Goal: Check status: Check status

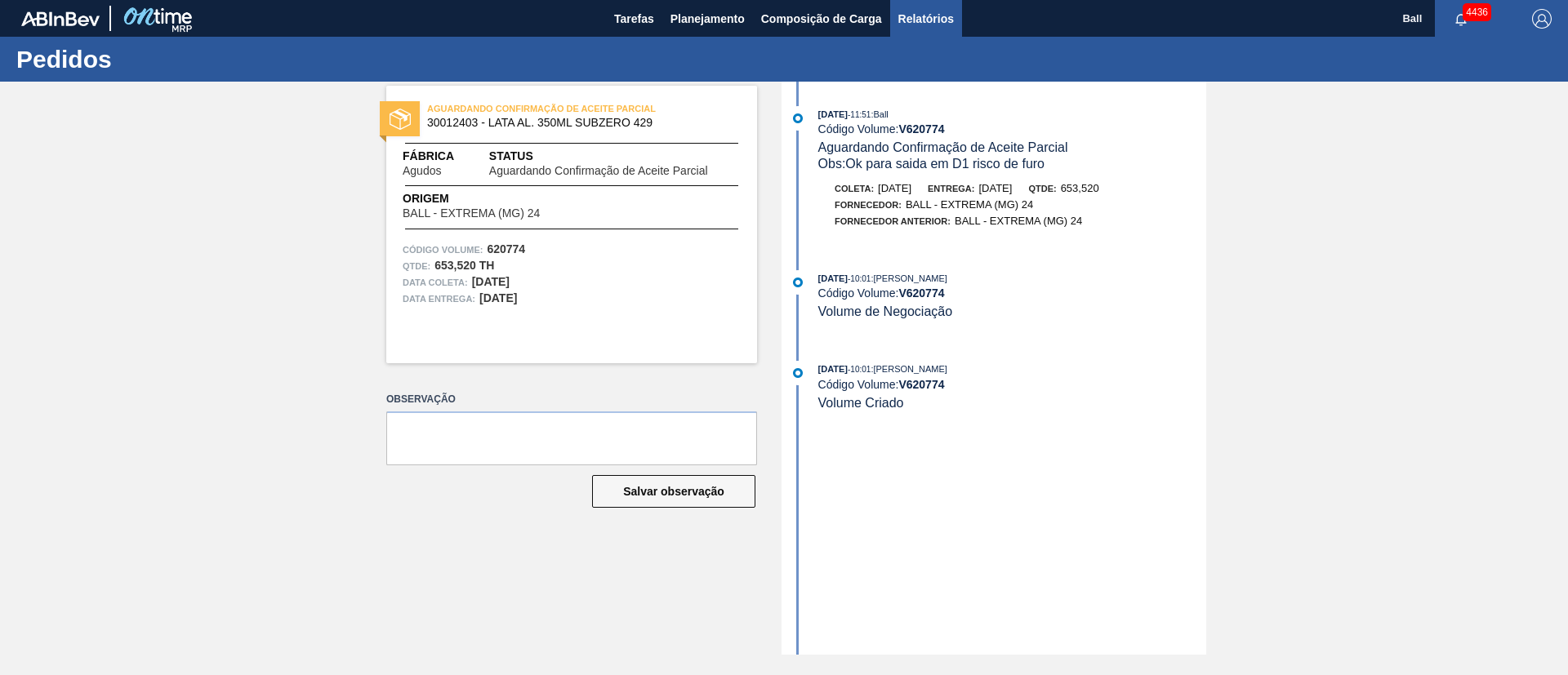
drag, startPoint x: 0, startPoint y: 0, endPoint x: 932, endPoint y: 27, distance: 932.4
click at [928, 26] on span "Relatórios" at bounding box center [926, 19] width 56 height 20
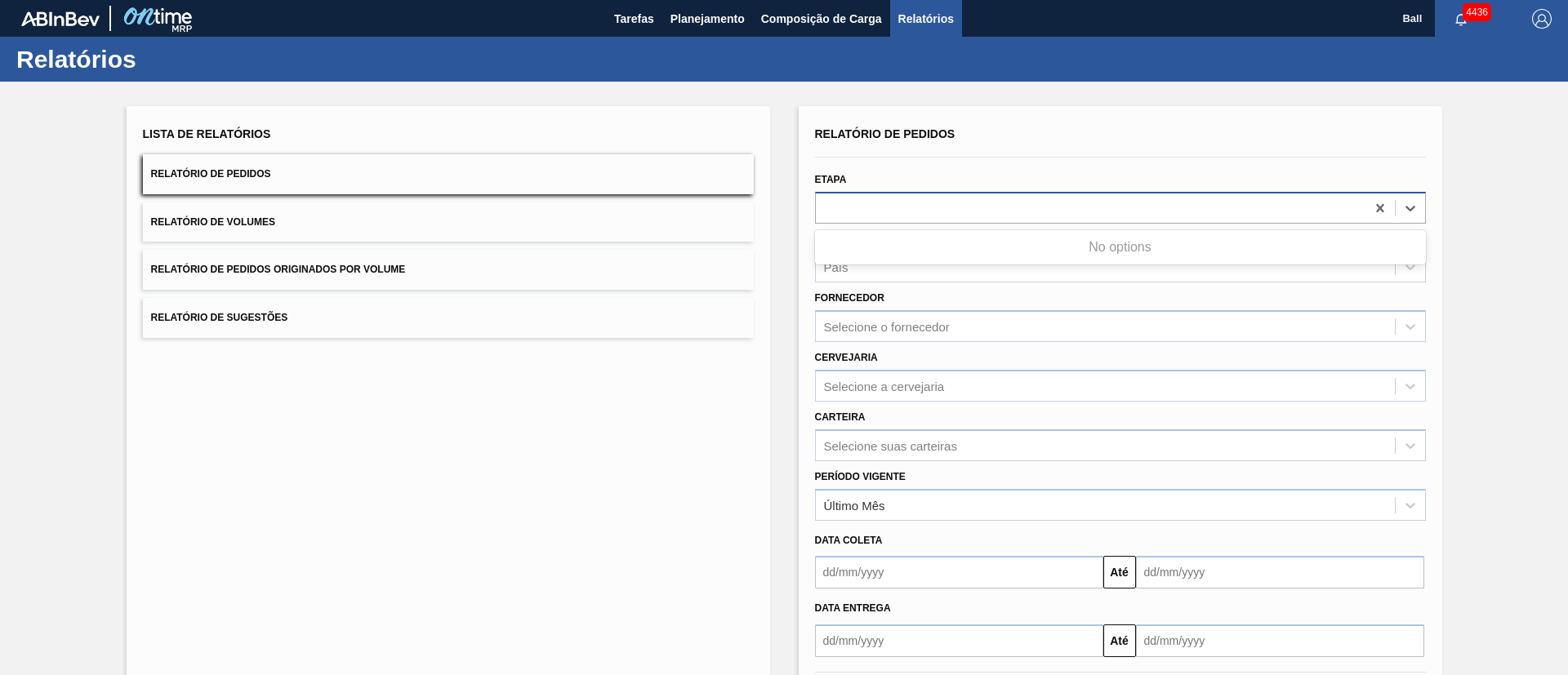
click at [907, 205] on div at bounding box center [1090, 207] width 549 height 24
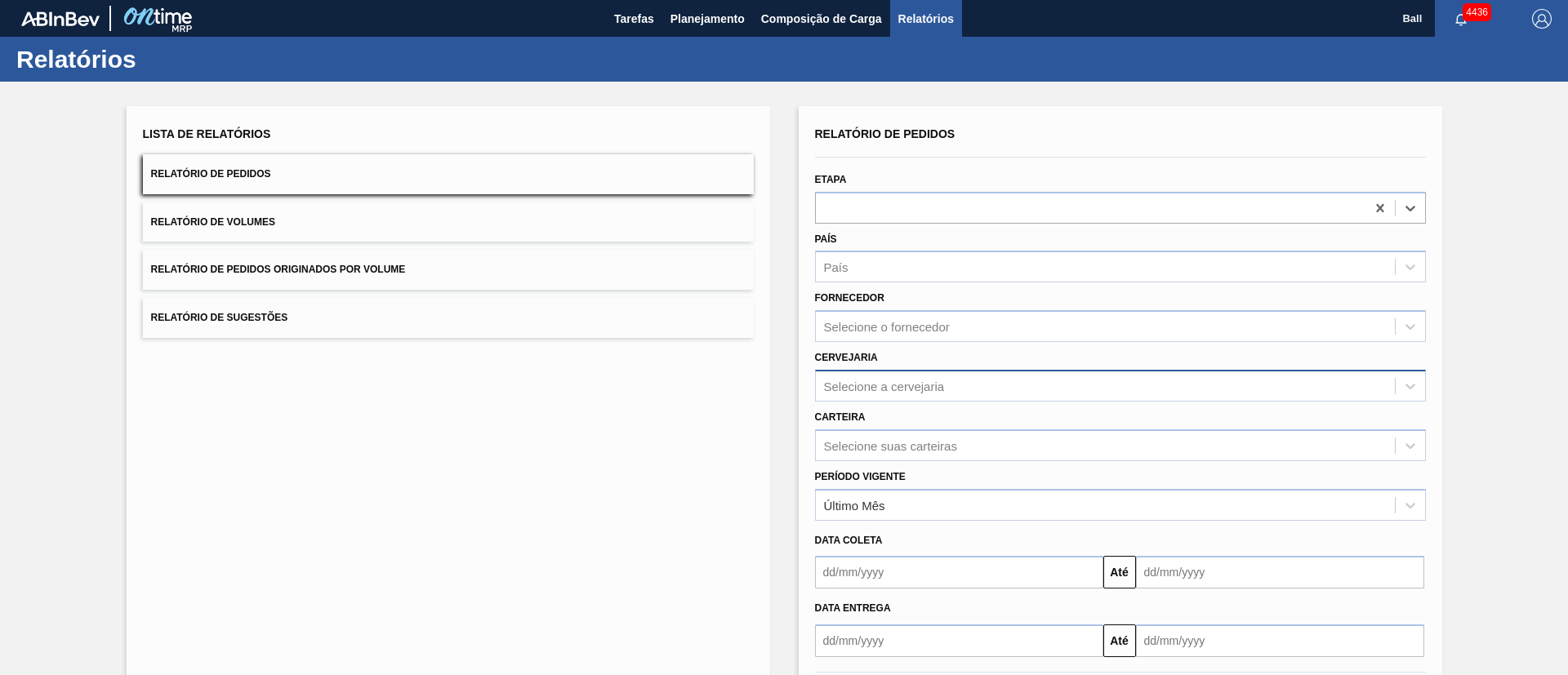
click at [917, 388] on div "Selecione a cervejaria" at bounding box center [884, 386] width 121 height 14
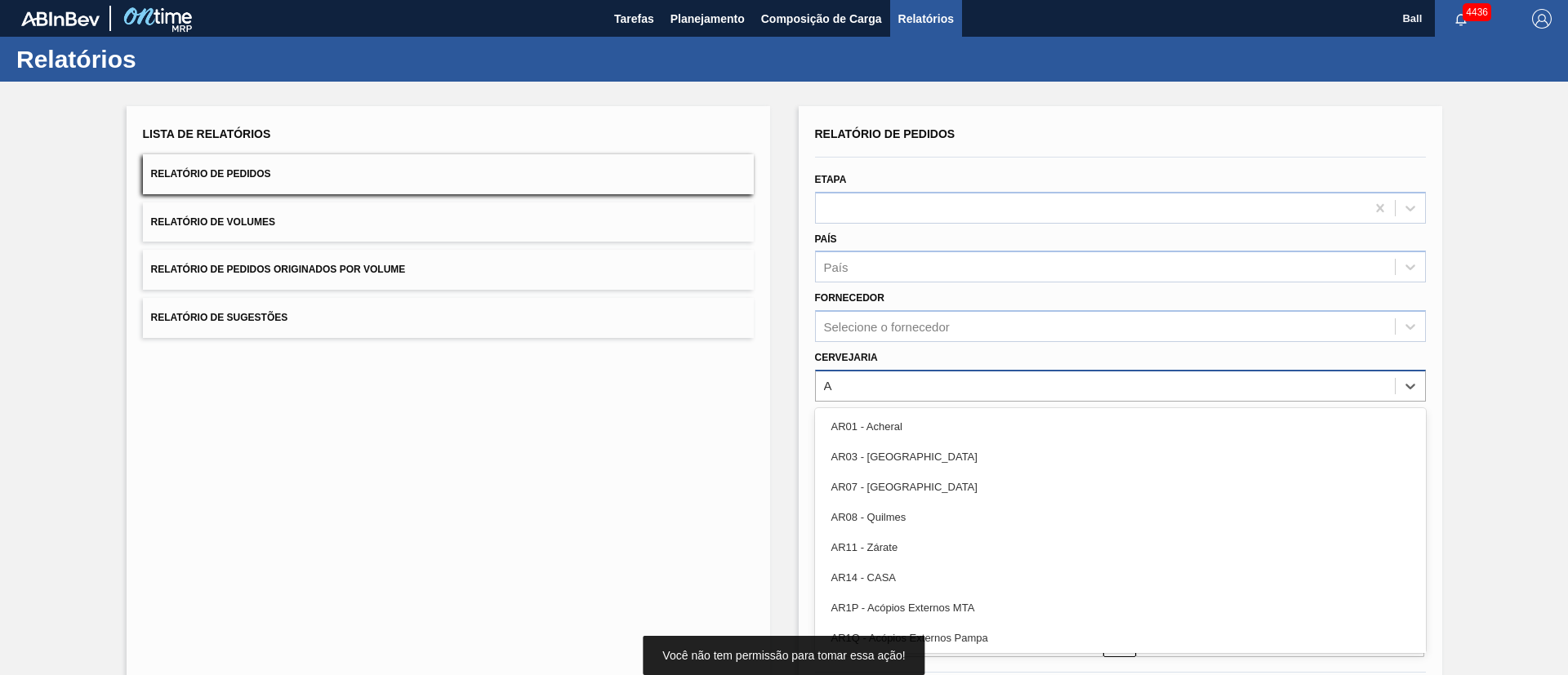
type input "Ag"
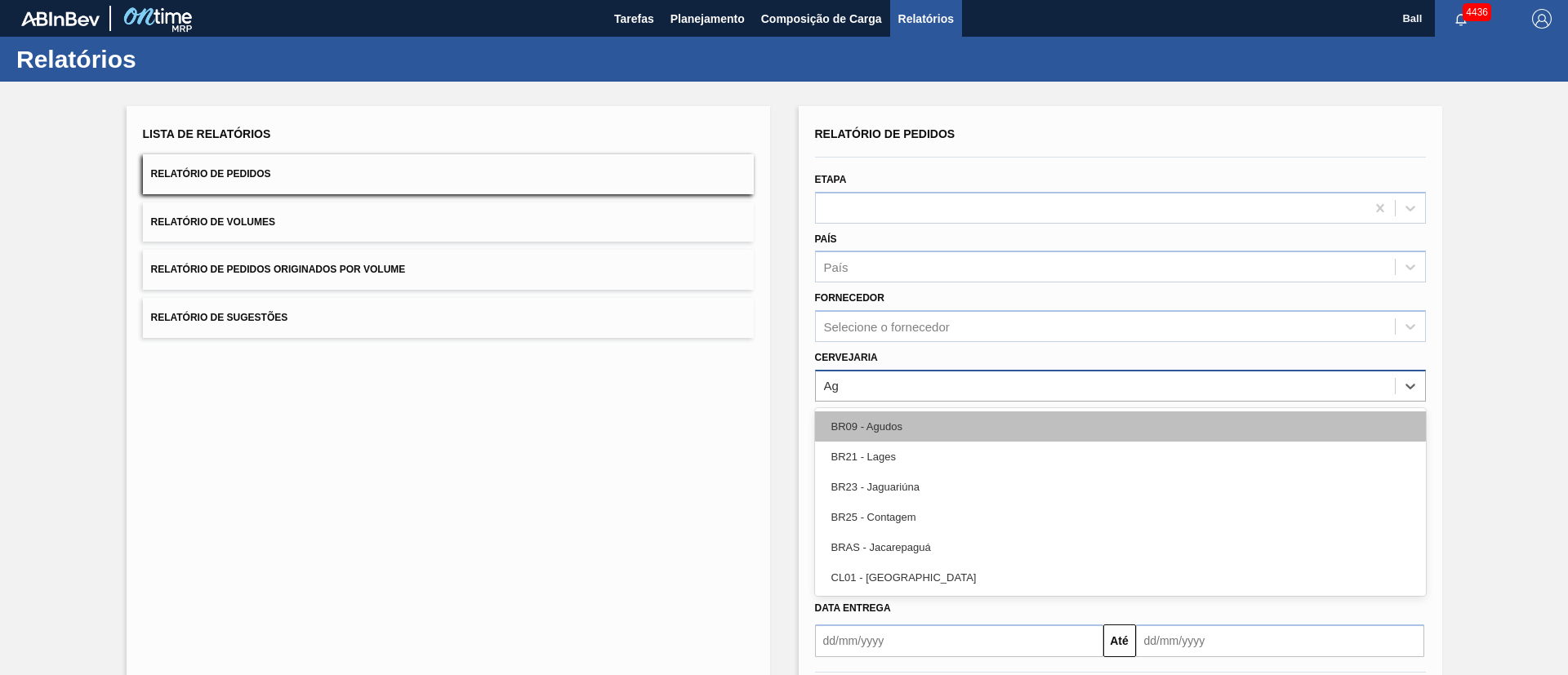
click at [906, 422] on div "BR09 - Agudos" at bounding box center [1121, 426] width 611 height 30
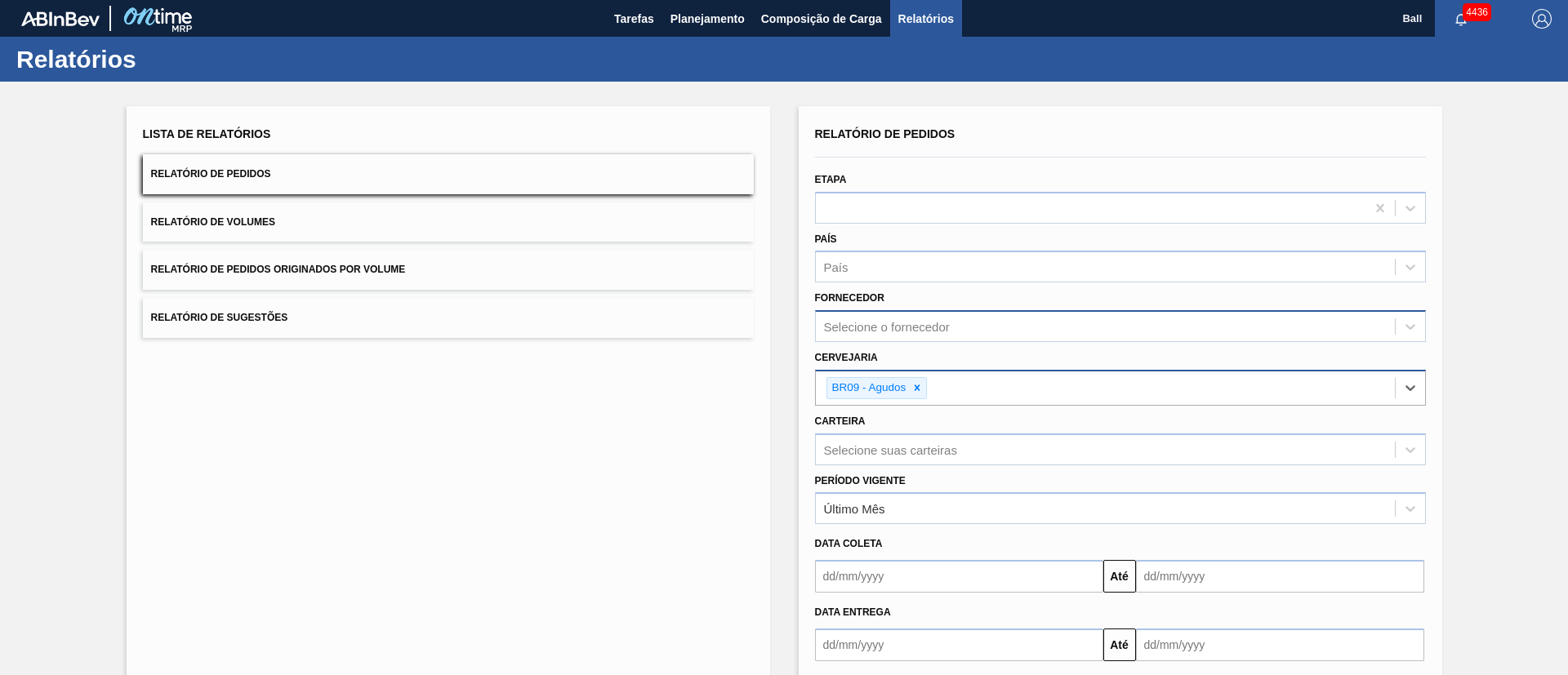
click at [916, 332] on div "Selecione o fornecedor" at bounding box center [886, 327] width 126 height 14
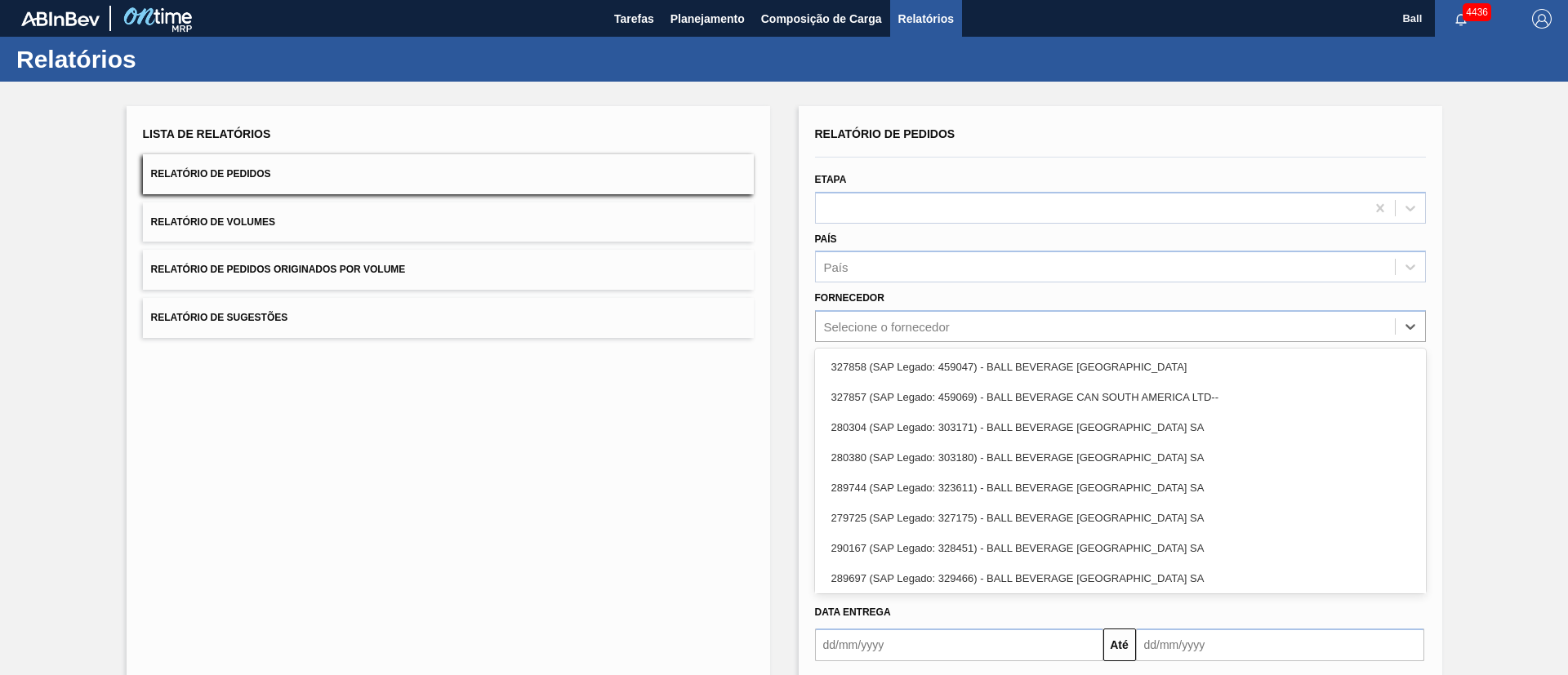
click at [730, 476] on div "Lista de Relatórios Relatório de Pedidos Relatório de Volumes Relatório de Pedi…" at bounding box center [448, 423] width 644 height 633
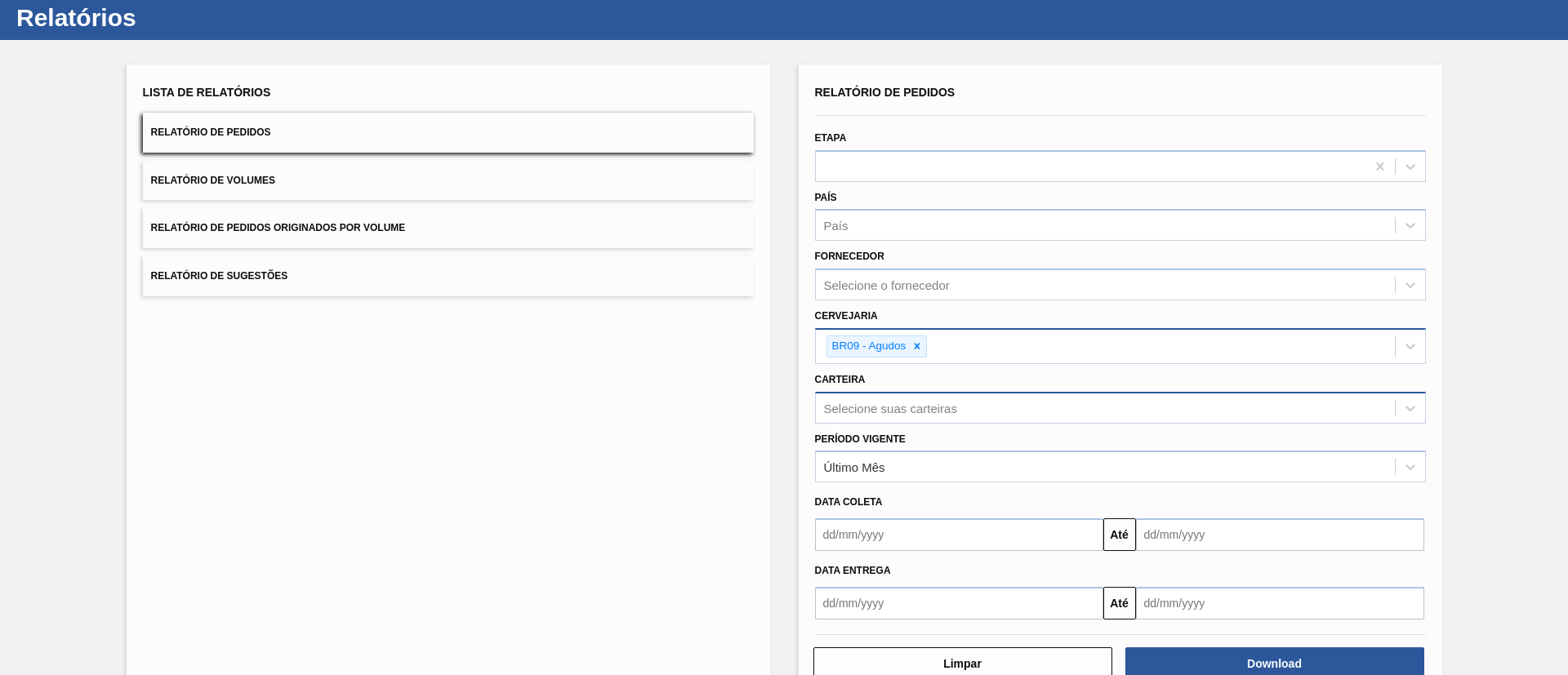
click at [895, 424] on div "Selecione suas carteiras" at bounding box center [1121, 408] width 611 height 32
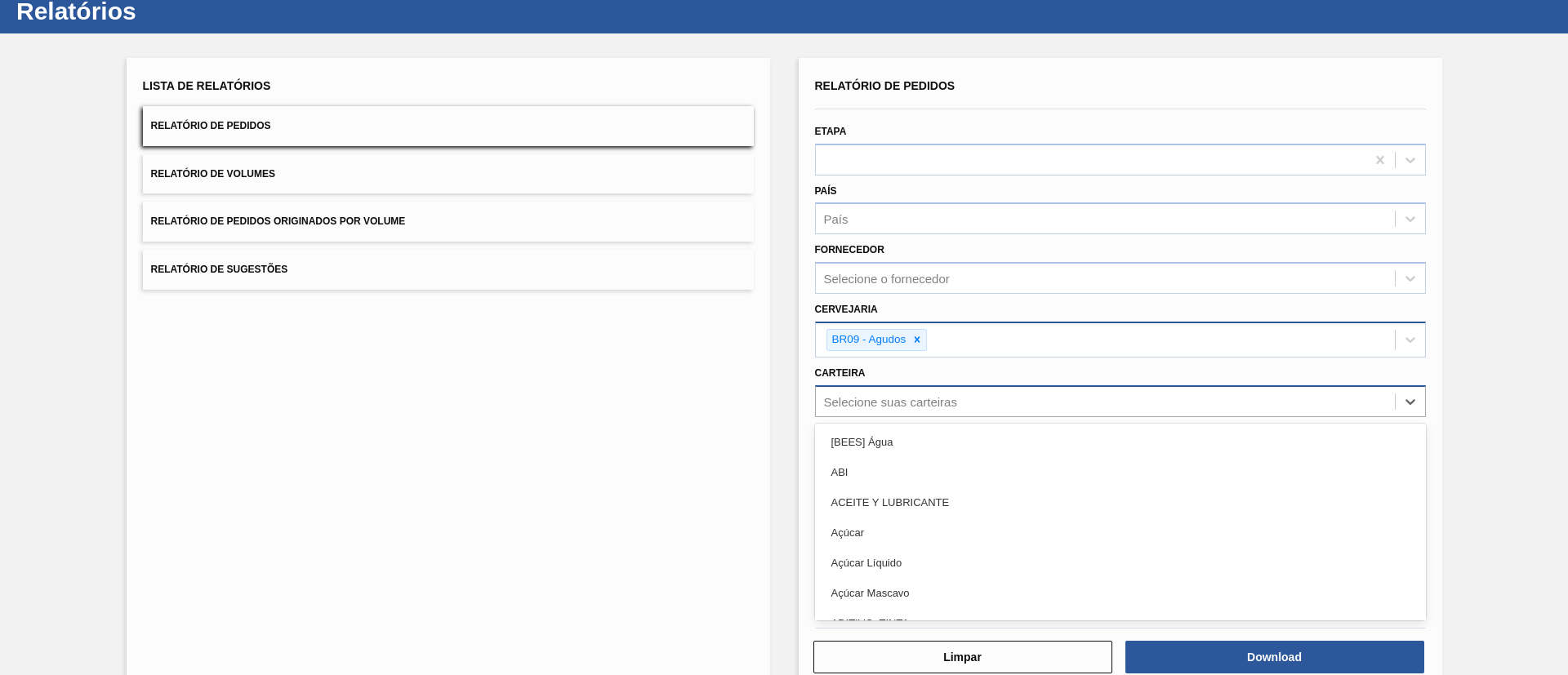
scroll to position [48, 0]
type input "lata"
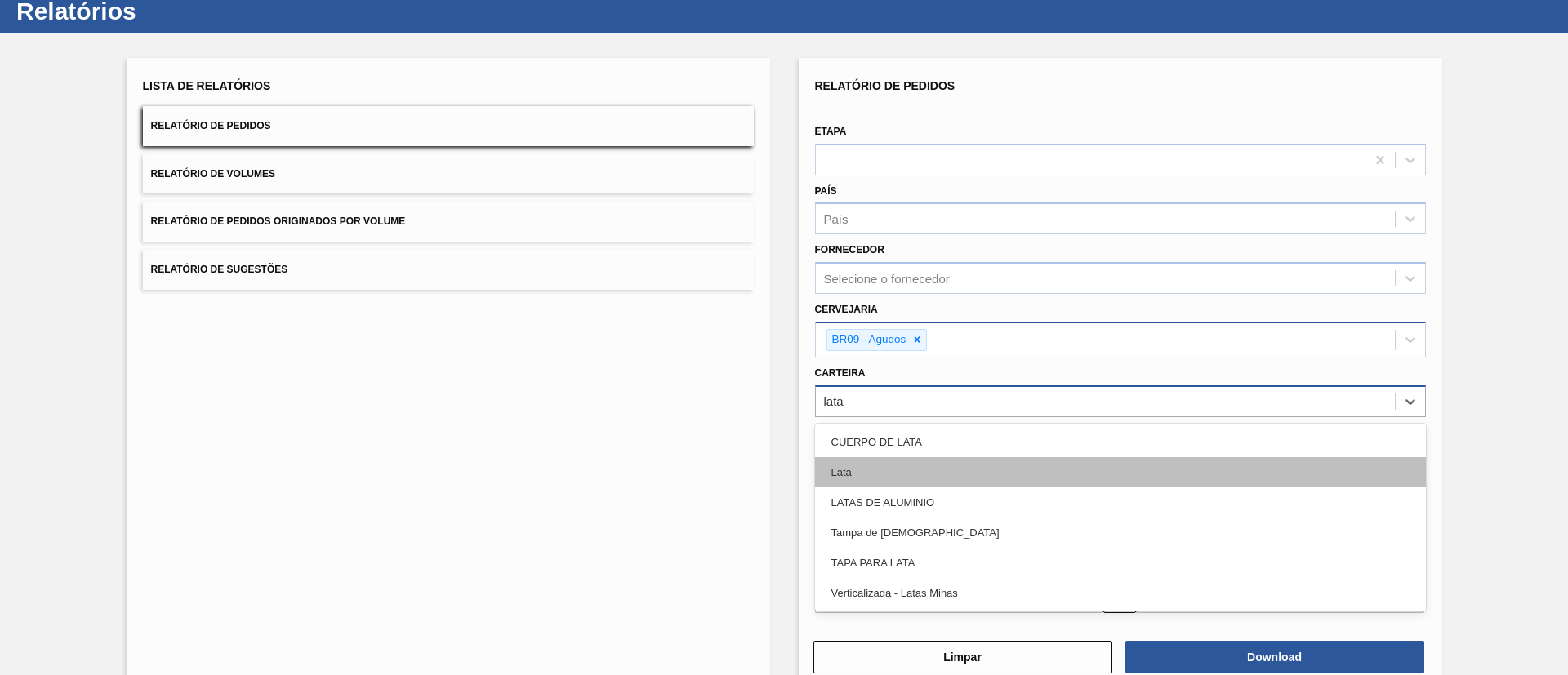
click at [898, 477] on div "Lata" at bounding box center [1121, 473] width 611 height 30
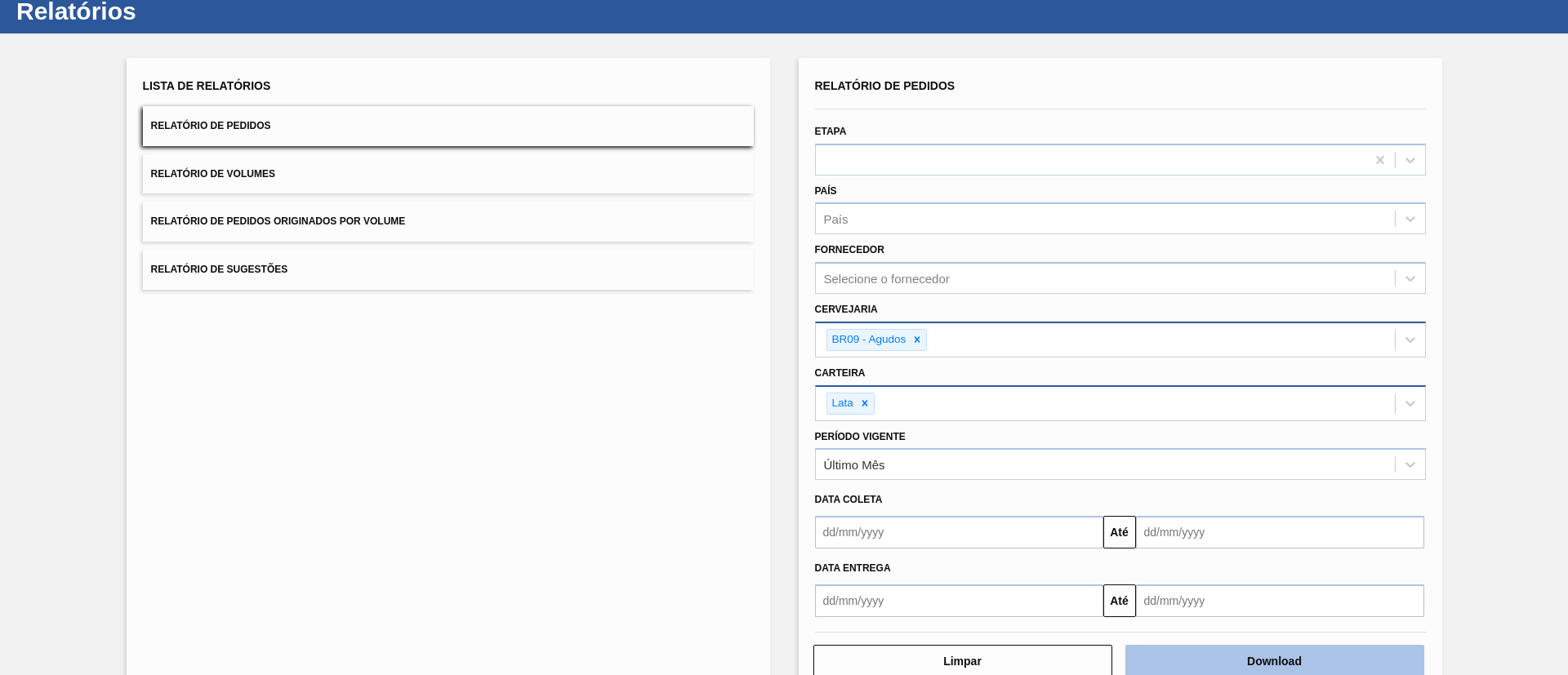
click at [1281, 654] on button "Download" at bounding box center [1275, 661] width 299 height 33
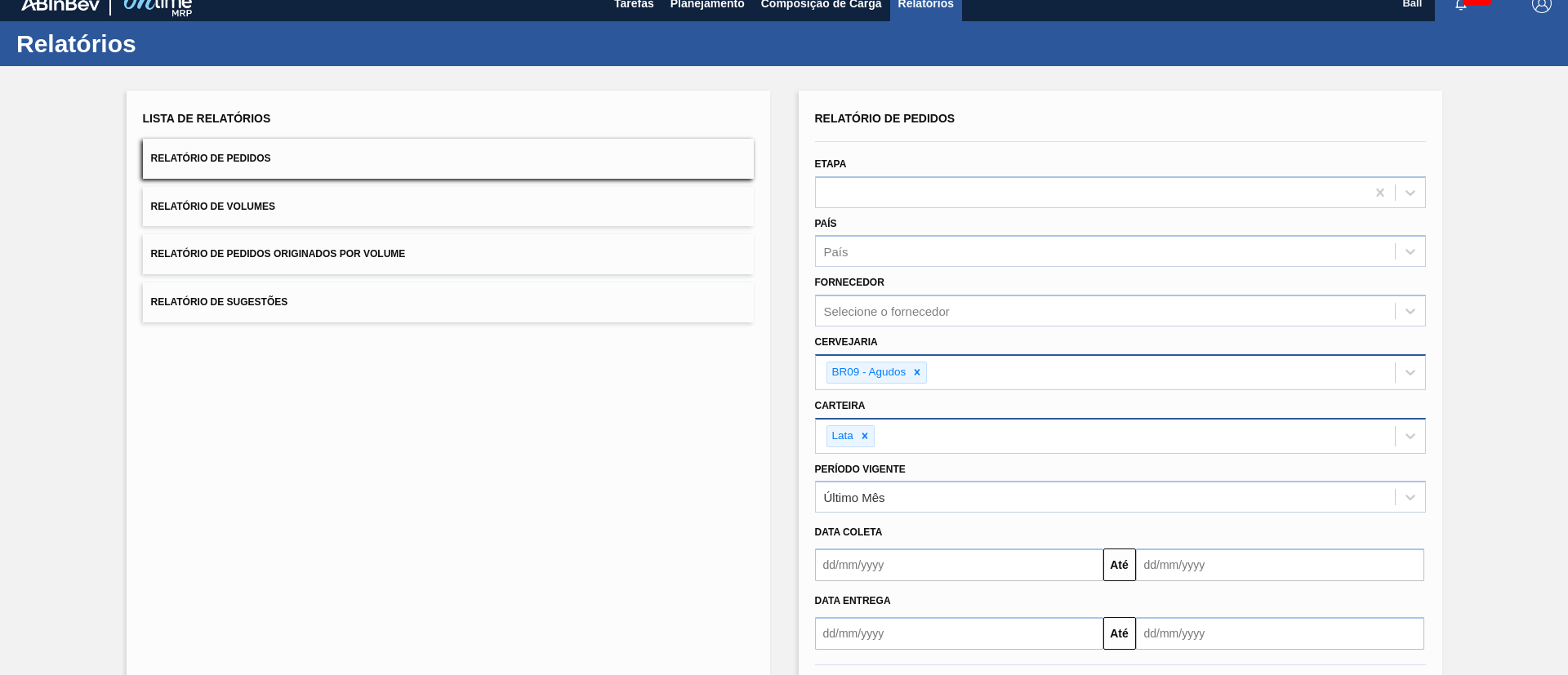
scroll to position [0, 0]
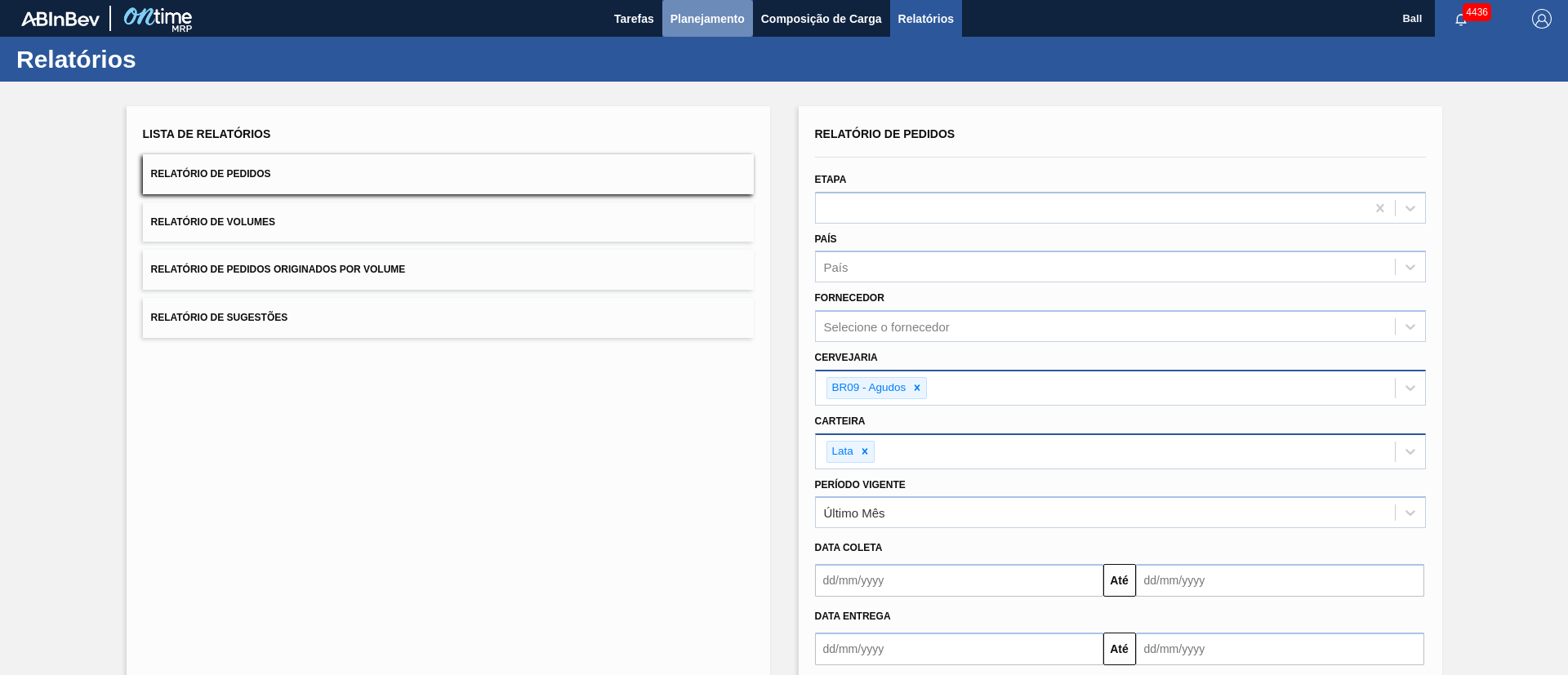
click at [709, 19] on span "Planejamento" at bounding box center [707, 19] width 75 height 20
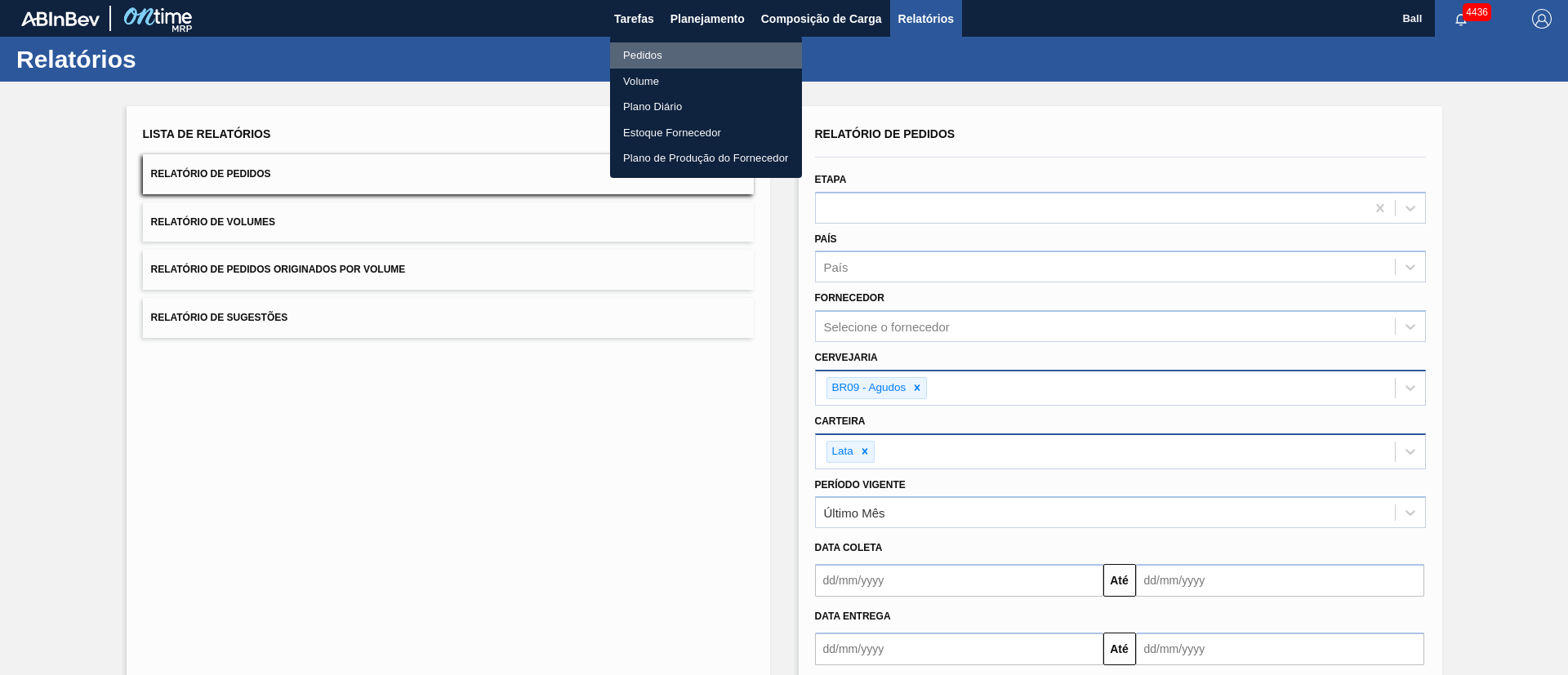
click at [672, 57] on li "Pedidos" at bounding box center [706, 56] width 192 height 26
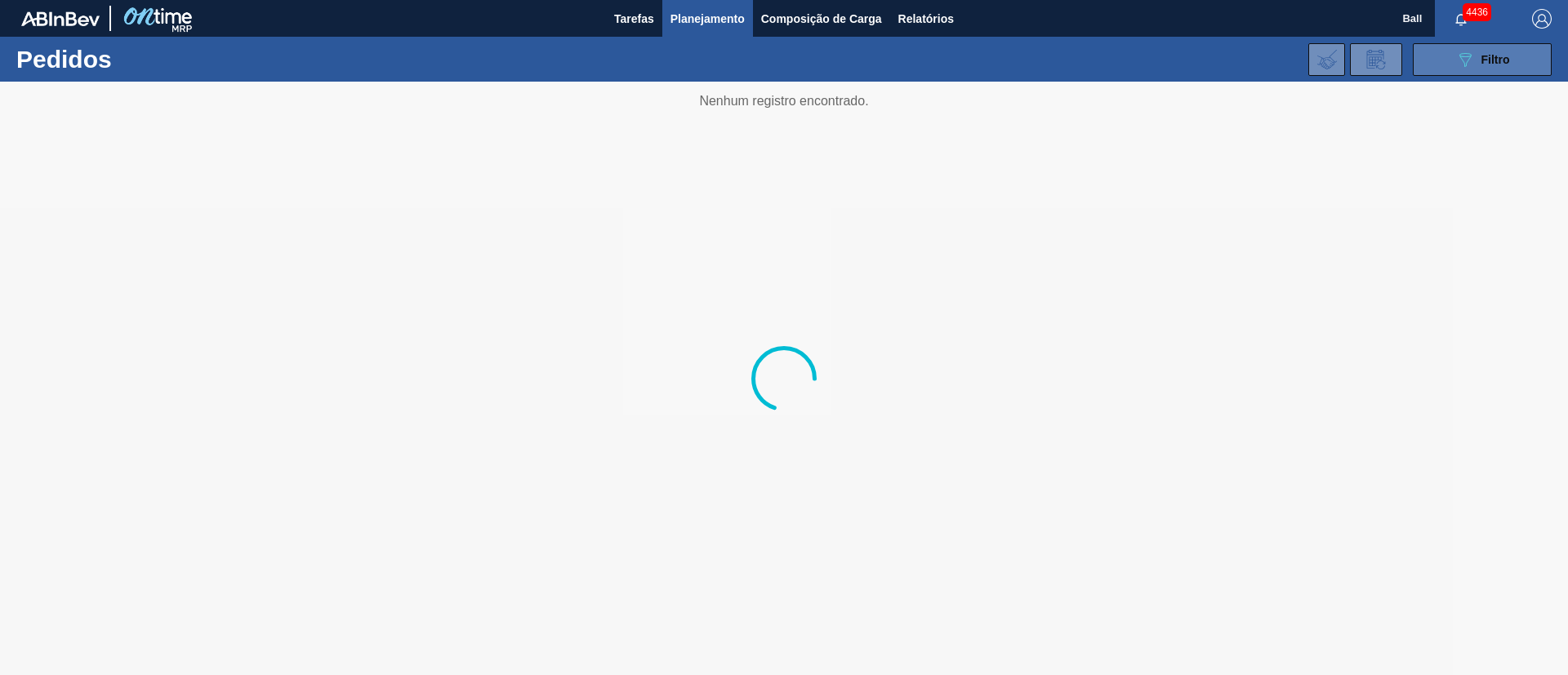
click at [1494, 53] on span "Filtro" at bounding box center [1496, 60] width 28 height 13
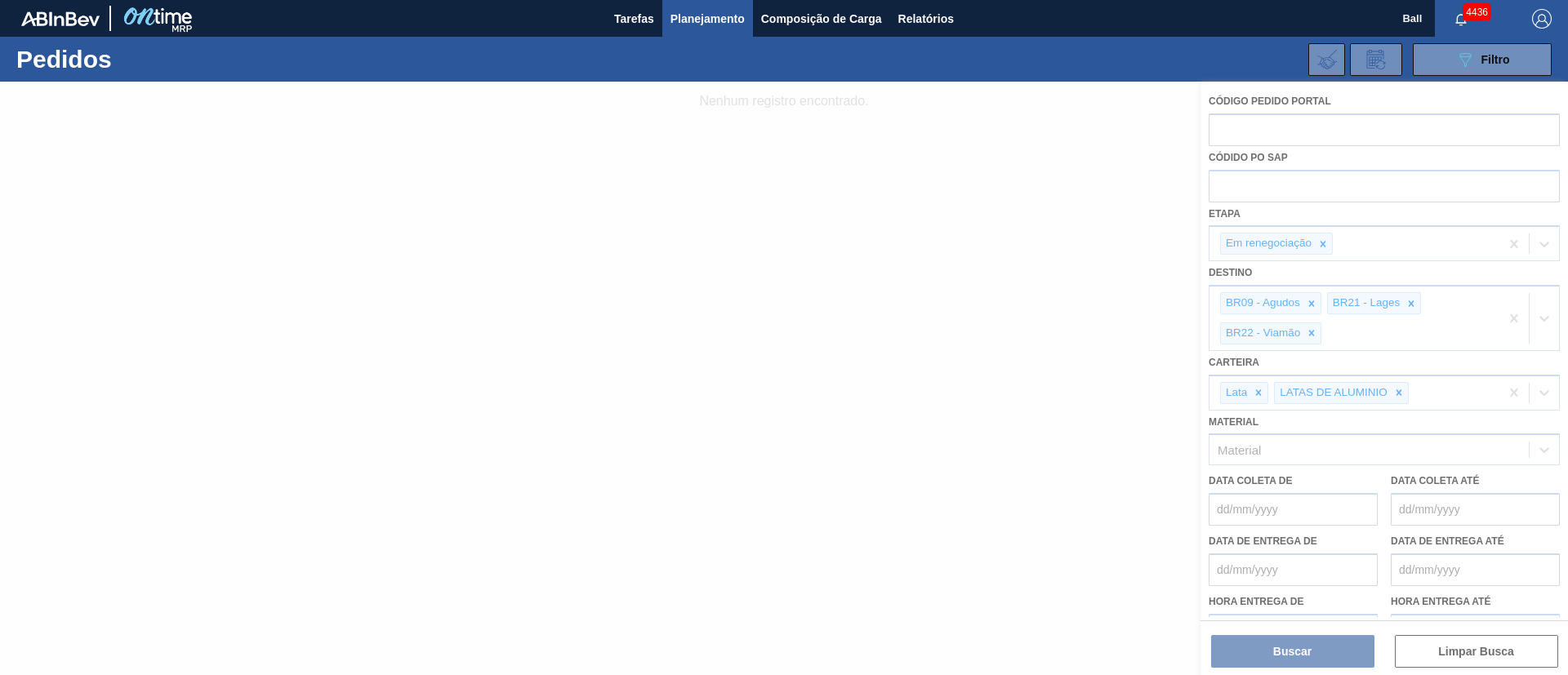
click at [1117, 115] on div at bounding box center [784, 378] width 1568 height 594
click at [1466, 61] on icon "089F7B8B-B2A5-4AFE-B5C0-19BA573D28AC" at bounding box center [1465, 60] width 20 height 20
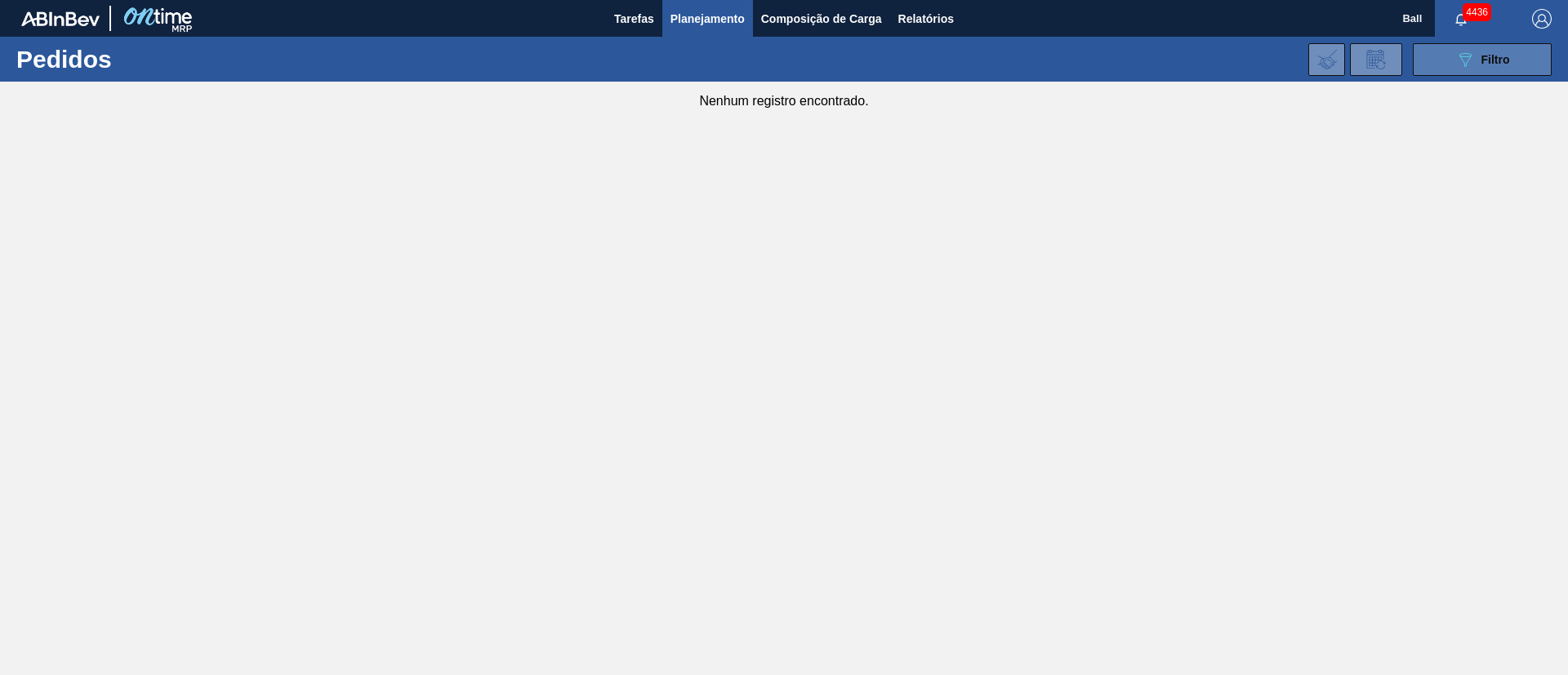
click at [1458, 63] on icon "089F7B8B-B2A5-4AFE-B5C0-19BA573D28AC" at bounding box center [1465, 60] width 20 height 20
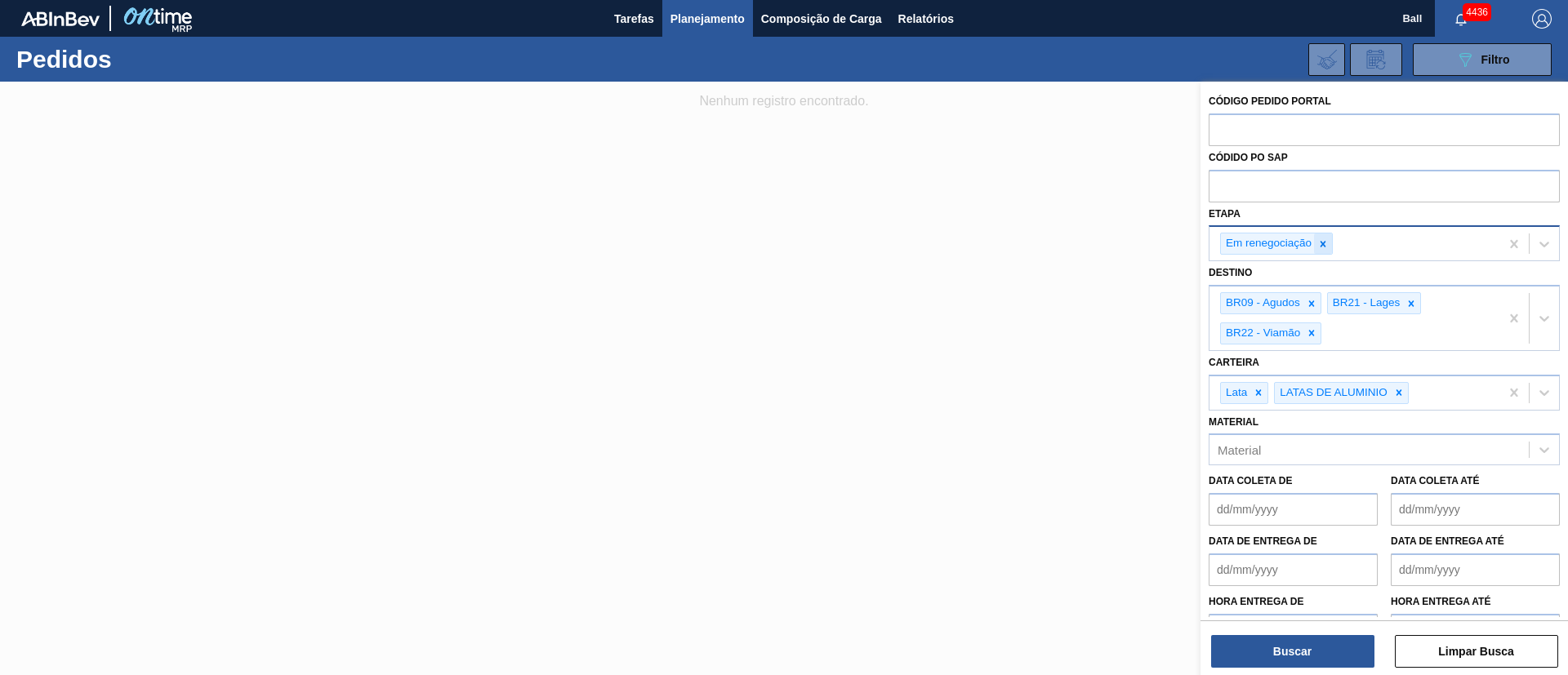
click at [1325, 243] on icon at bounding box center [1323, 244] width 11 height 11
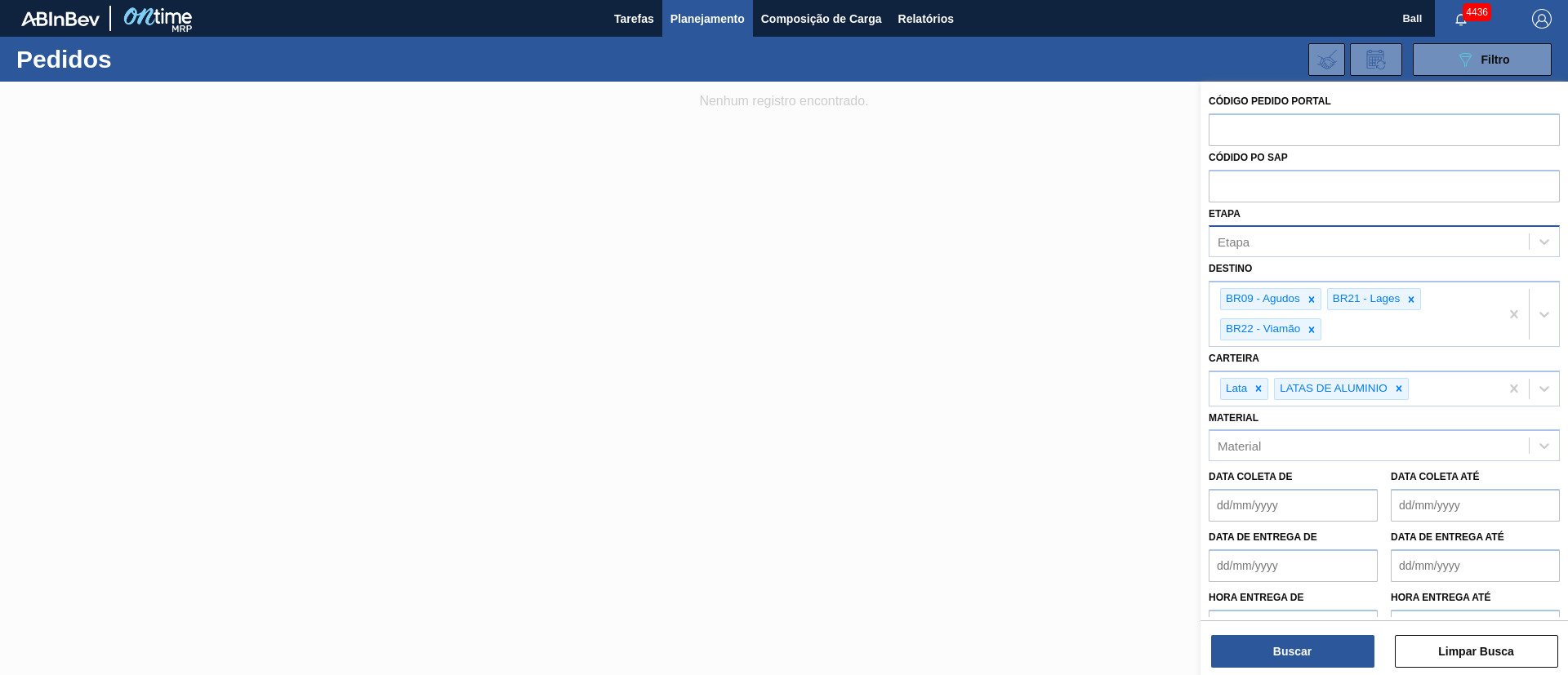
click at [1281, 166] on div "Códido PO SAP" at bounding box center [1384, 175] width 351 height 57
click at [1281, 186] on input "text" at bounding box center [1384, 185] width 351 height 31
paste input "5800359969"
type input "5800359969"
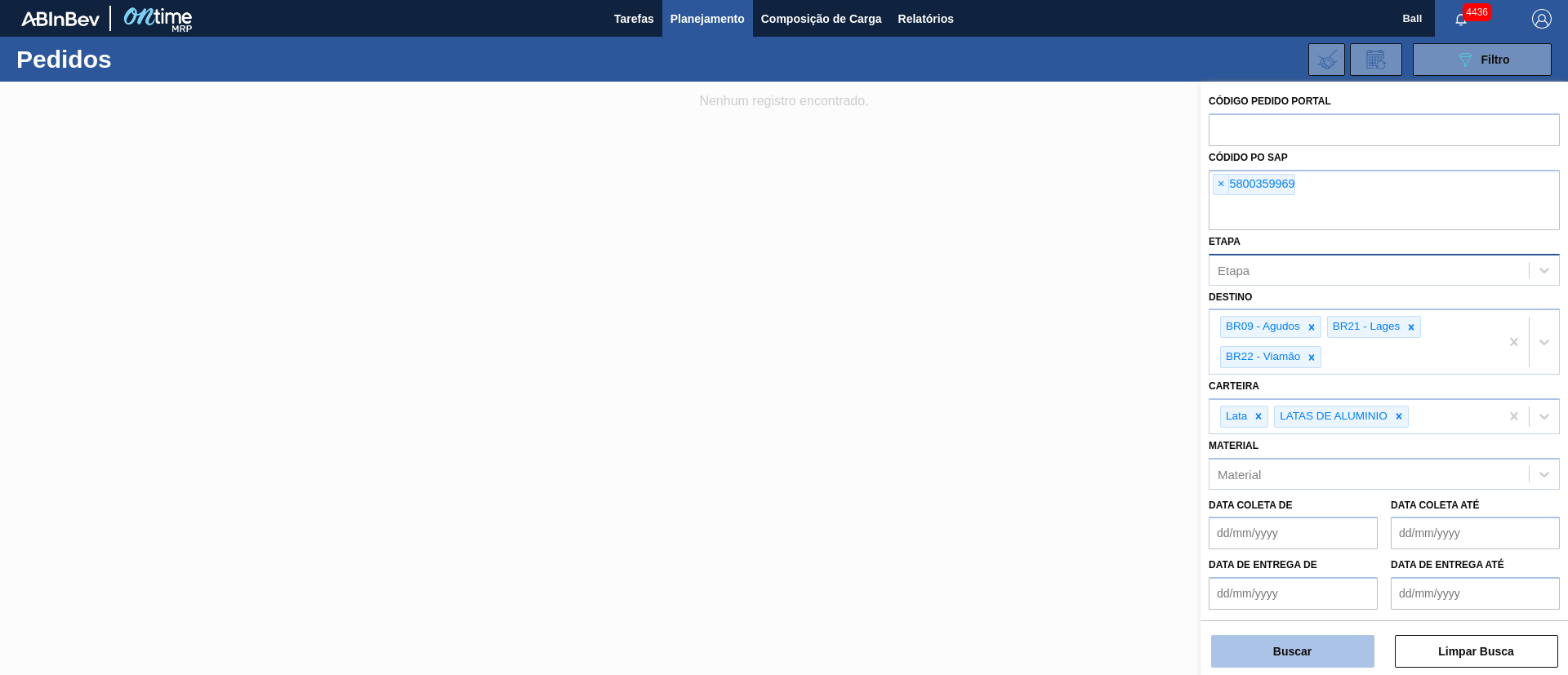
click at [1297, 639] on button "Buscar" at bounding box center [1293, 651] width 164 height 33
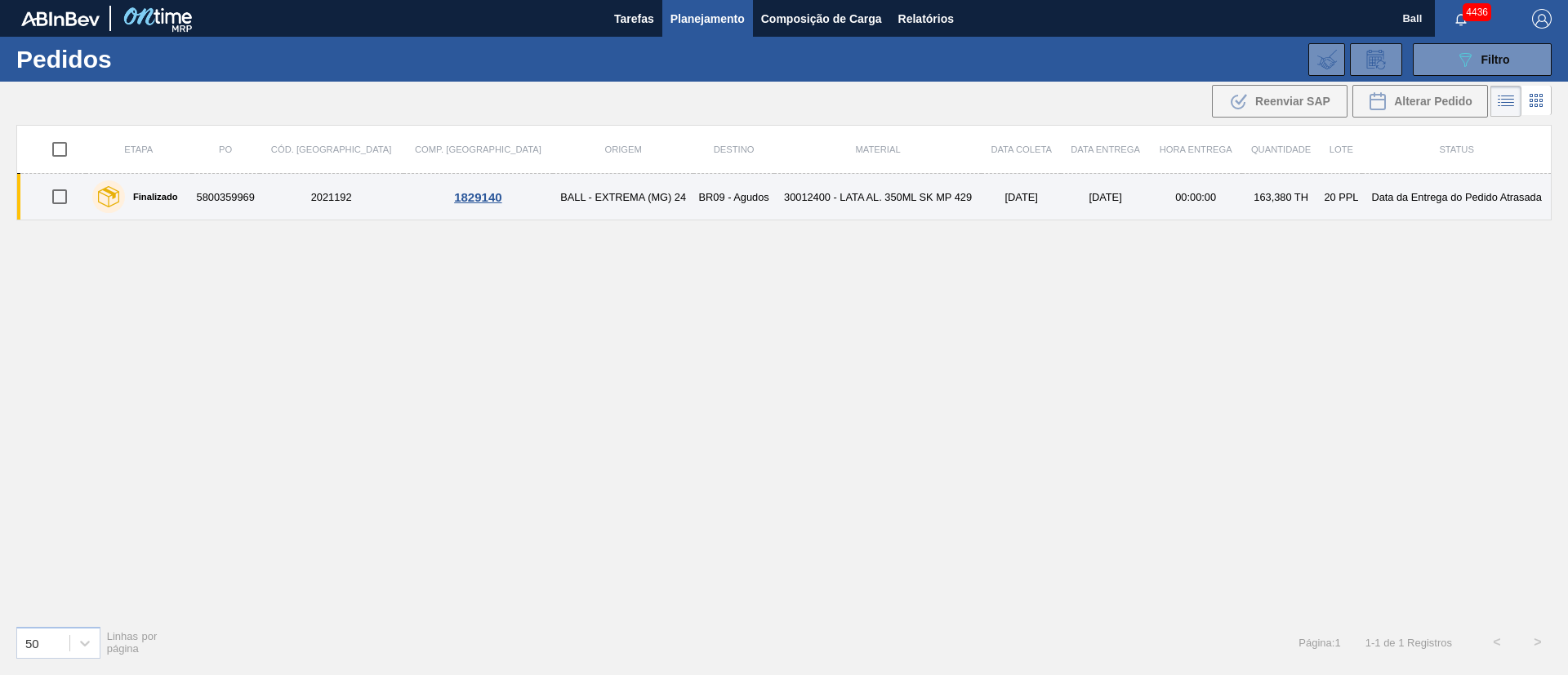
click at [902, 207] on td "30012400 - LATA AL. 350ML SK MP 429" at bounding box center [878, 197] width 207 height 46
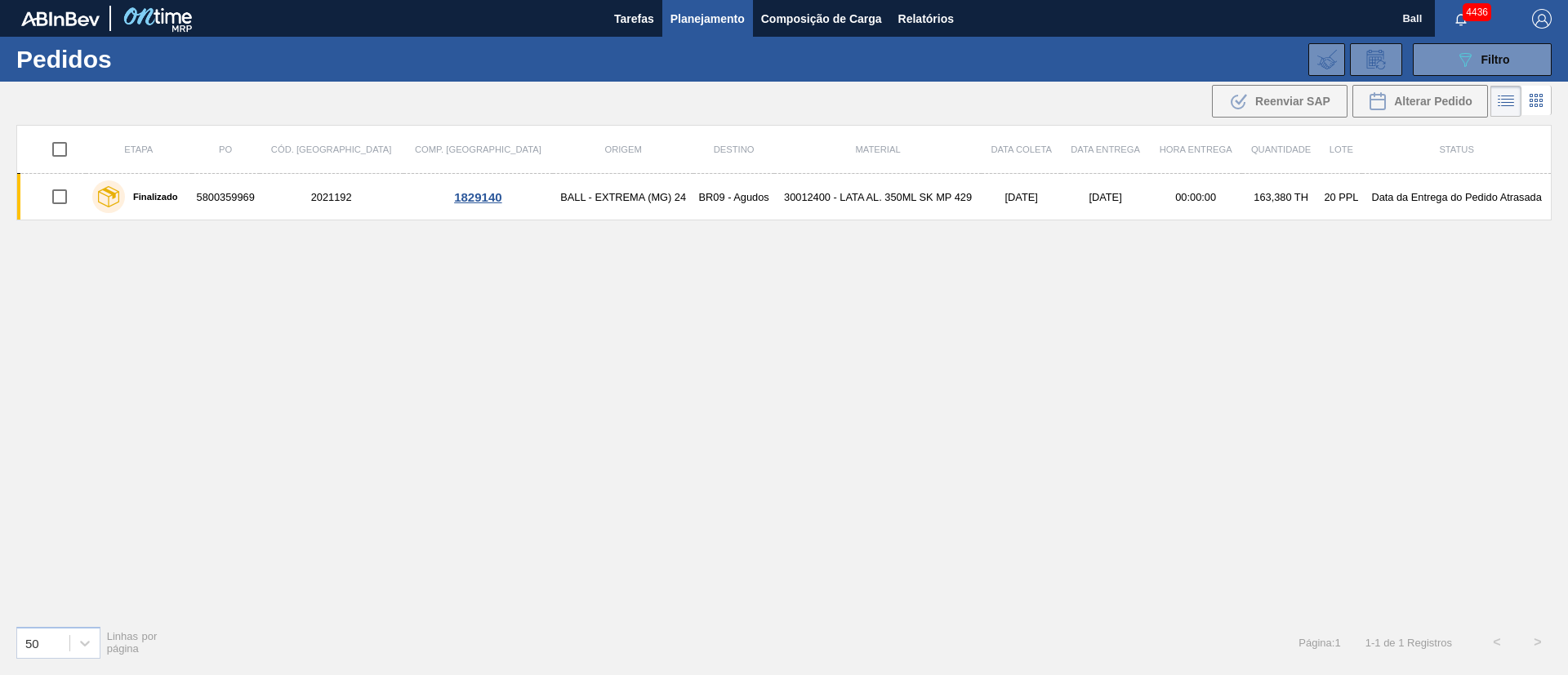
click at [723, 12] on span "Planejamento" at bounding box center [707, 19] width 75 height 20
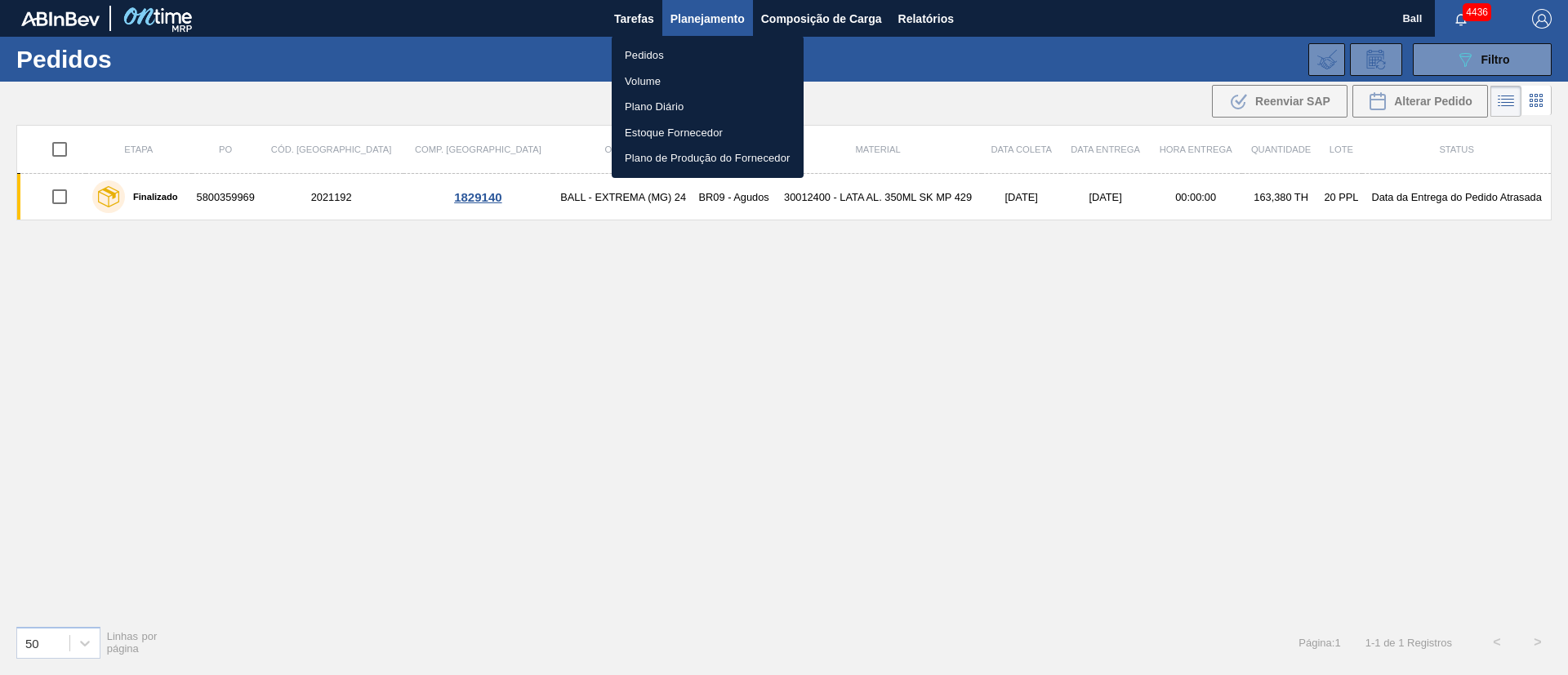
click at [655, 53] on li "Pedidos" at bounding box center [707, 56] width 192 height 26
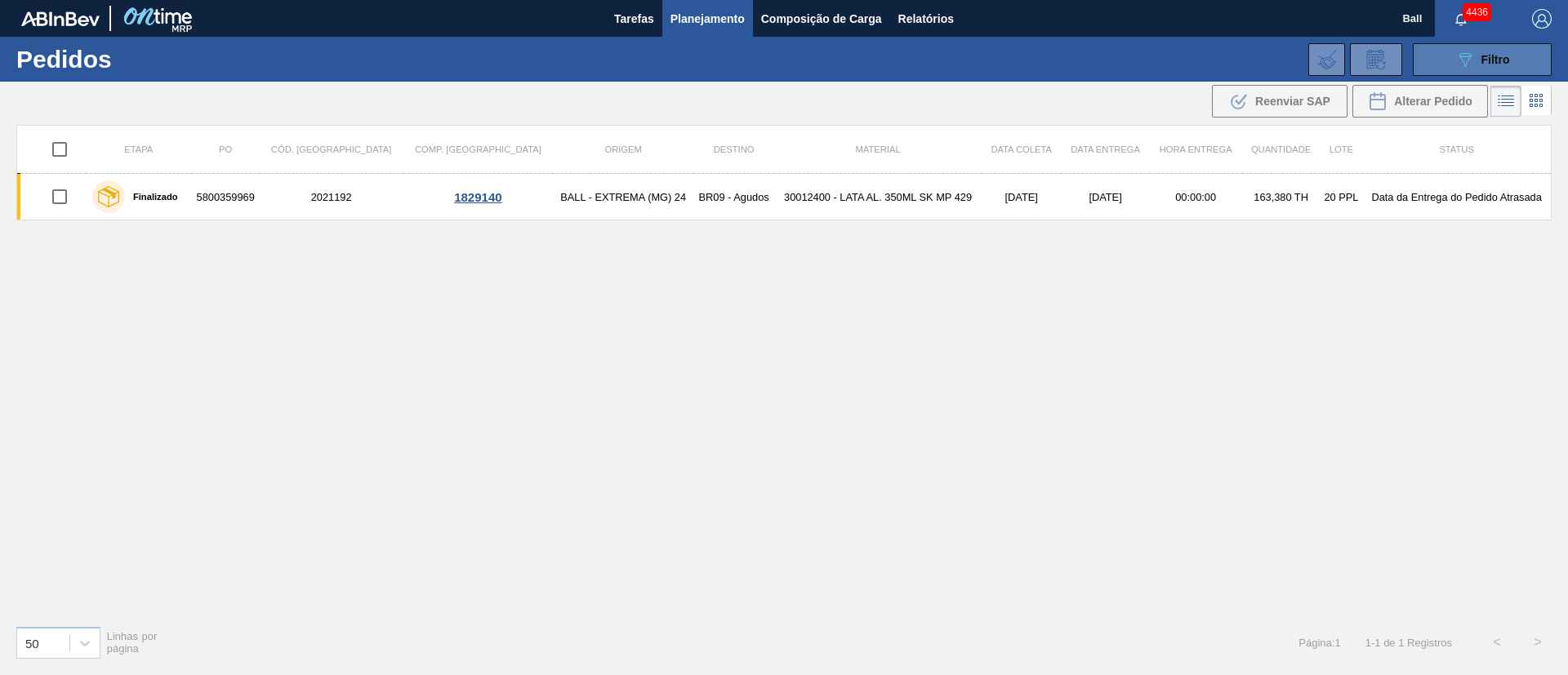
click at [1470, 51] on icon "089F7B8B-B2A5-4AFE-B5C0-19BA573D28AC" at bounding box center [1465, 60] width 20 height 20
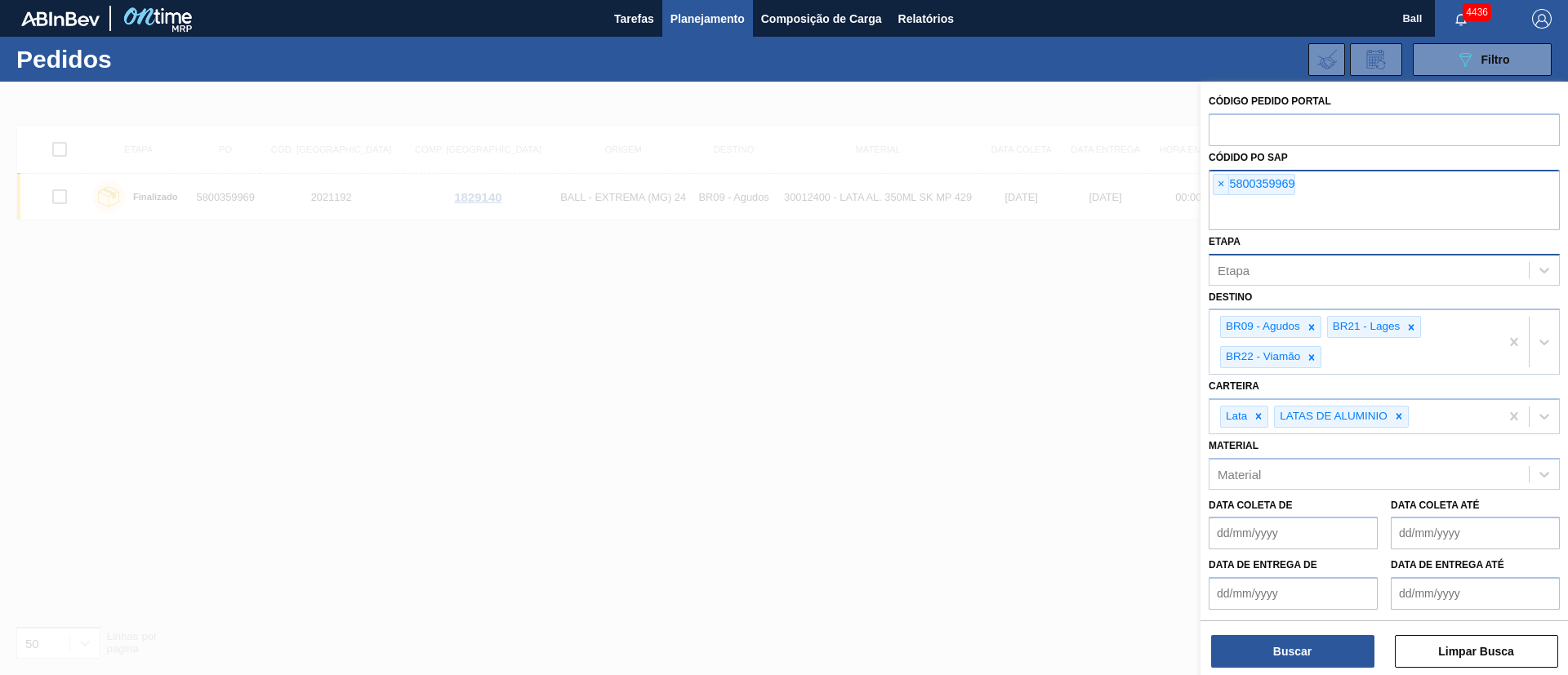
drag, startPoint x: 1219, startPoint y: 175, endPoint x: 1219, endPoint y: 182, distance: 7.0
click at [1219, 178] on span "×" at bounding box center [1221, 184] width 15 height 20
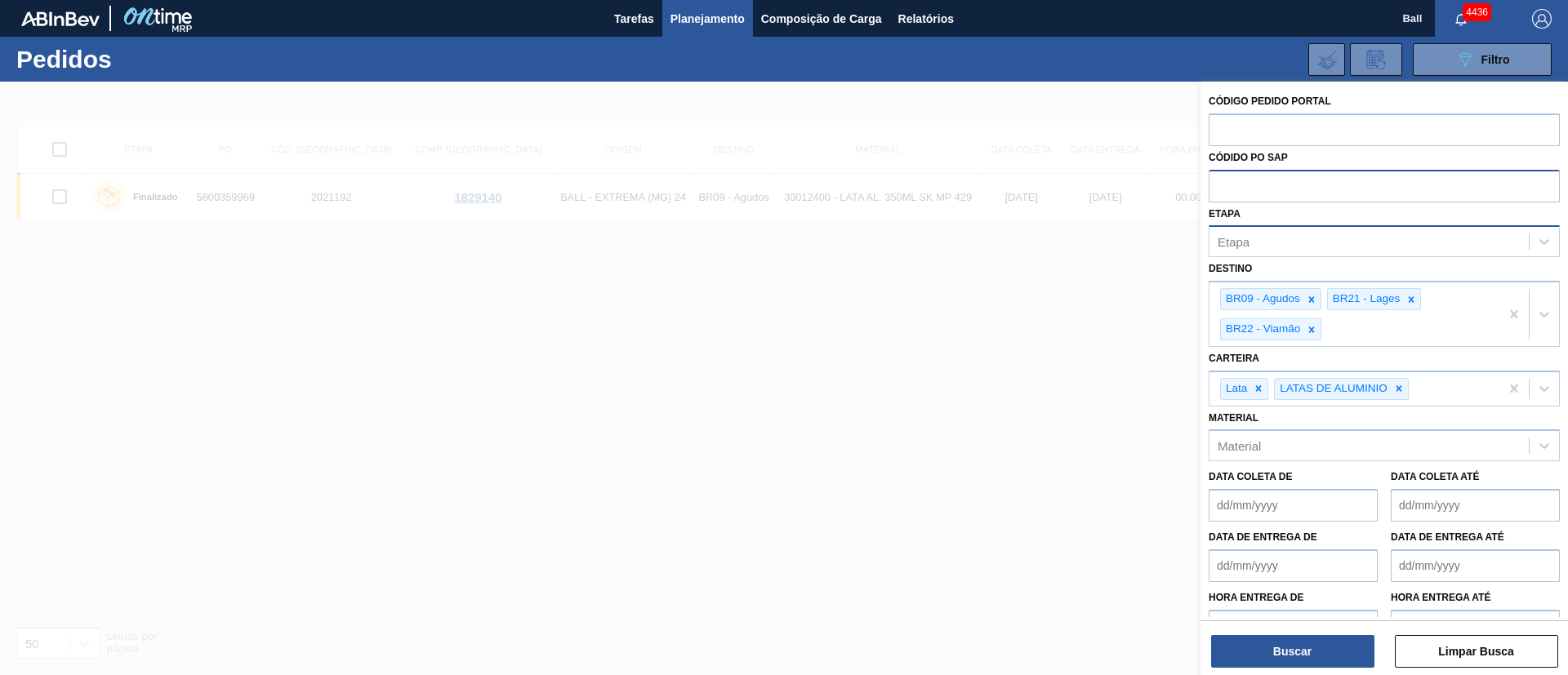
paste input "text"
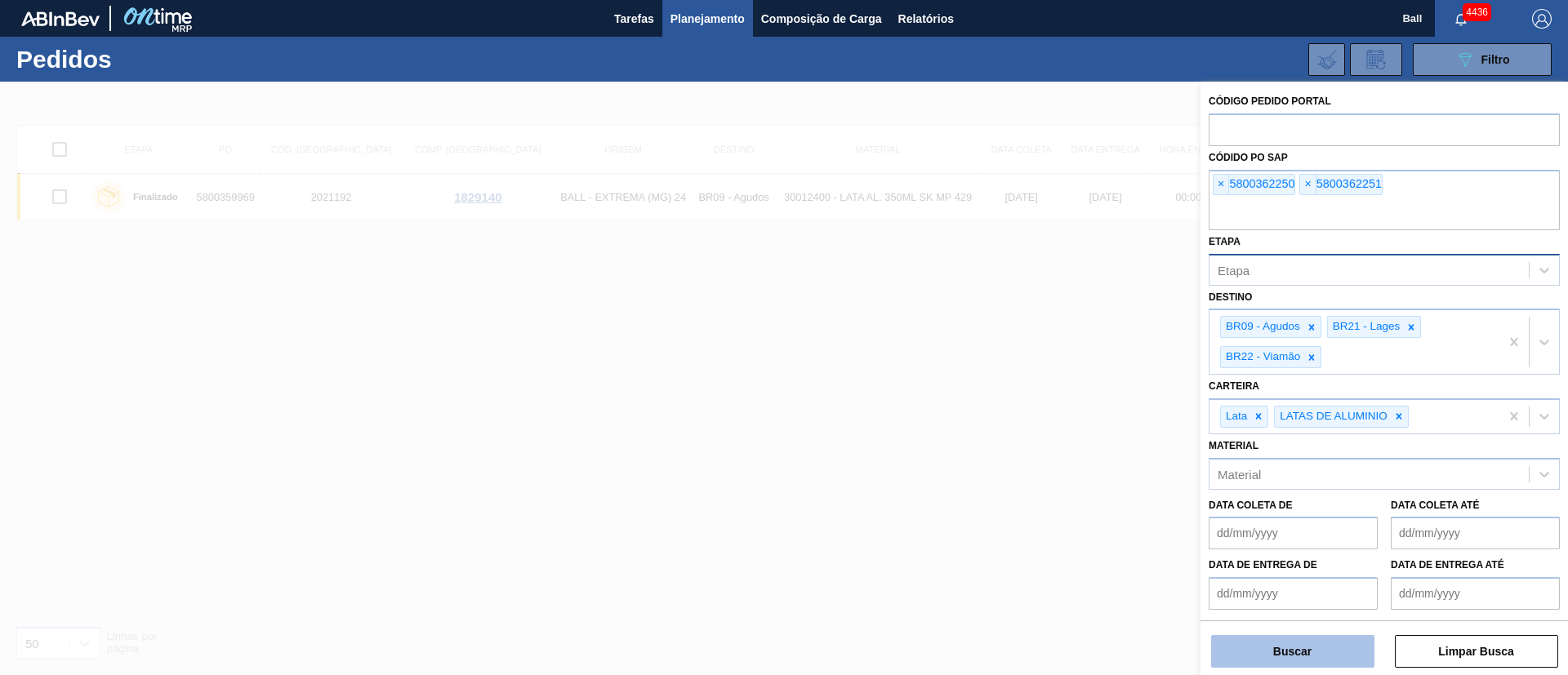
click at [1345, 649] on button "Buscar" at bounding box center [1293, 651] width 164 height 33
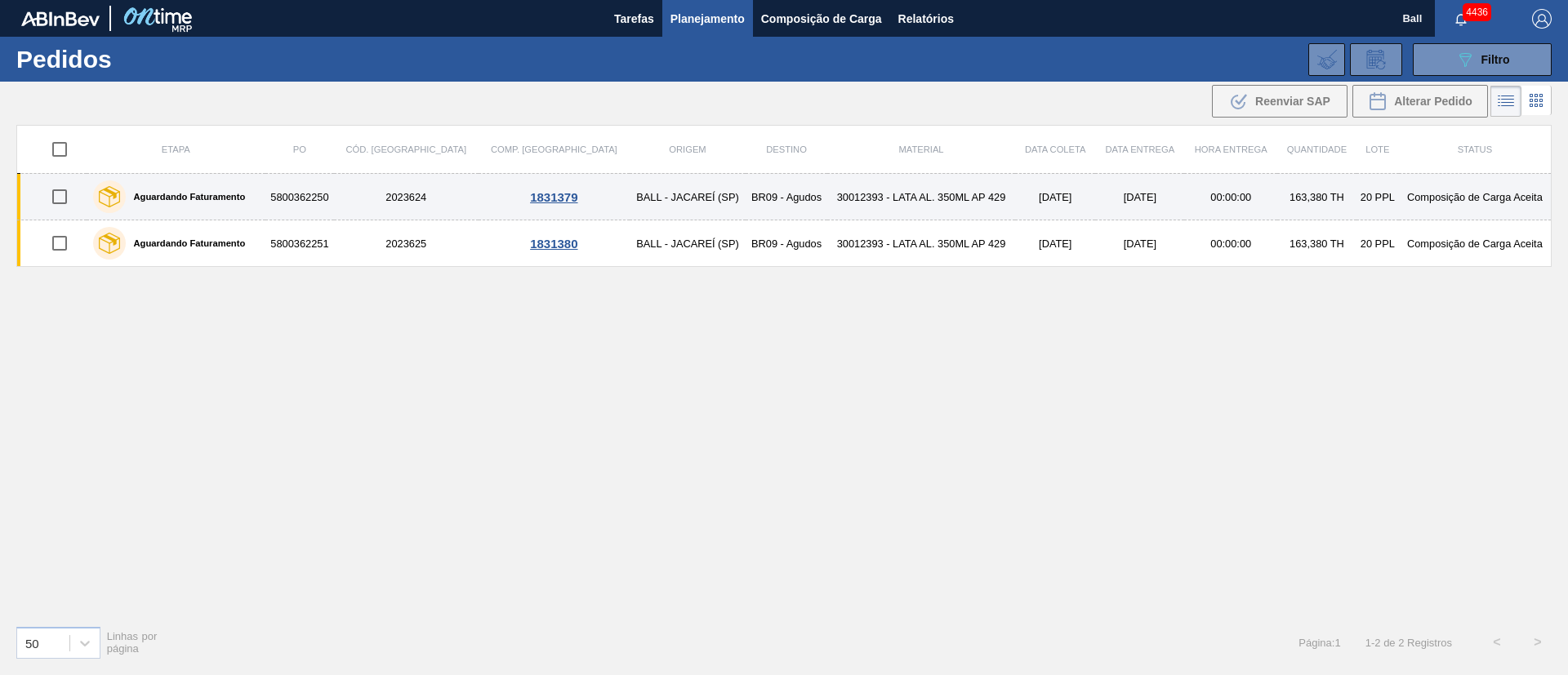
click at [876, 204] on td "30012393 - LATA AL. 350ML AP 429" at bounding box center [921, 197] width 188 height 46
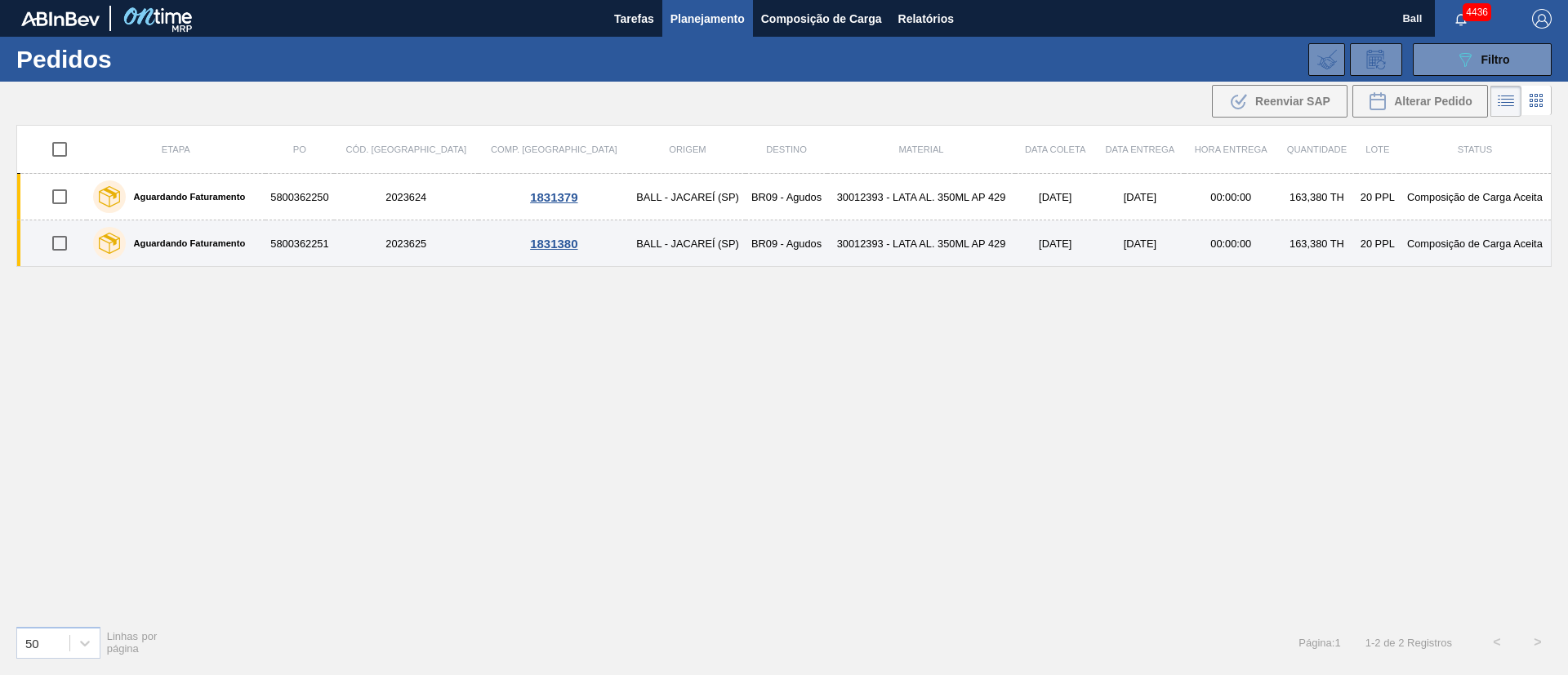
click at [876, 229] on td "30012393 - LATA AL. 350ML AP 429" at bounding box center [921, 243] width 188 height 46
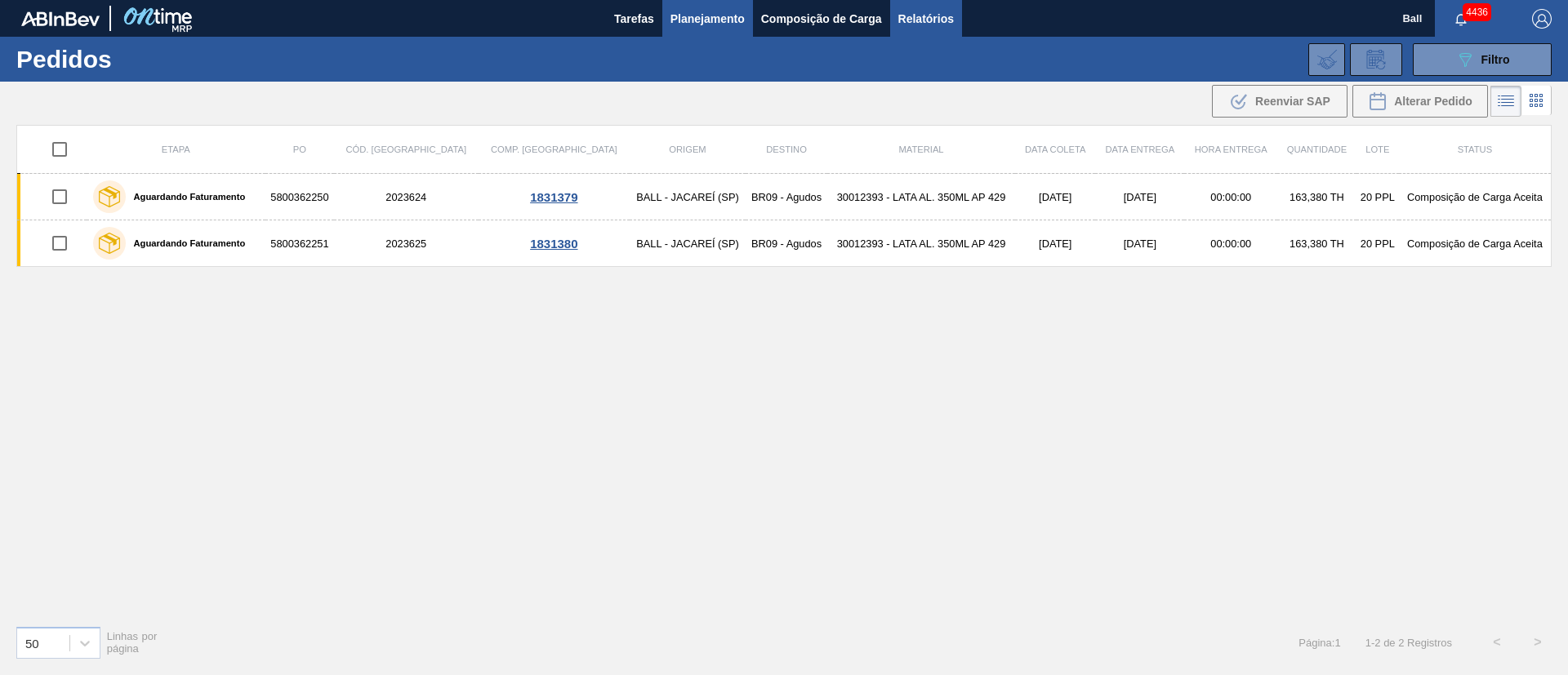
click at [947, 15] on span "Relatórios" at bounding box center [926, 19] width 56 height 20
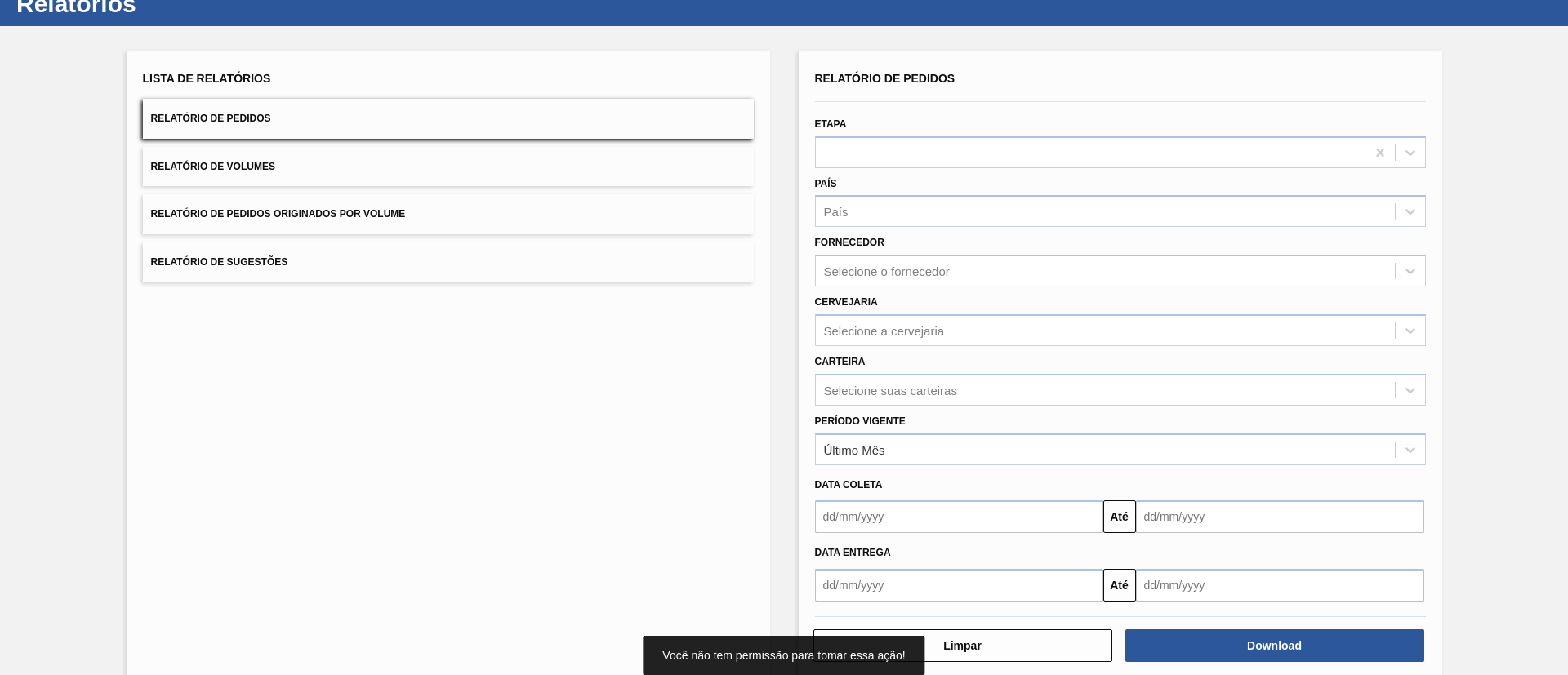
scroll to position [81, 0]
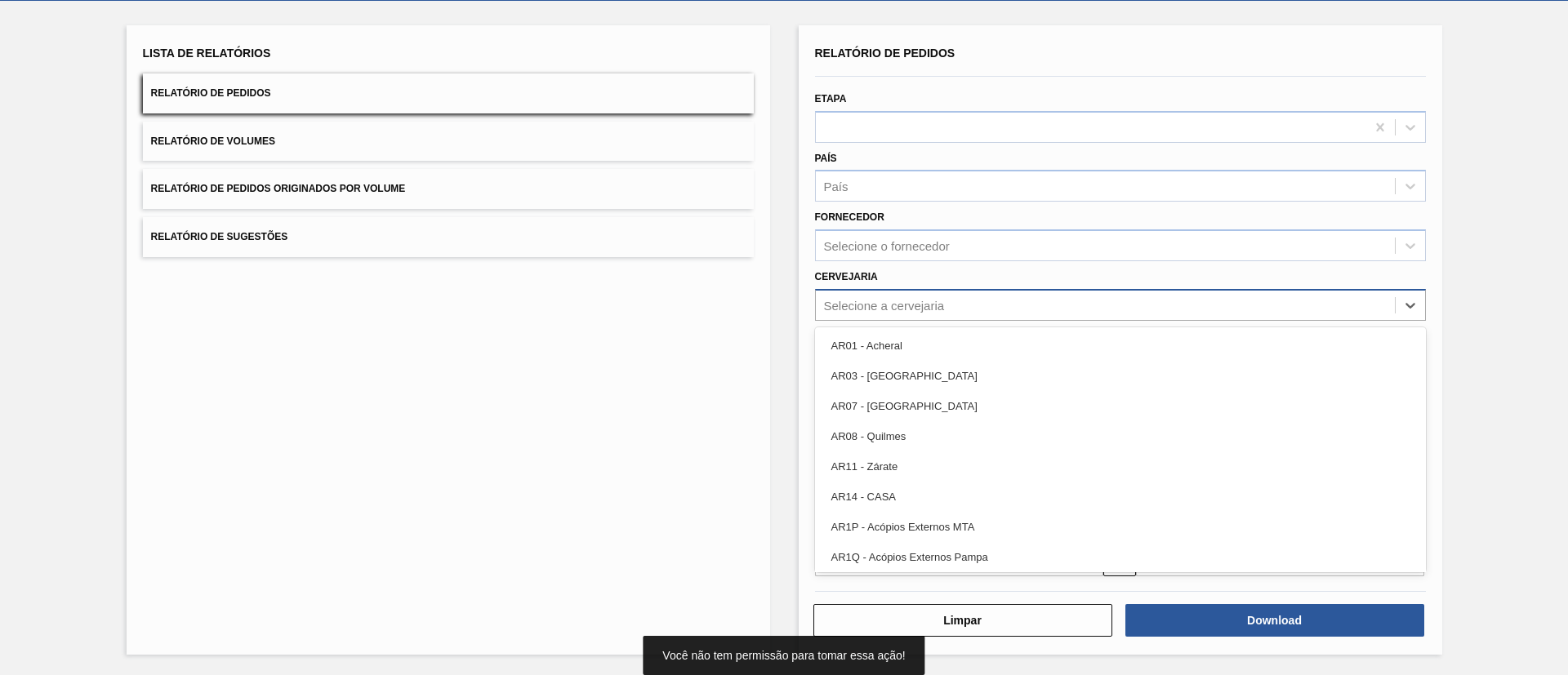
click at [953, 315] on div "Selecione a cervejaria" at bounding box center [1106, 304] width 579 height 24
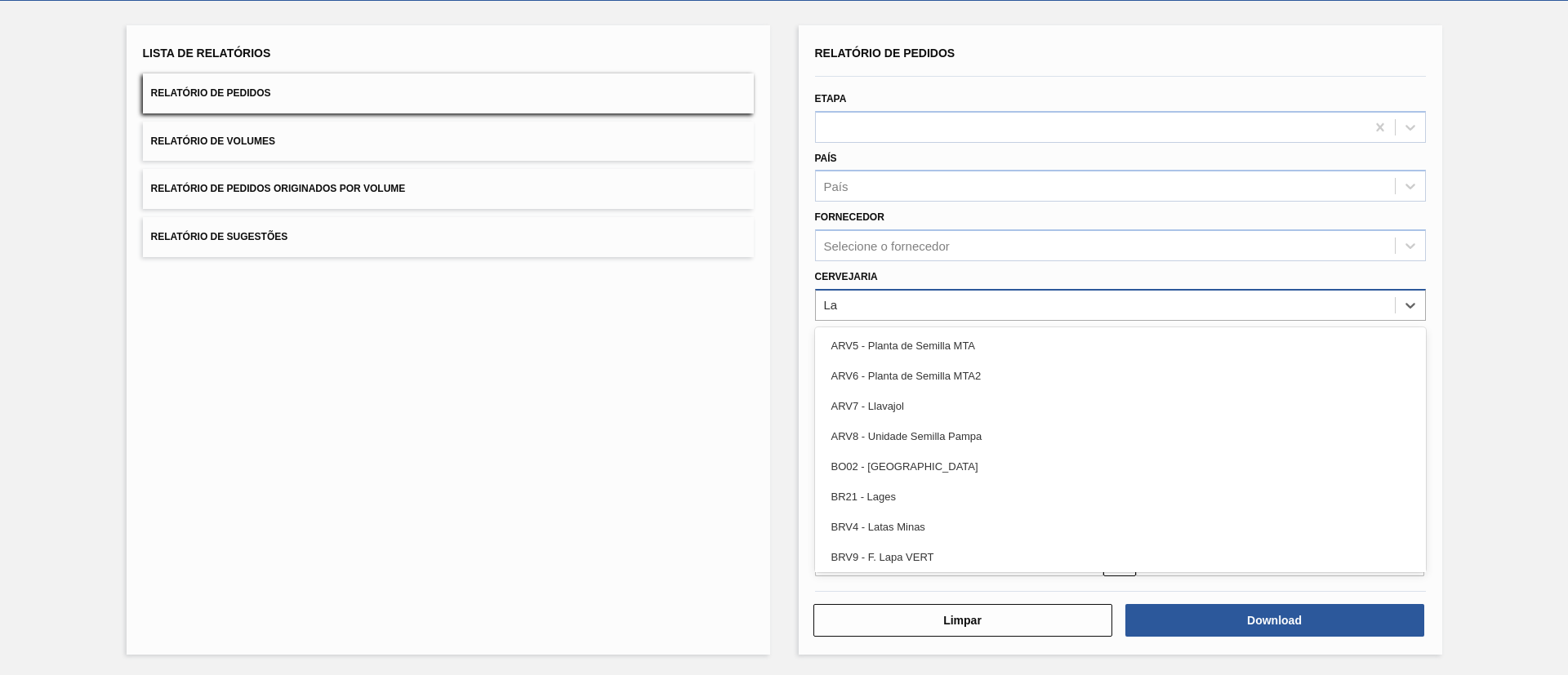
type input "L"
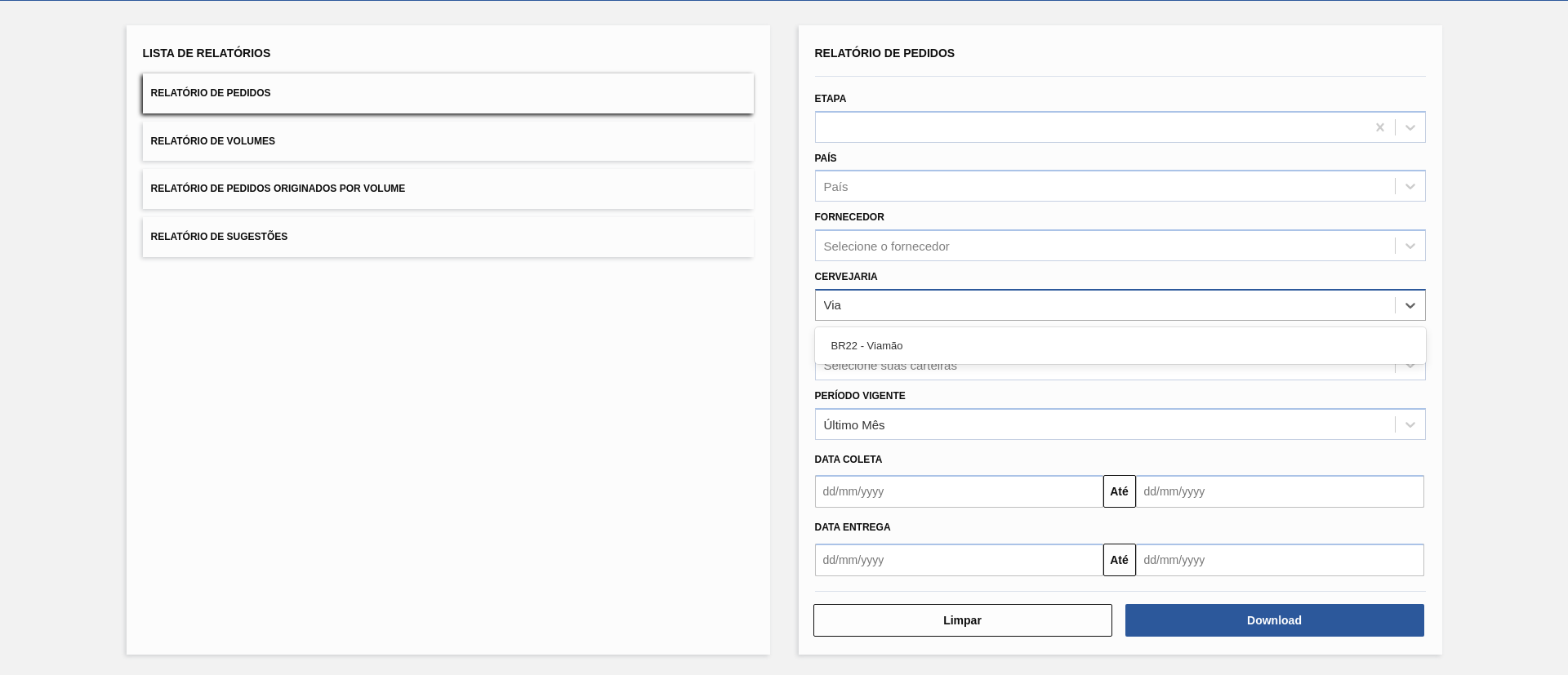
type input "Viam"
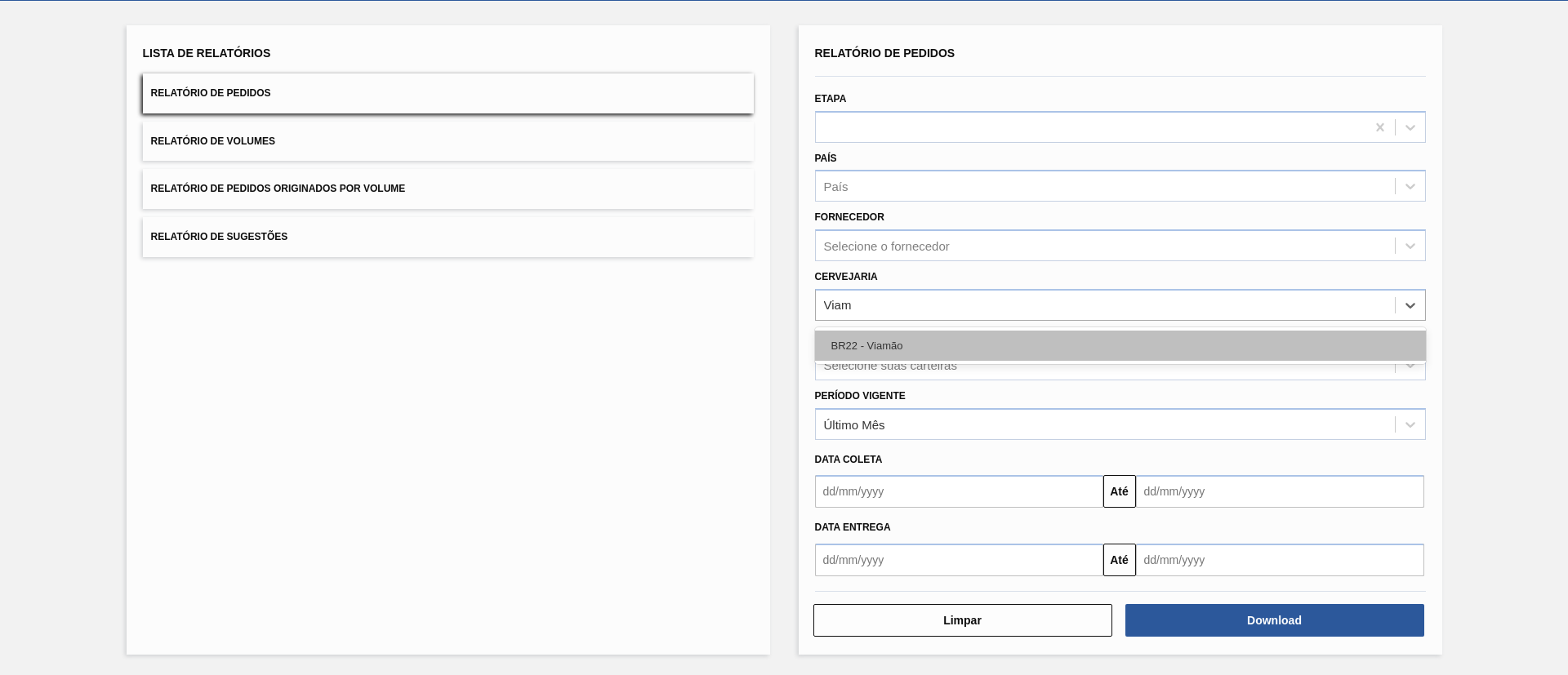
click at [913, 339] on div "BR22 - Viamão" at bounding box center [1121, 346] width 611 height 30
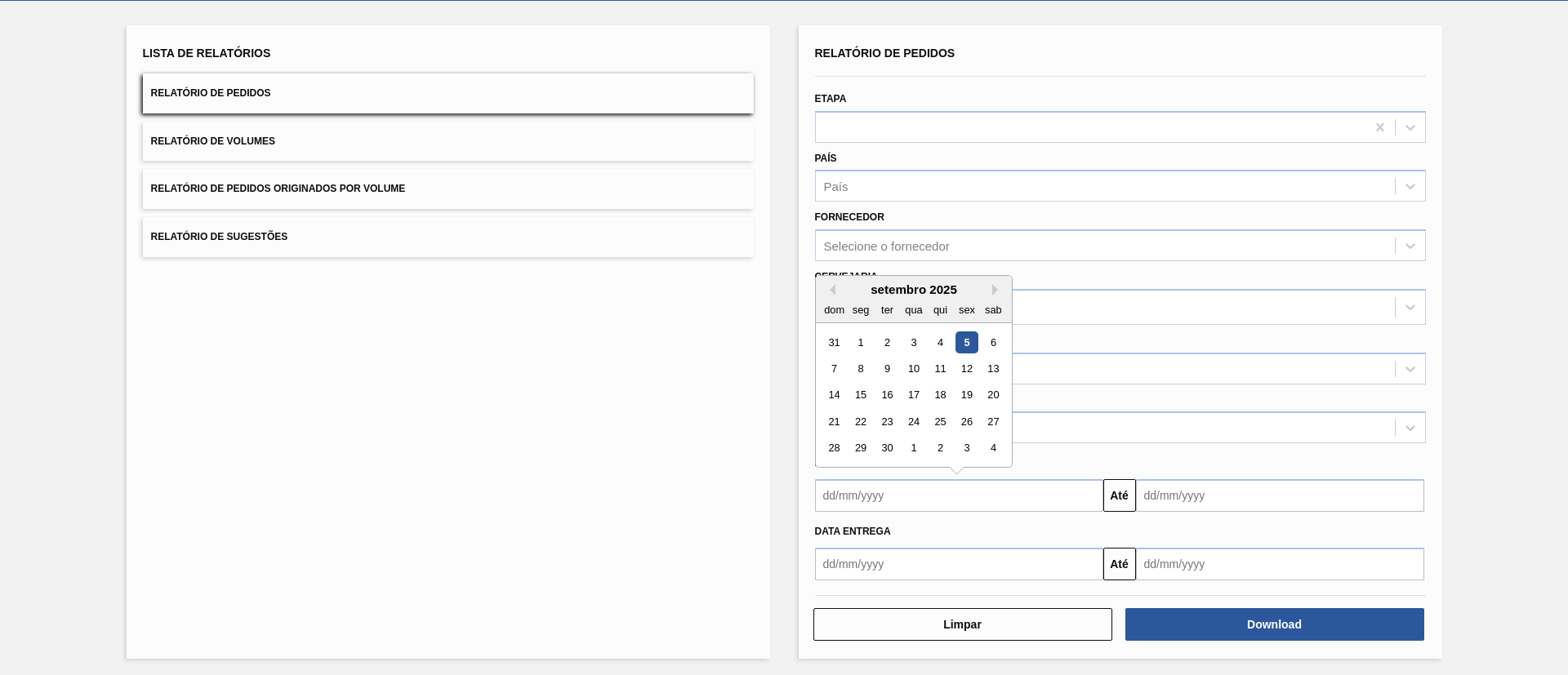
click at [958, 499] on input "text" at bounding box center [959, 495] width 288 height 33
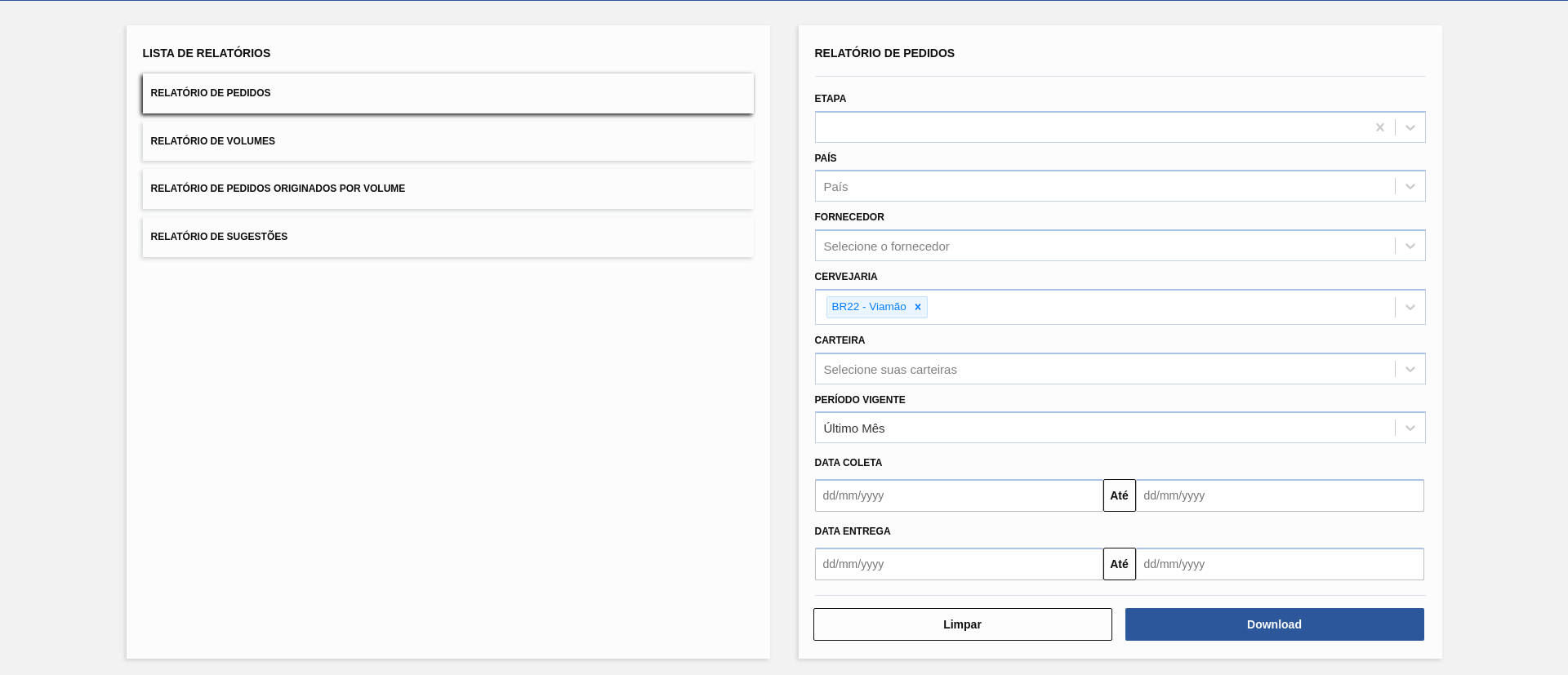
click at [713, 474] on div "Lista de Relatórios Relatório de Pedidos Relatório de Volumes Relatório de Pedi…" at bounding box center [448, 342] width 644 height 633
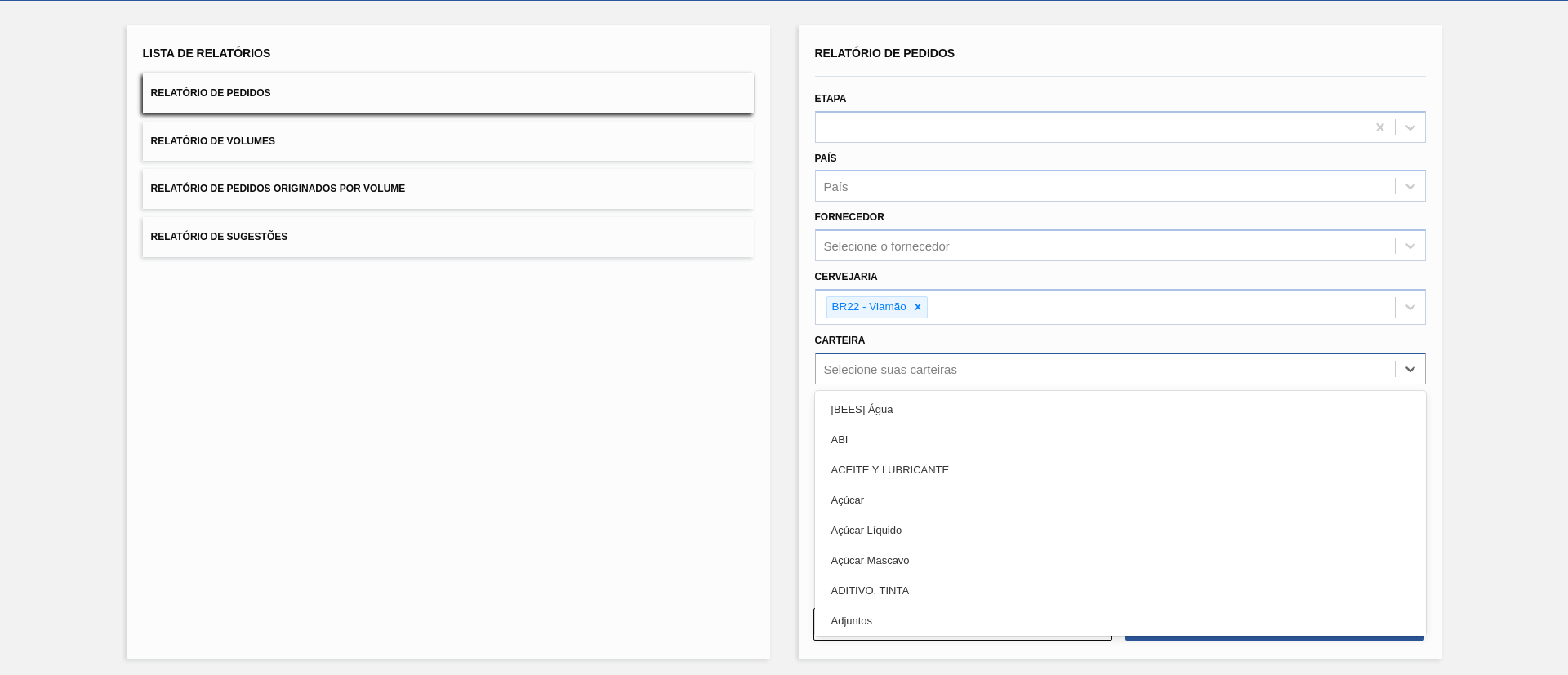
click at [868, 368] on div "Selecione suas carteiras" at bounding box center [890, 369] width 133 height 14
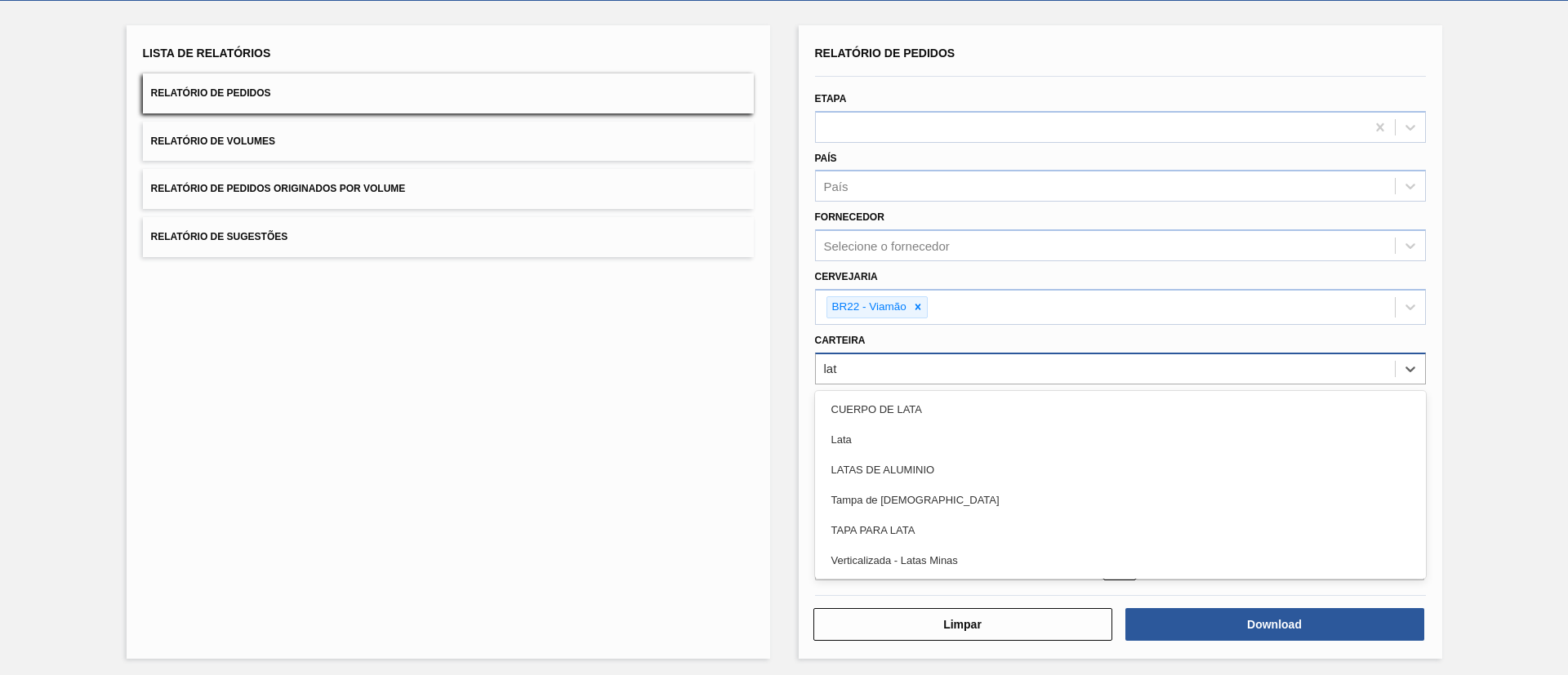
type input "lata"
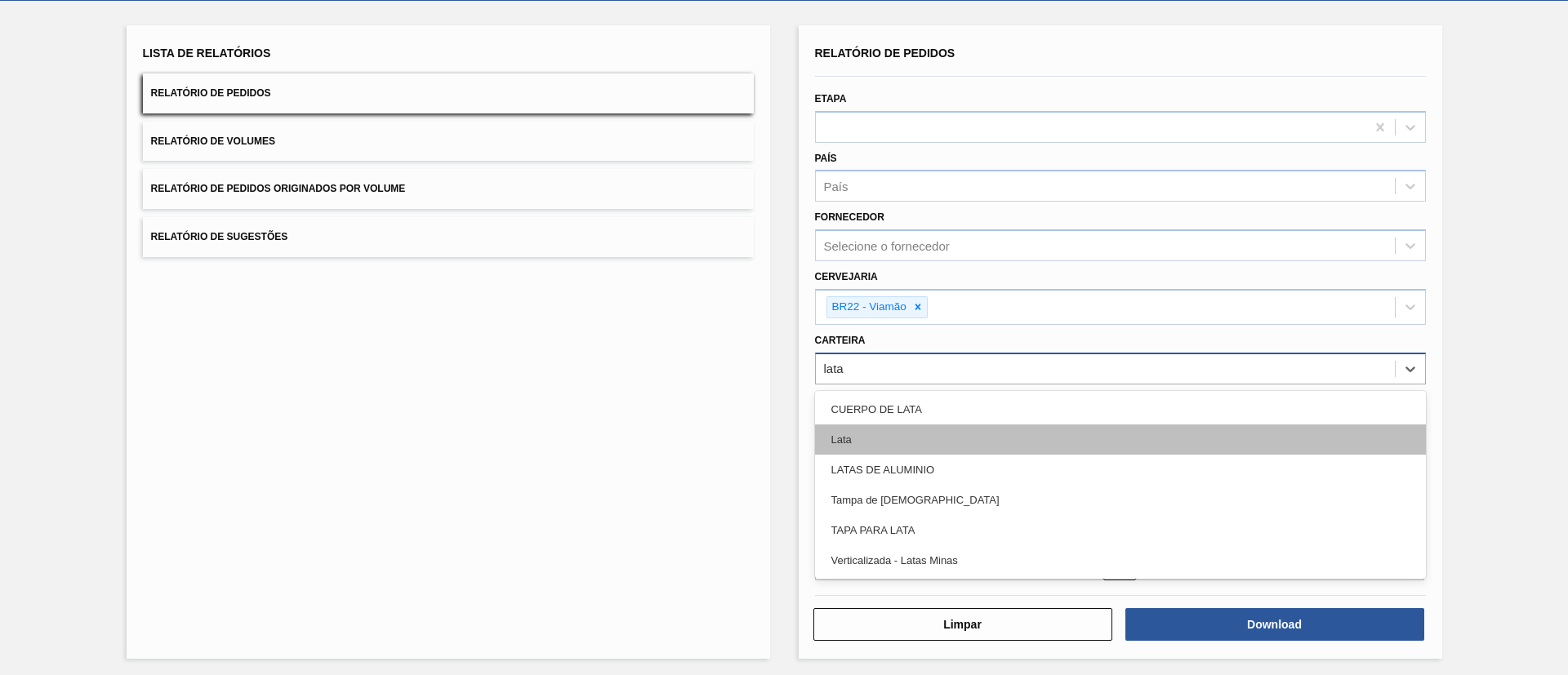
click at [869, 441] on div "Lata" at bounding box center [1121, 440] width 611 height 30
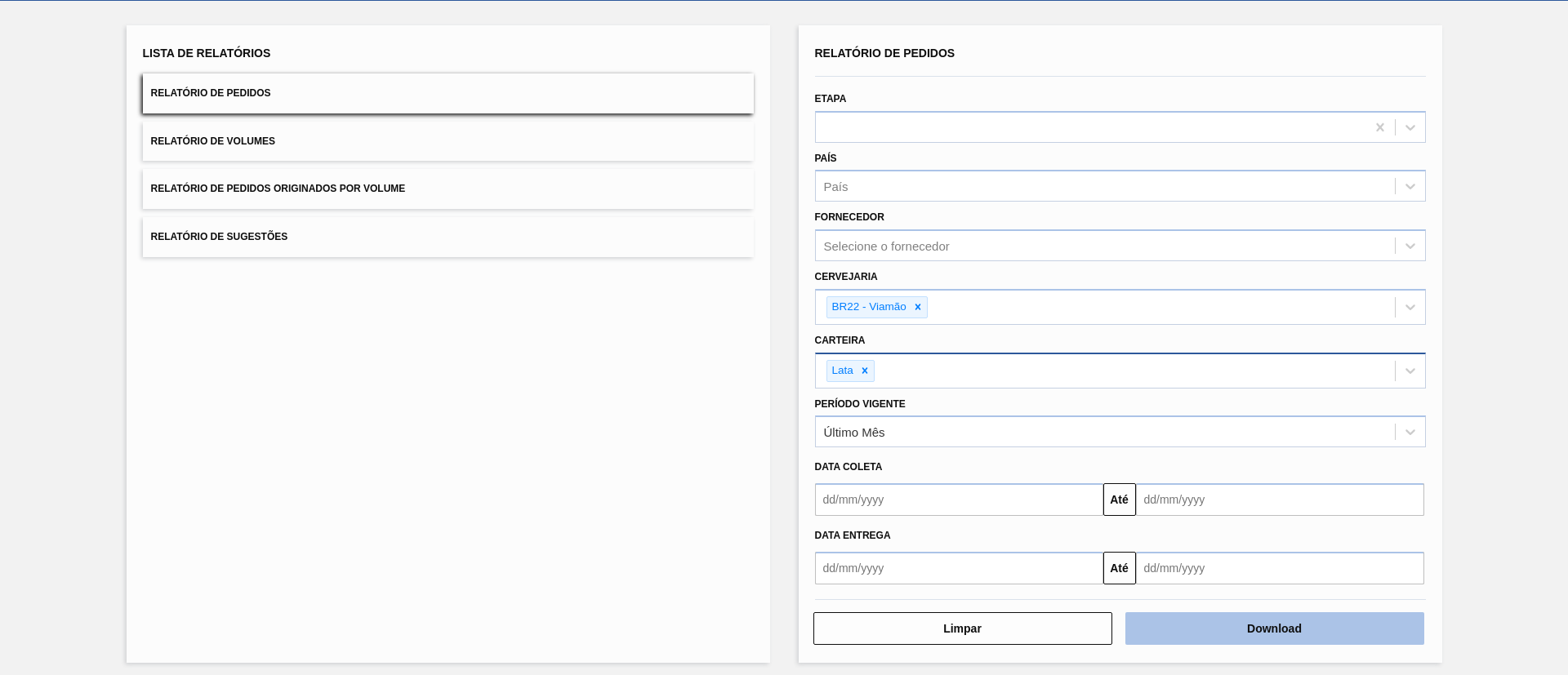
click at [1279, 630] on button "Download" at bounding box center [1275, 629] width 299 height 33
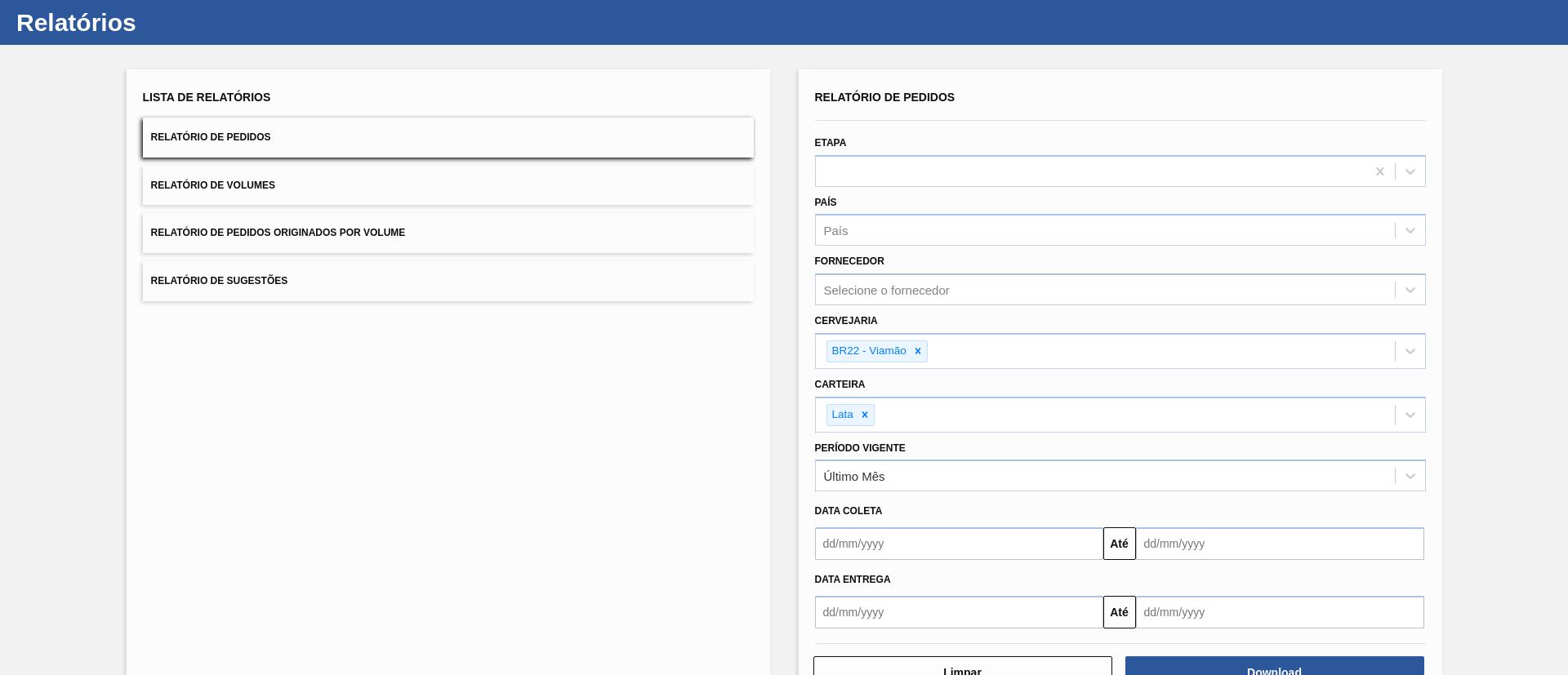
scroll to position [0, 0]
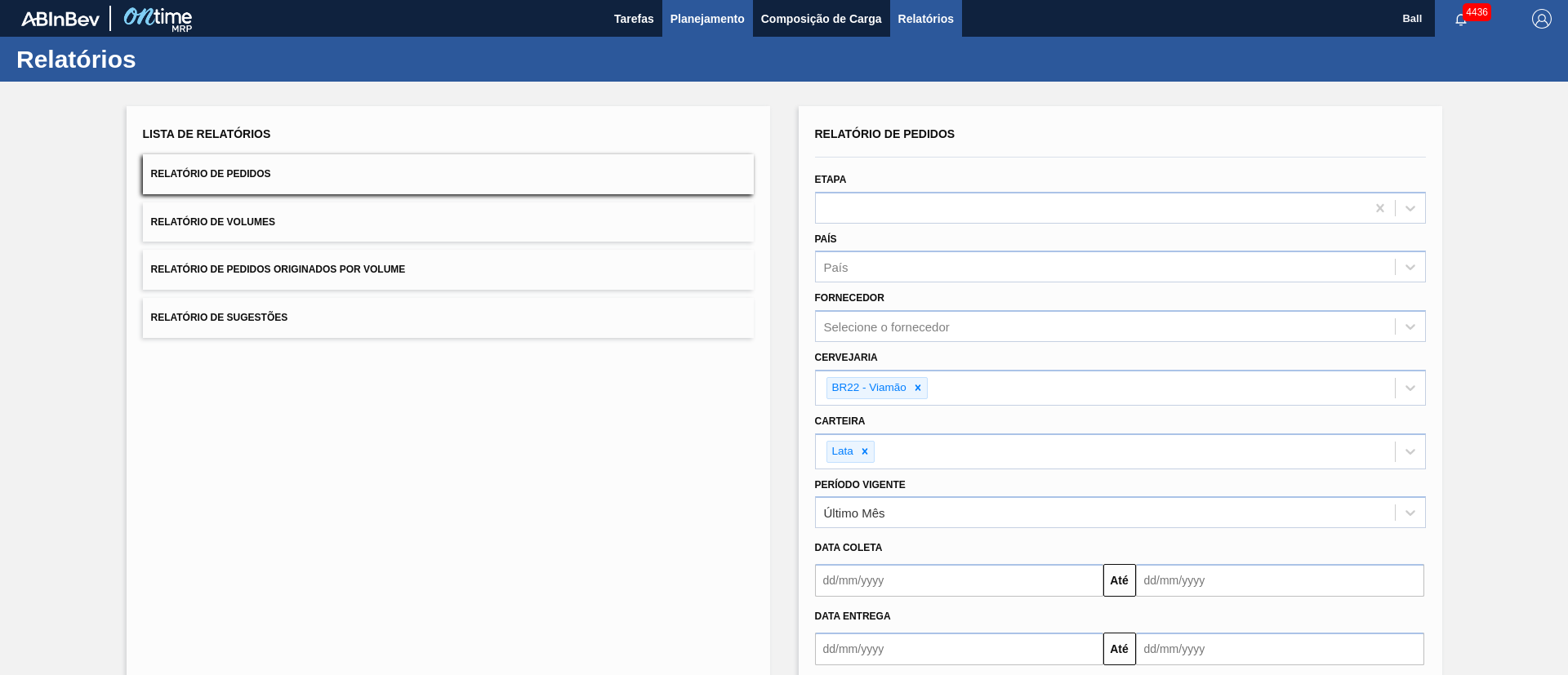
click at [729, 20] on span "Planejamento" at bounding box center [707, 19] width 75 height 20
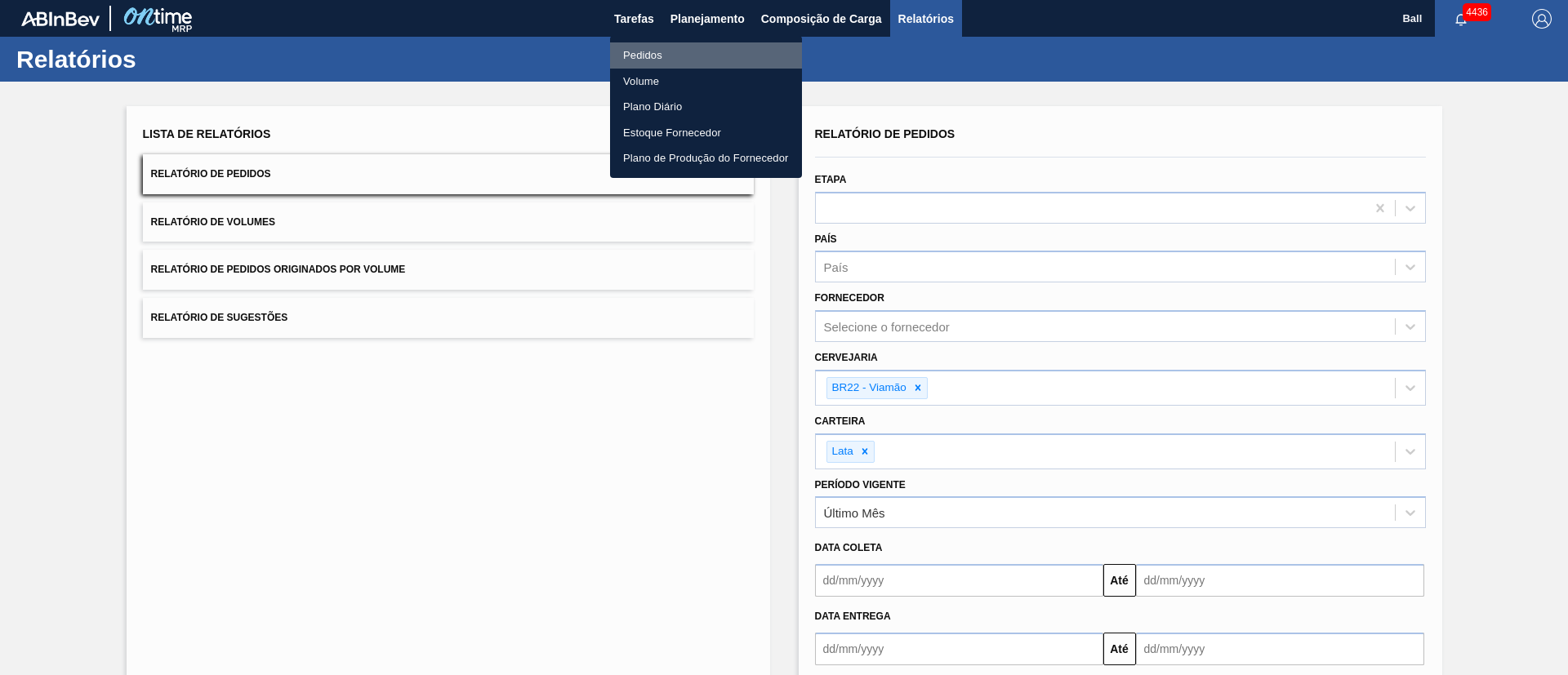
click at [664, 45] on li "Pedidos" at bounding box center [706, 56] width 192 height 26
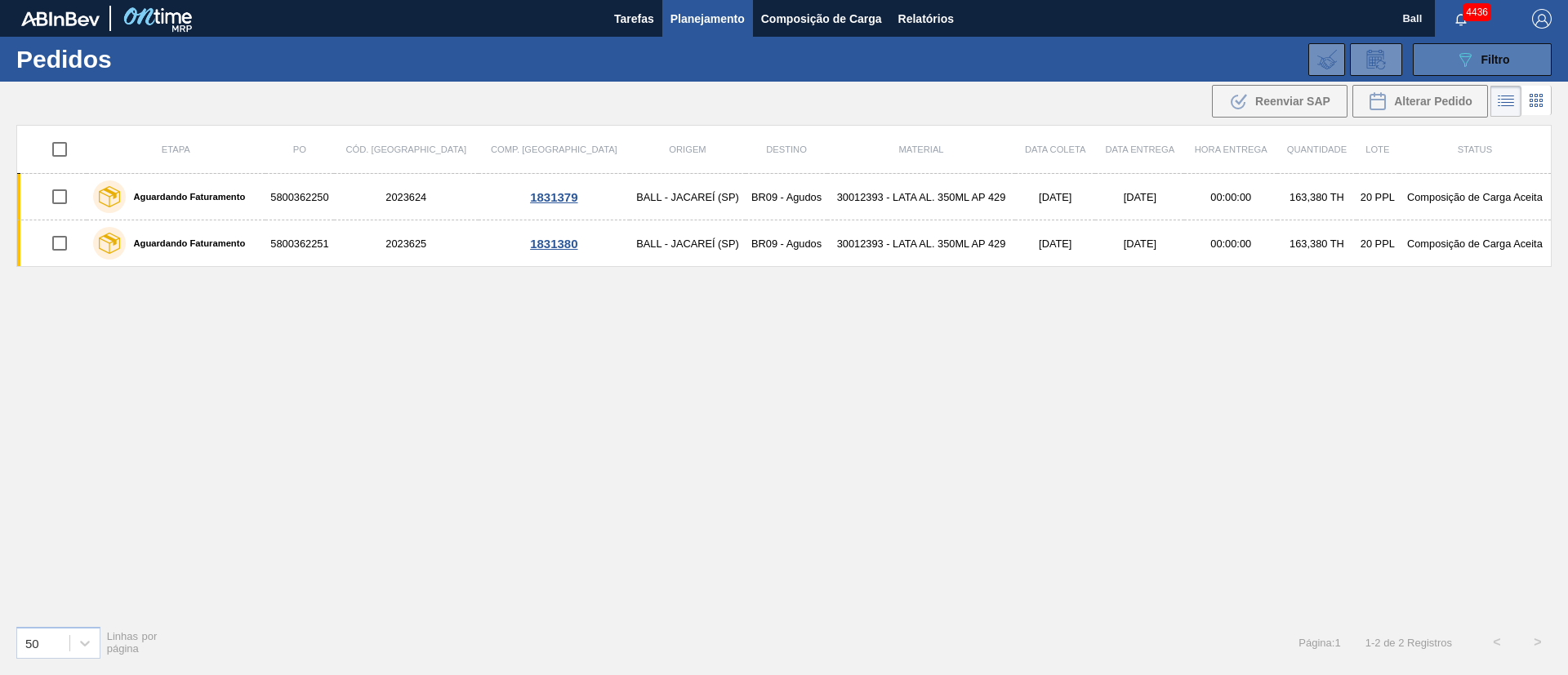
click at [1435, 47] on button "089F7B8B-B2A5-4AFE-B5C0-19BA573D28AC Filtro" at bounding box center [1482, 60] width 139 height 33
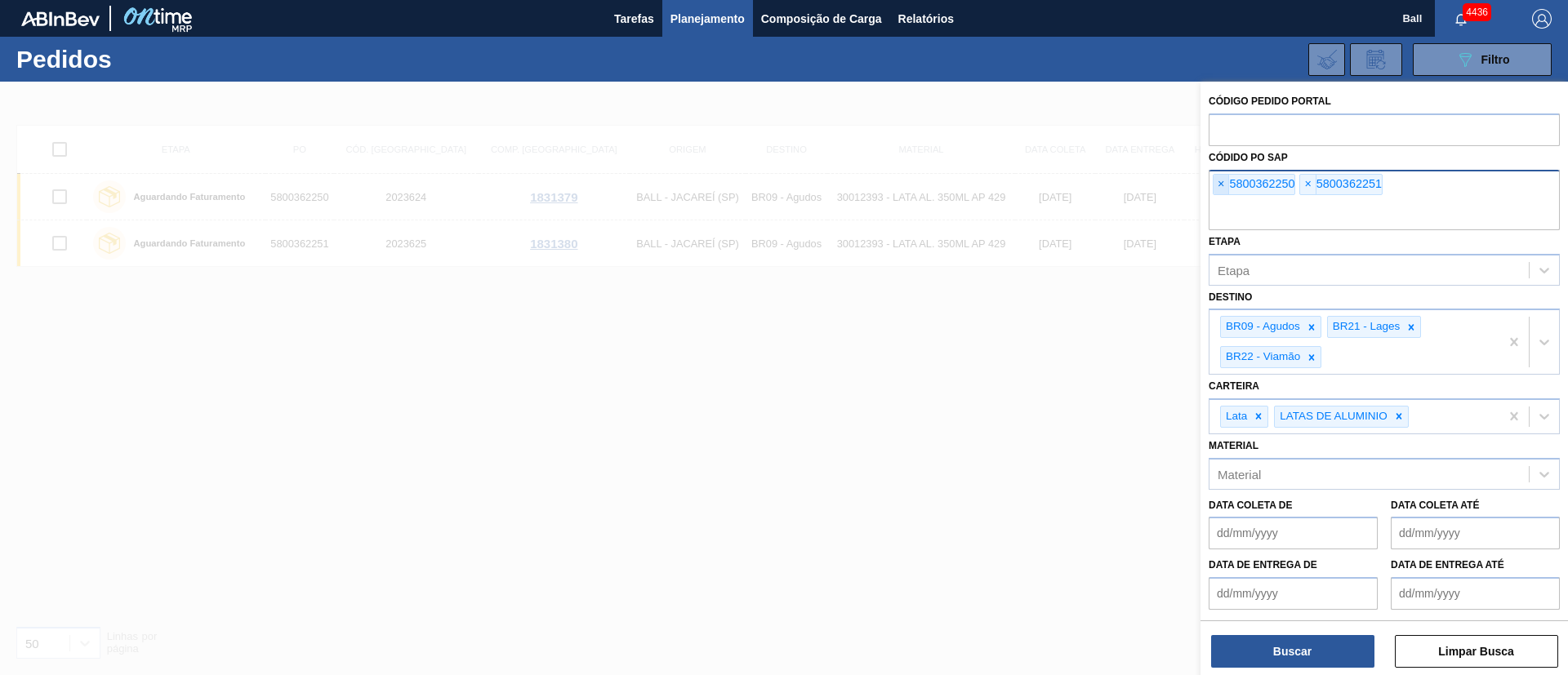
click at [1225, 189] on span "×" at bounding box center [1221, 184] width 15 height 20
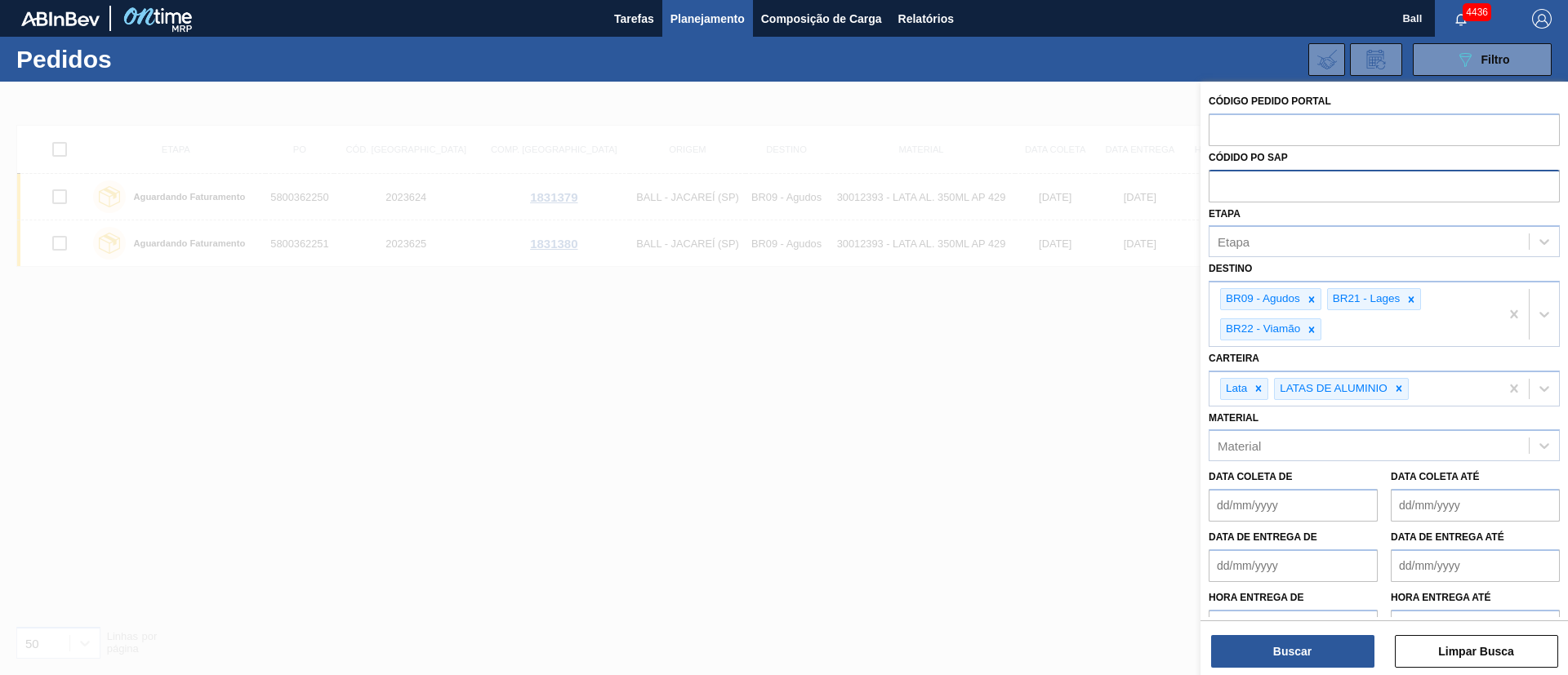
click at [1225, 189] on input "text" at bounding box center [1384, 185] width 351 height 31
paste input "text"
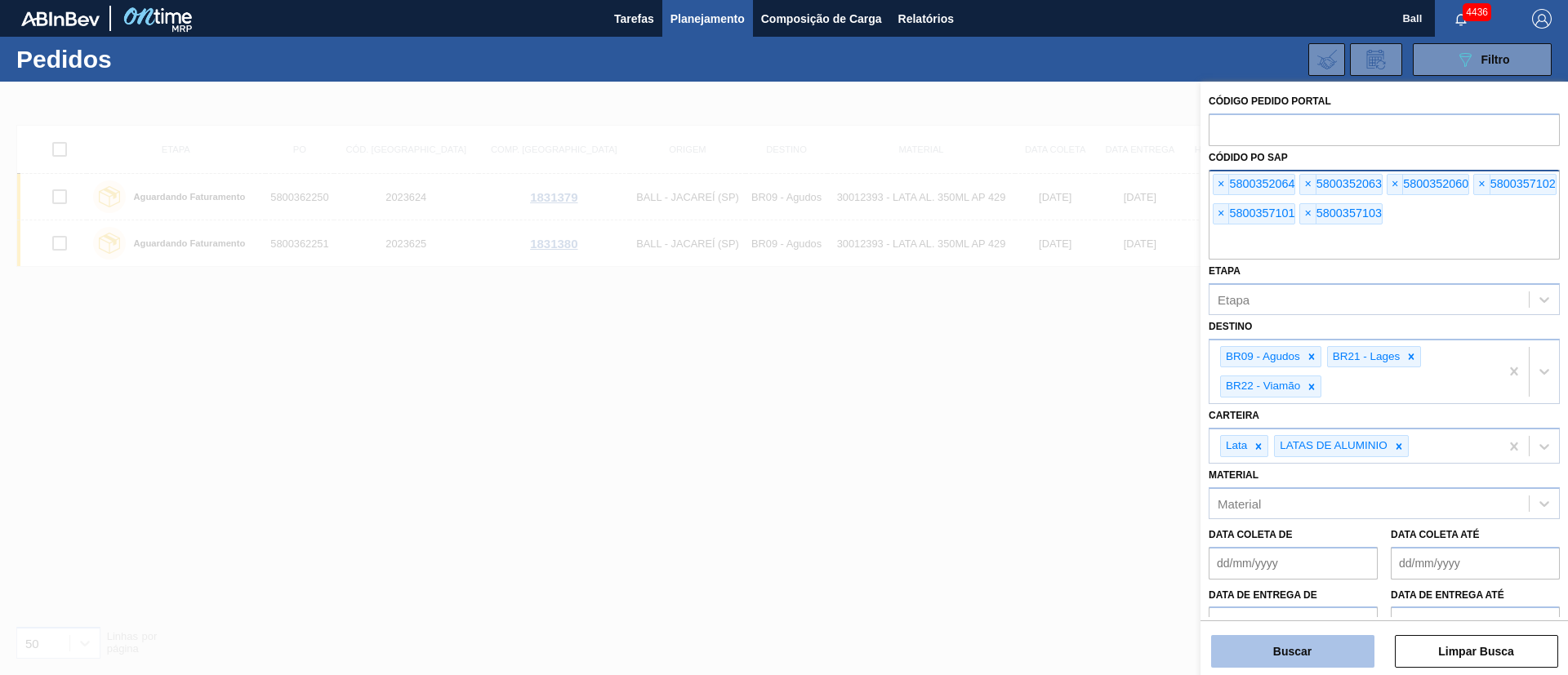
click at [1313, 639] on button "Buscar" at bounding box center [1293, 651] width 164 height 33
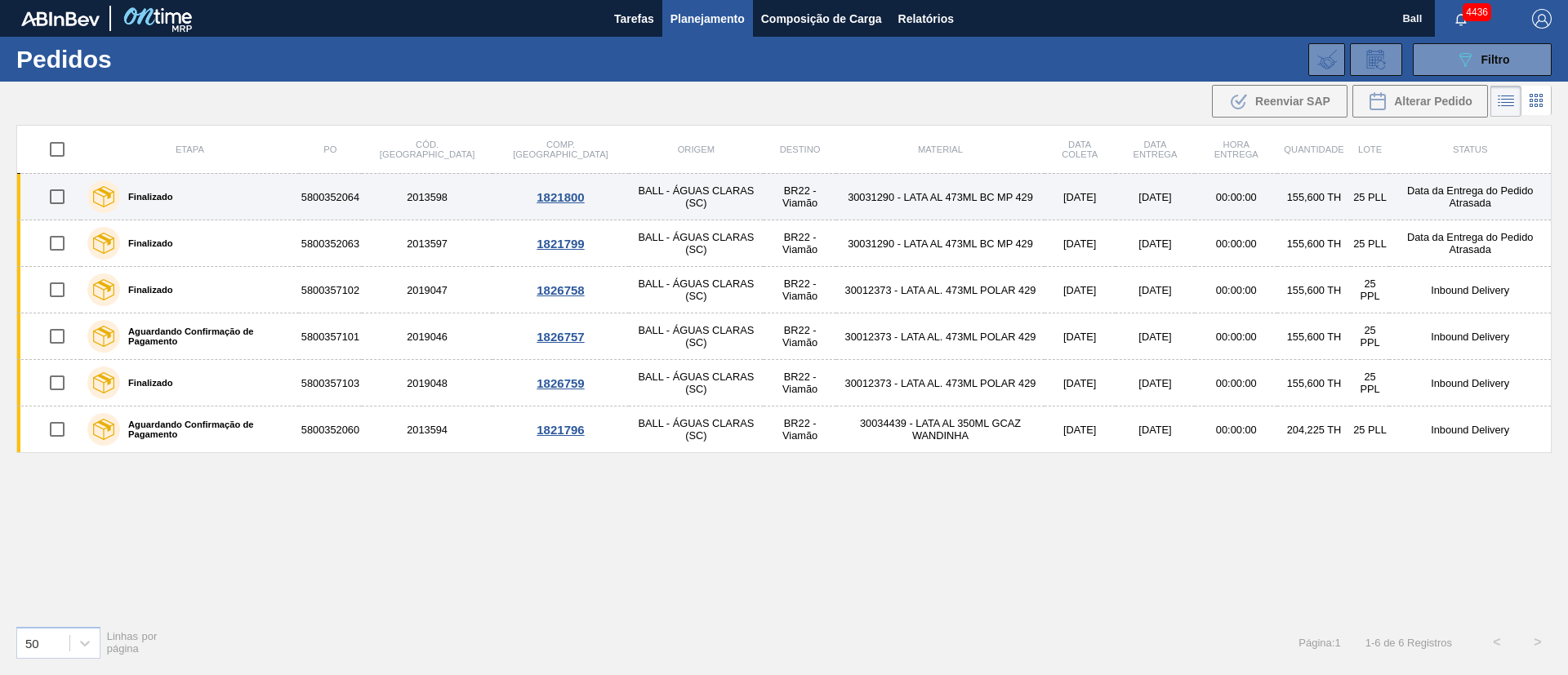
click at [946, 200] on td "30031290 - LATA AL 473ML BC MP 429" at bounding box center [939, 197] width 207 height 46
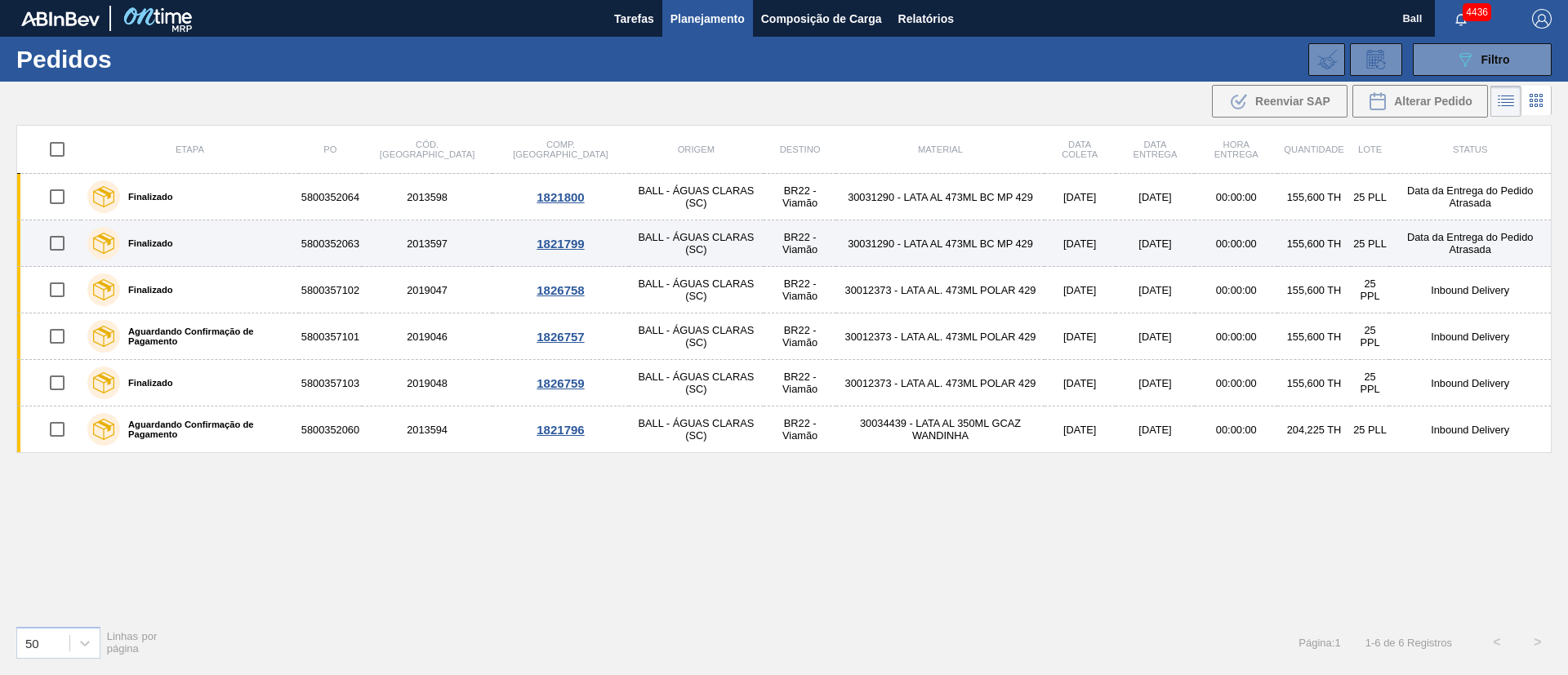
click at [944, 234] on td "30031290 - LATA AL 473ML BC MP 429" at bounding box center [939, 243] width 207 height 46
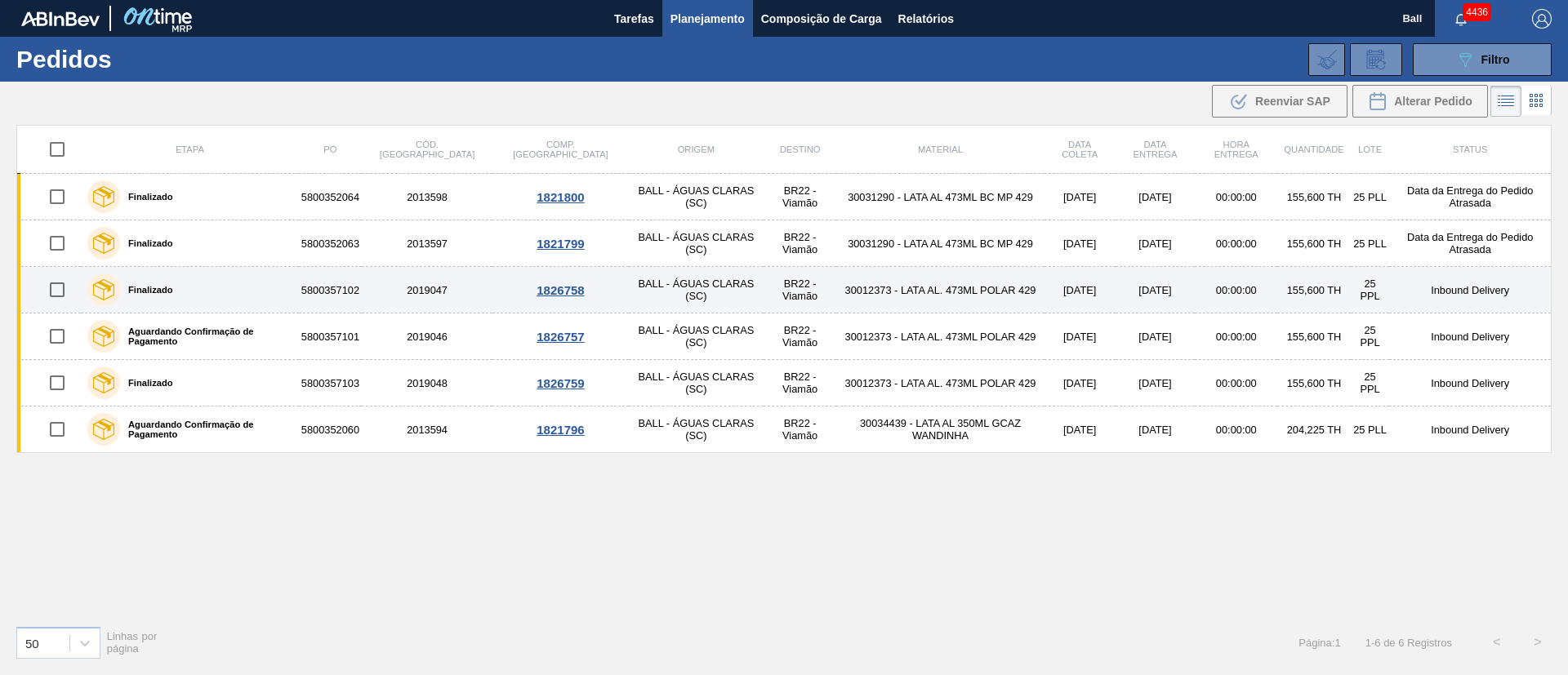
click at [940, 276] on td "30012373 - LATA AL. 473ML POLAR 429" at bounding box center [939, 289] width 207 height 46
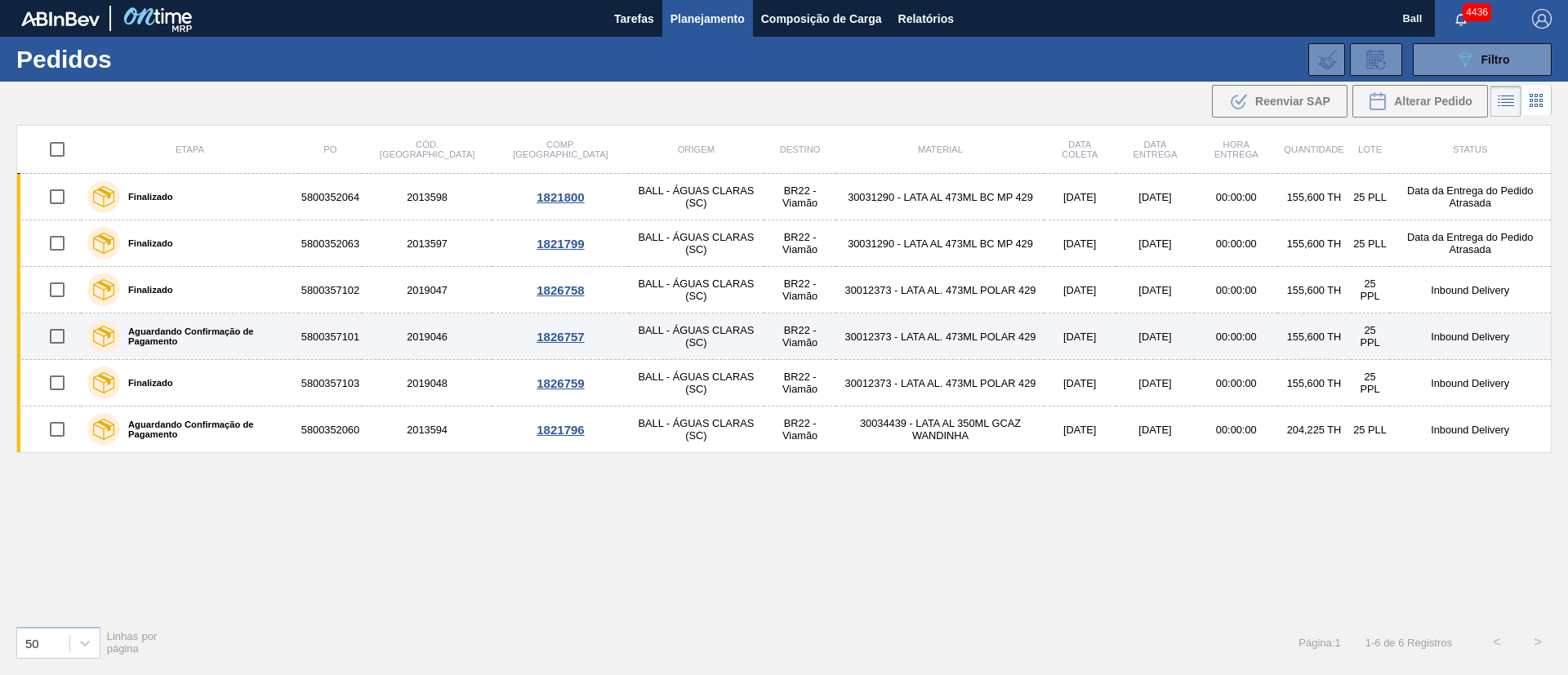
click at [935, 314] on td "30012373 - LATA AL. 473ML POLAR 429" at bounding box center [939, 337] width 207 height 46
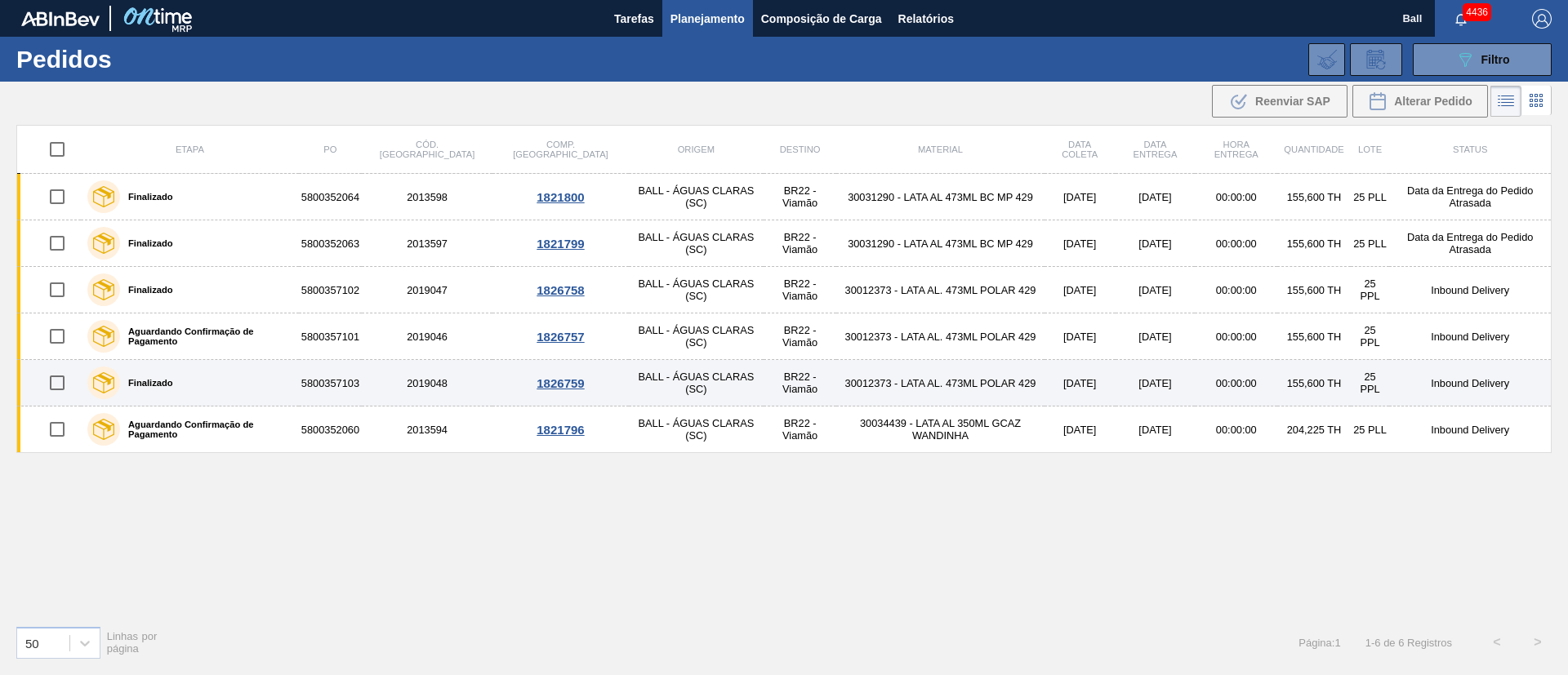
click at [925, 387] on td "30012373 - LATA AL. 473ML POLAR 429" at bounding box center [939, 383] width 207 height 46
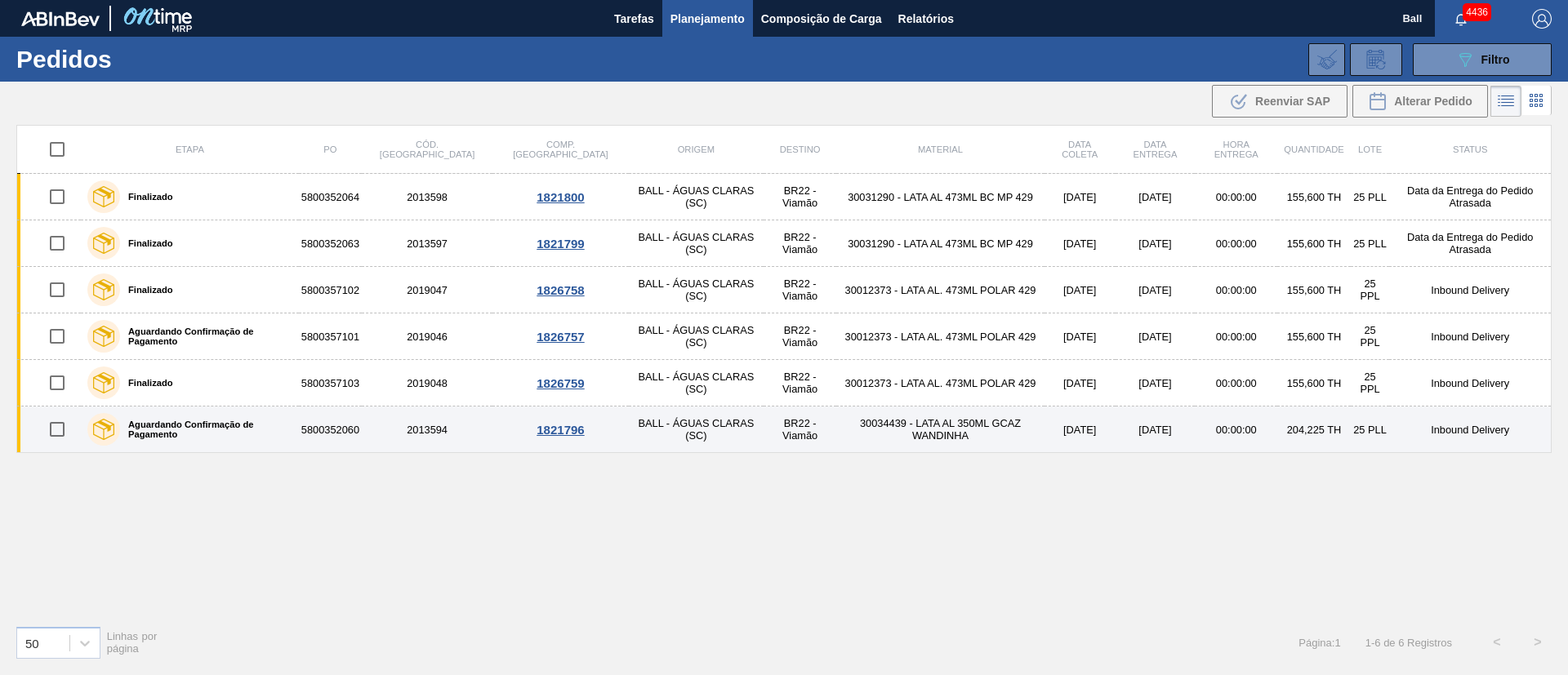
click at [925, 436] on td "30034439 - LATA AL 350ML GCAZ WANDINHA" at bounding box center [939, 429] width 207 height 46
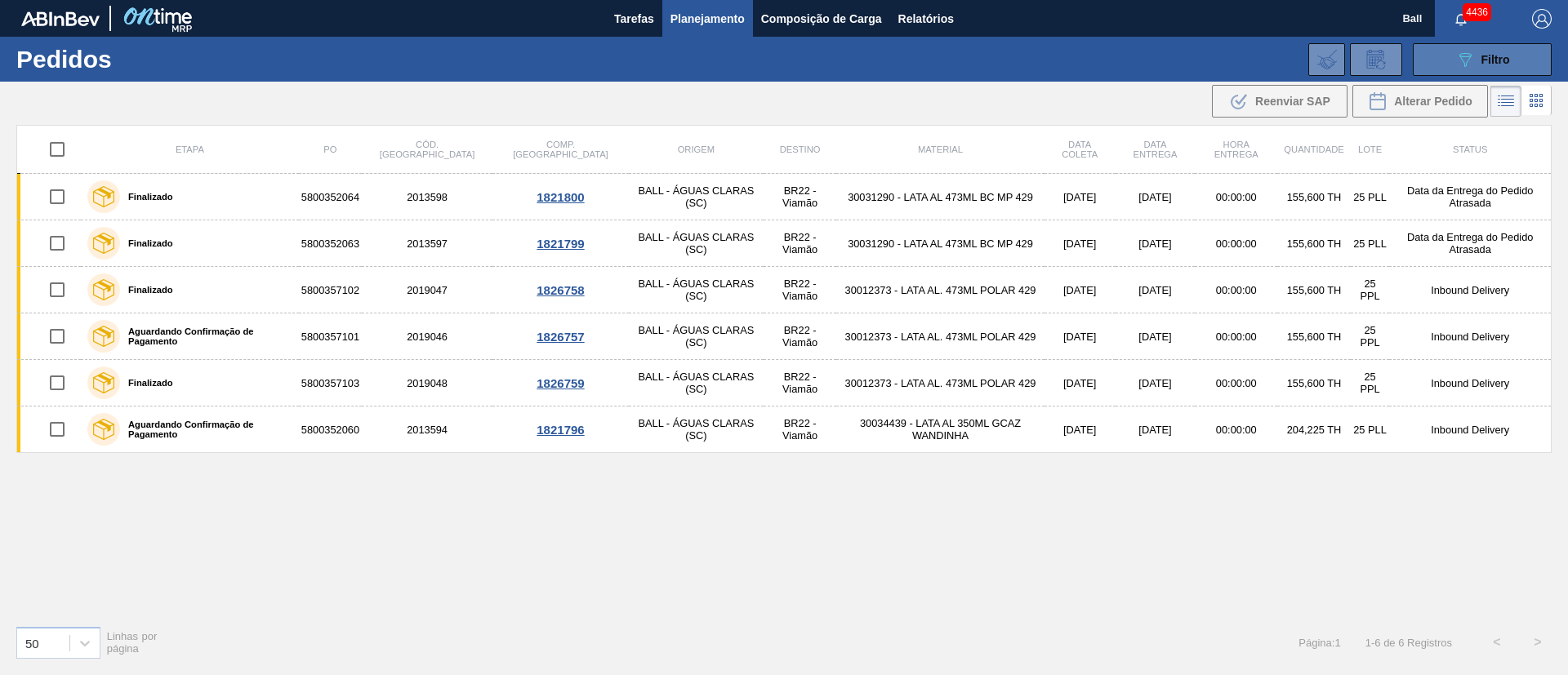
click at [1480, 57] on div "089F7B8B-B2A5-4AFE-B5C0-19BA573D28AC Filtro" at bounding box center [1483, 60] width 55 height 20
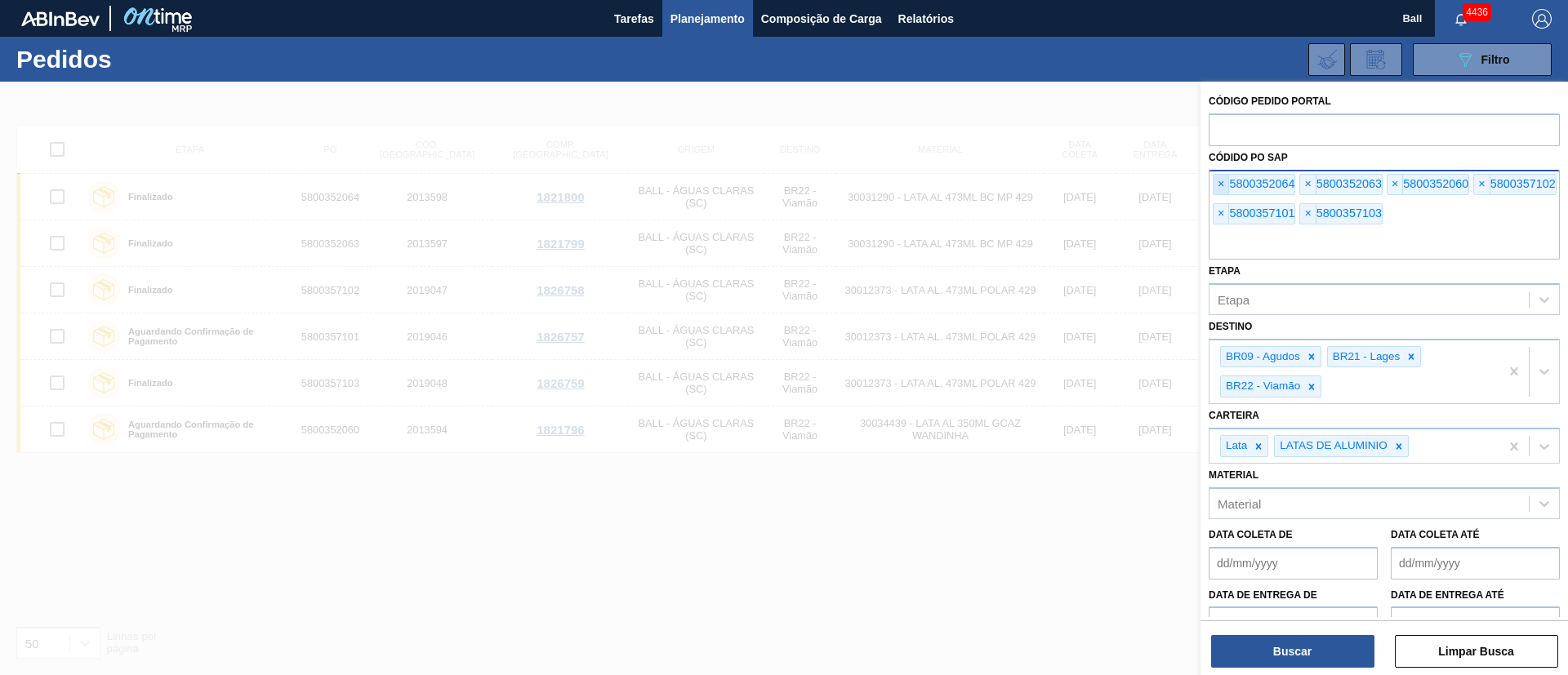
click at [1224, 183] on span "×" at bounding box center [1221, 184] width 15 height 20
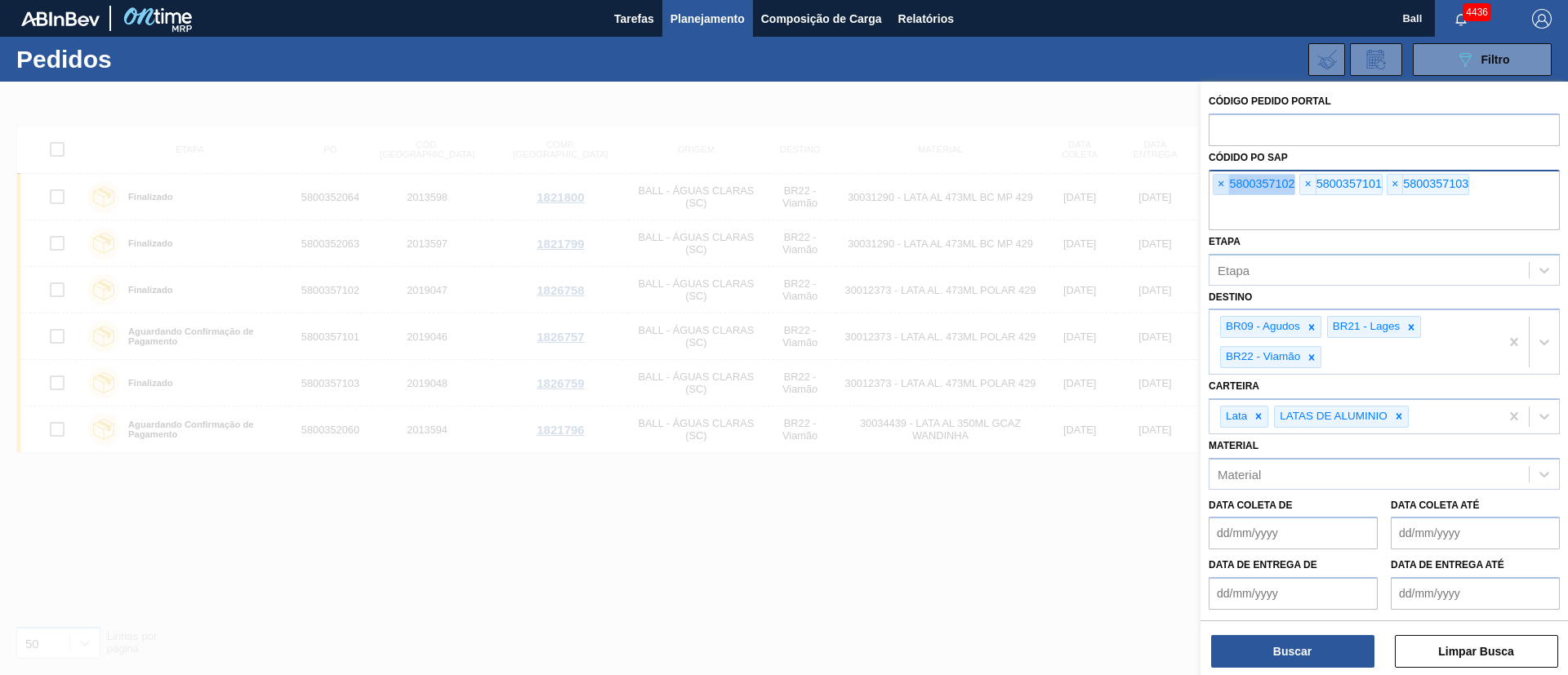
click at [1224, 183] on span "×" at bounding box center [1221, 184] width 15 height 20
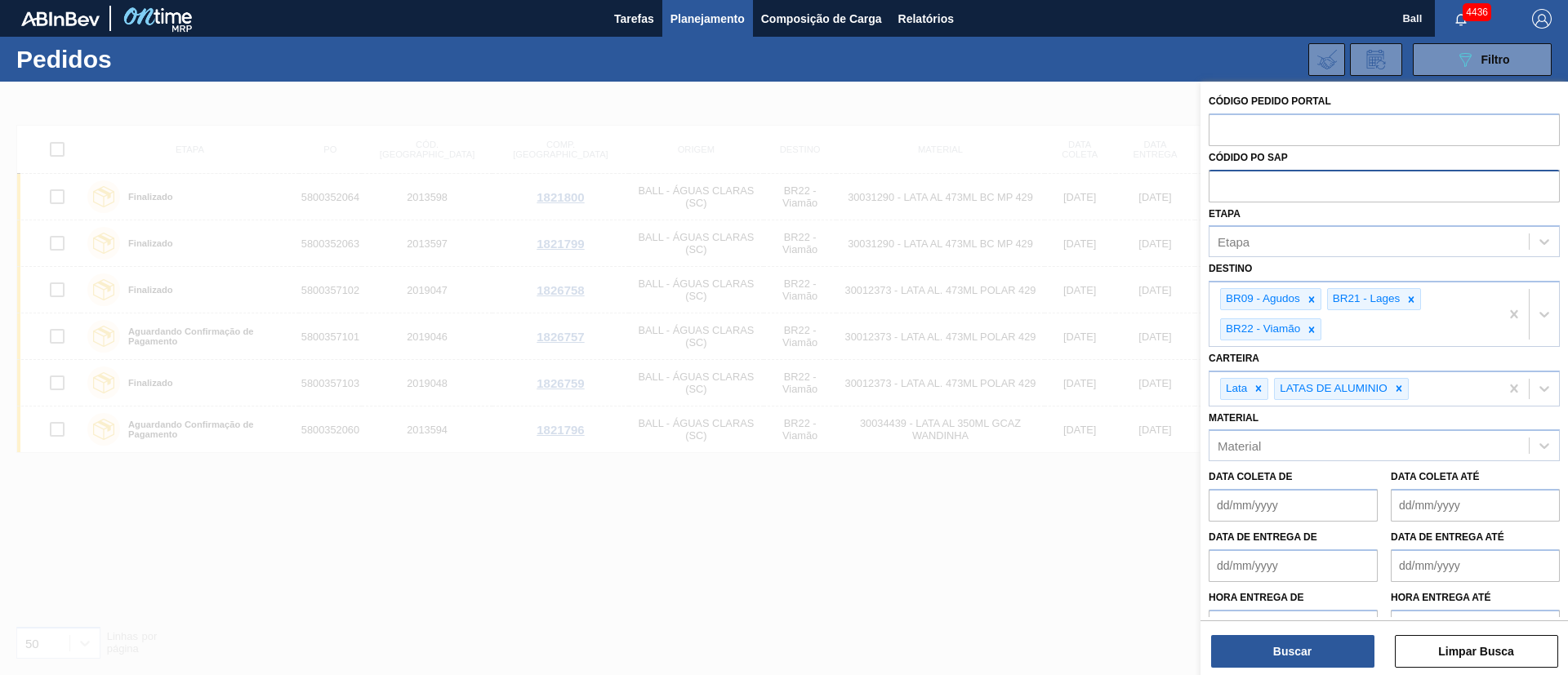
click at [1224, 183] on input "text" at bounding box center [1384, 185] width 351 height 31
paste input "text"
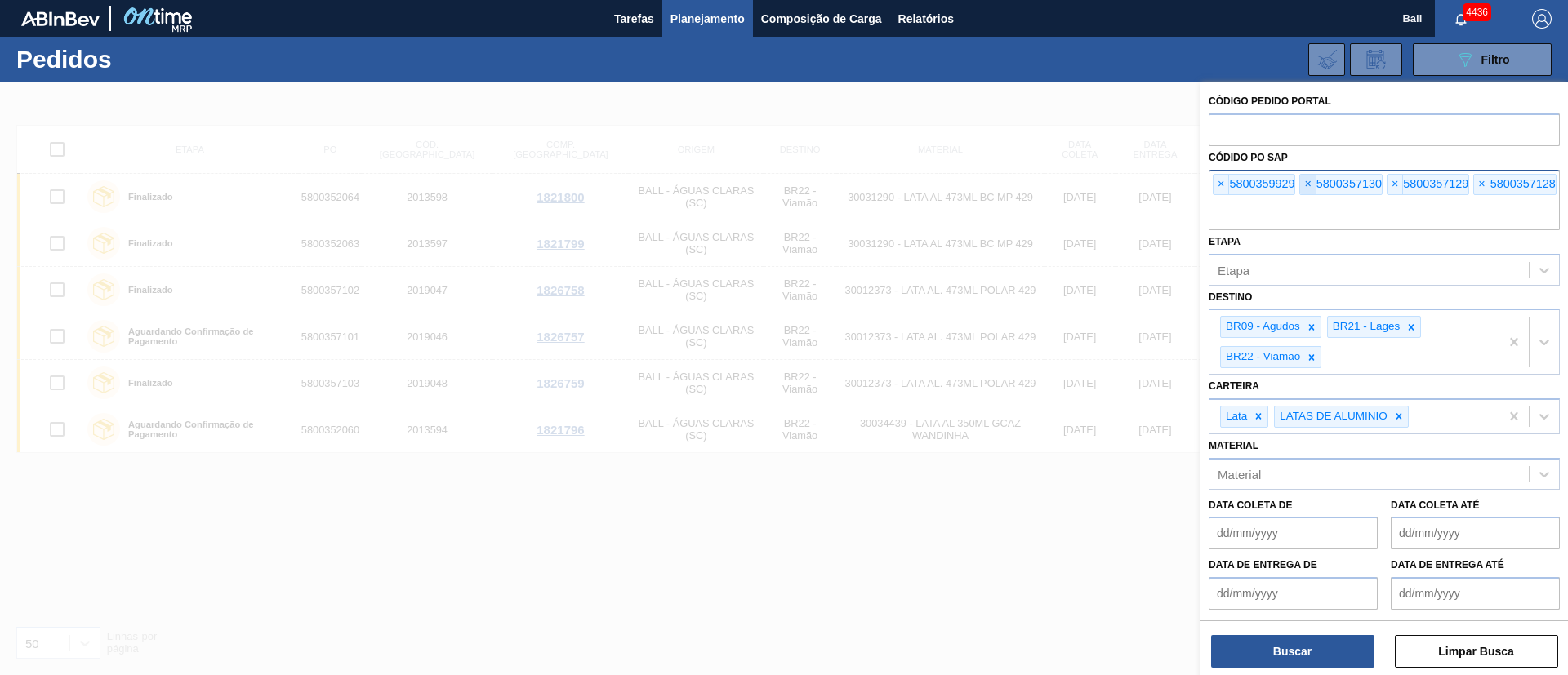
click at [1315, 183] on span "×" at bounding box center [1308, 184] width 15 height 20
click at [1327, 649] on button "Buscar" at bounding box center [1293, 651] width 164 height 33
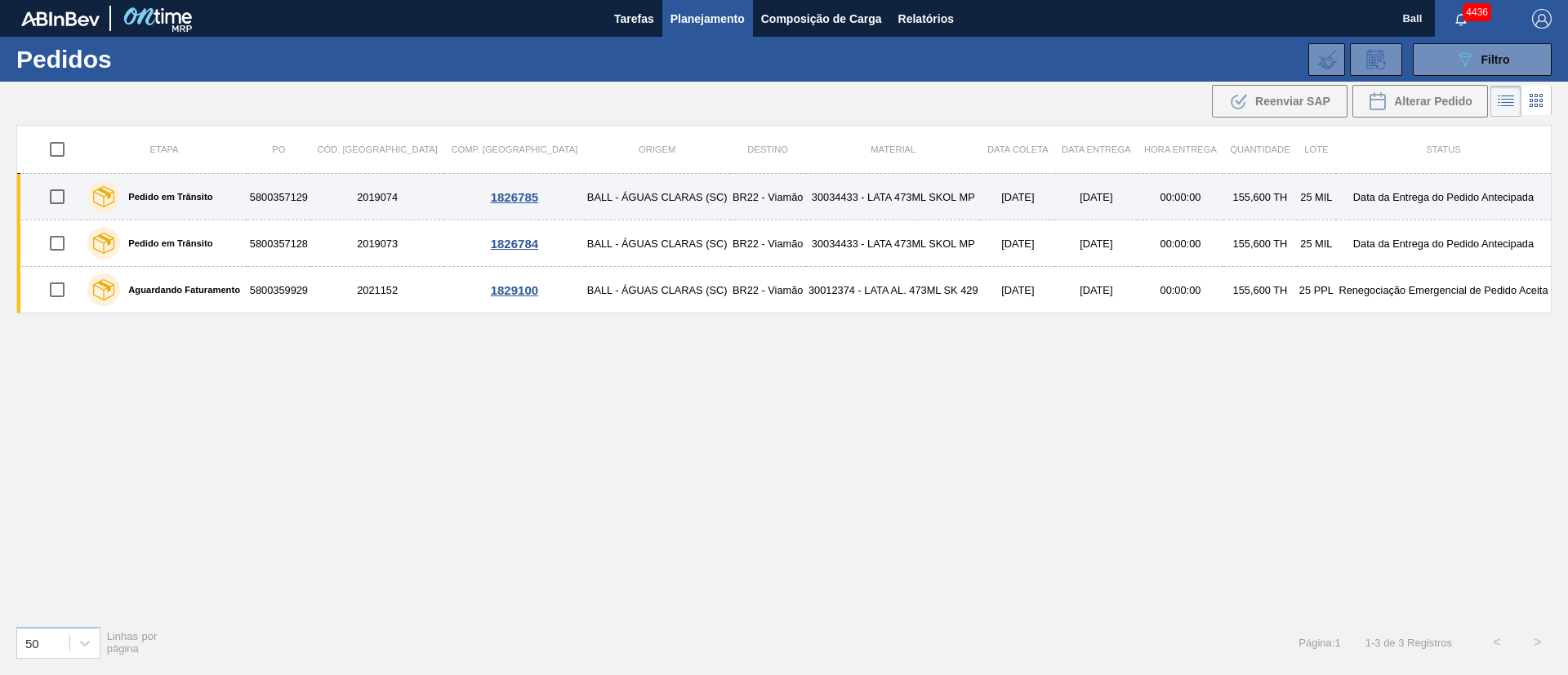
click at [1055, 207] on td "05/09/2025" at bounding box center [1096, 197] width 82 height 46
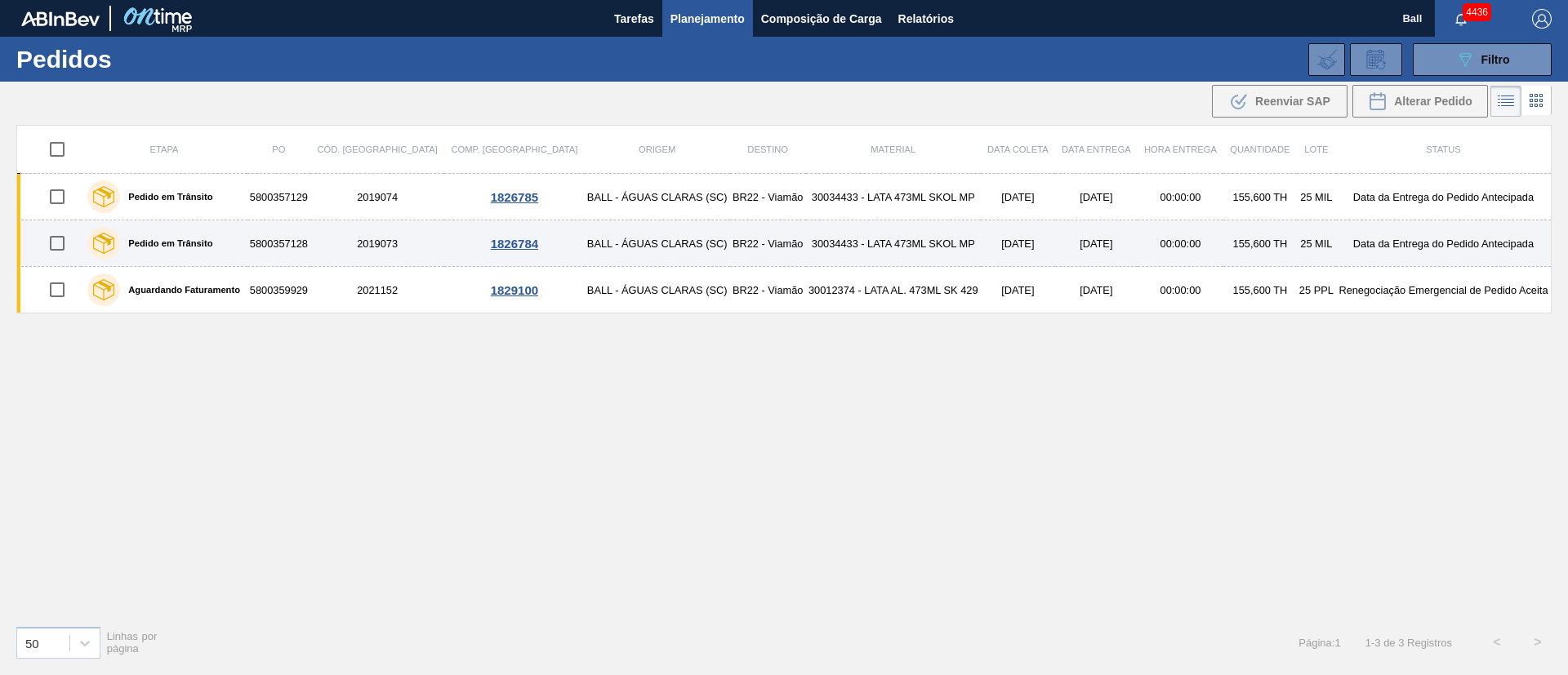
click at [1055, 236] on td "05/09/2025" at bounding box center [1096, 243] width 82 height 46
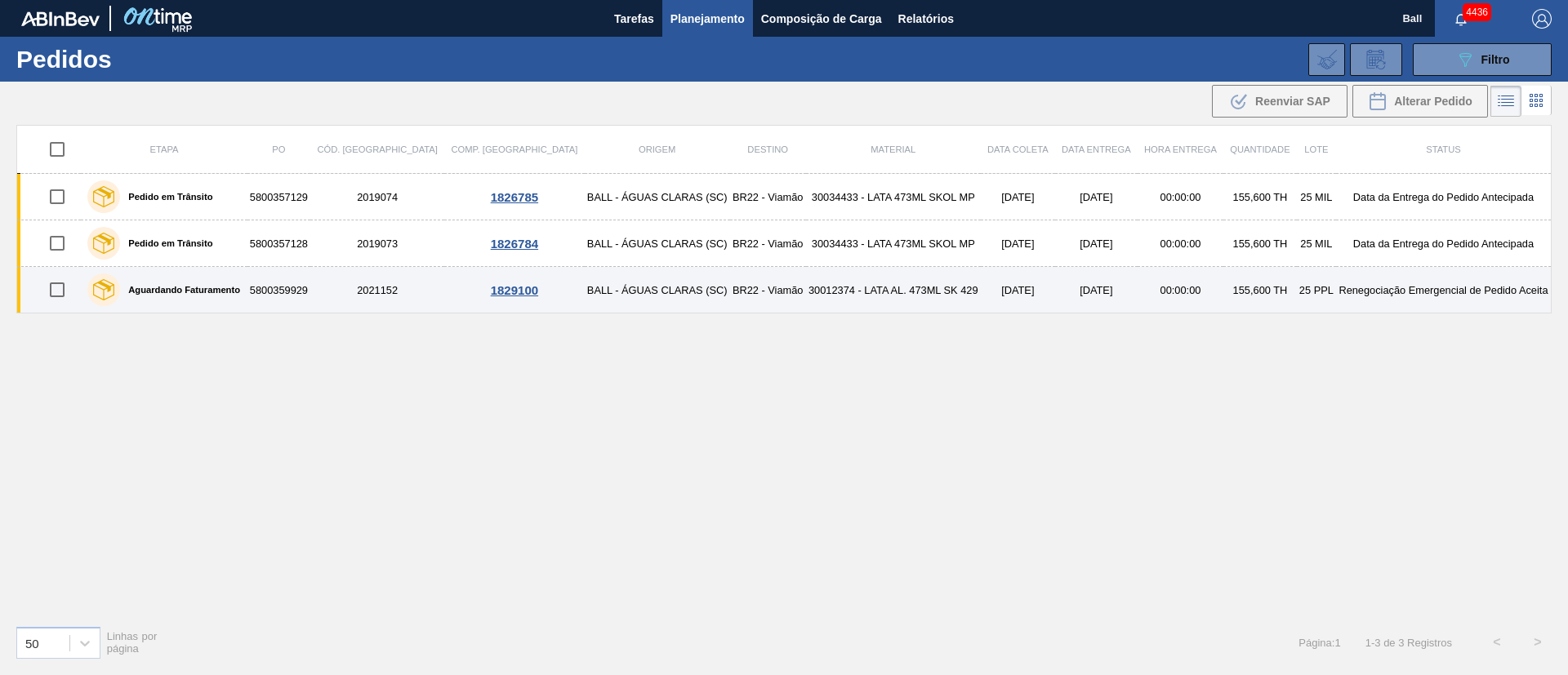
click at [1055, 280] on td "[DATE]" at bounding box center [1096, 289] width 82 height 46
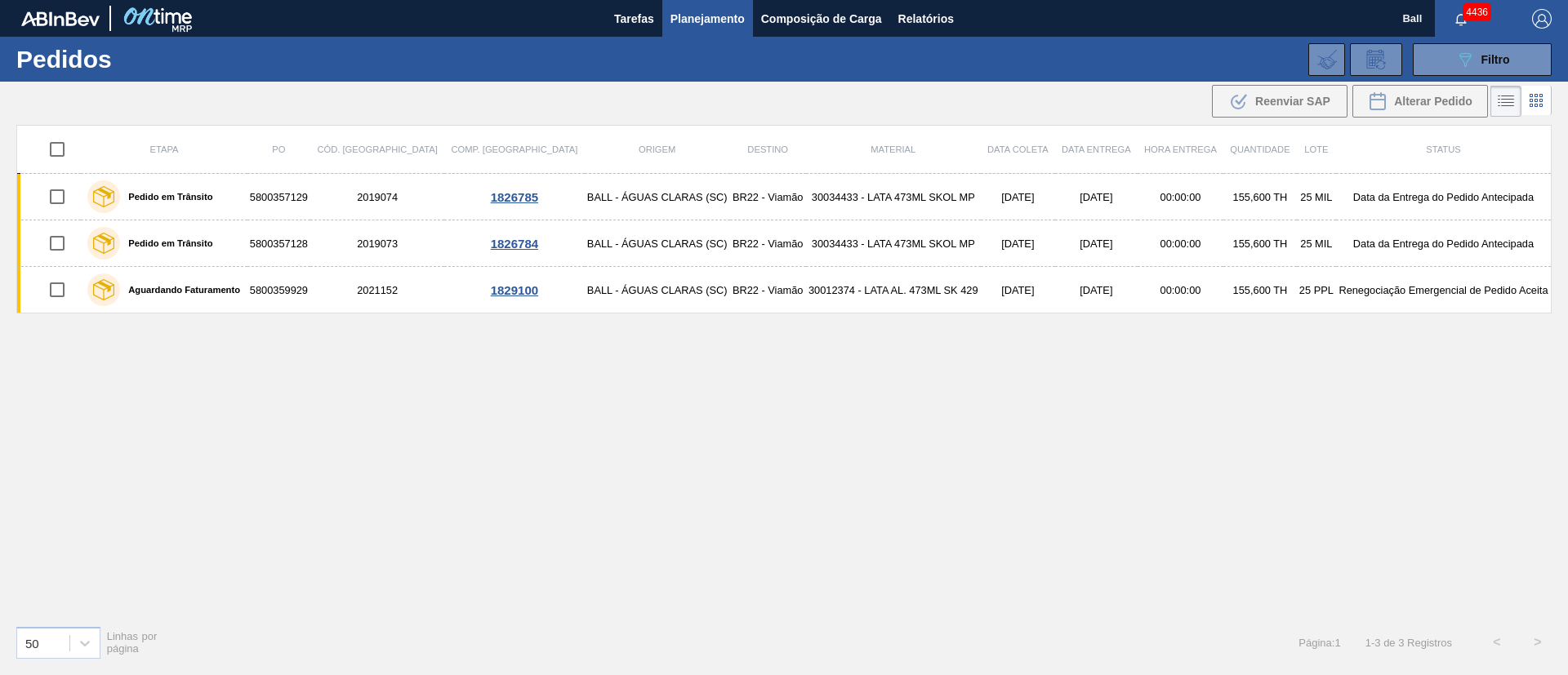
click at [1476, 81] on div "089F7B8B-B2A5-4AFE-B5C0-19BA573D28AC Filtro Código Pedido Portal Códido PO SAP …" at bounding box center [911, 60] width 1299 height 49
click at [1476, 59] on div "089F7B8B-B2A5-4AFE-B5C0-19BA573D28AC Filtro" at bounding box center [1483, 60] width 55 height 20
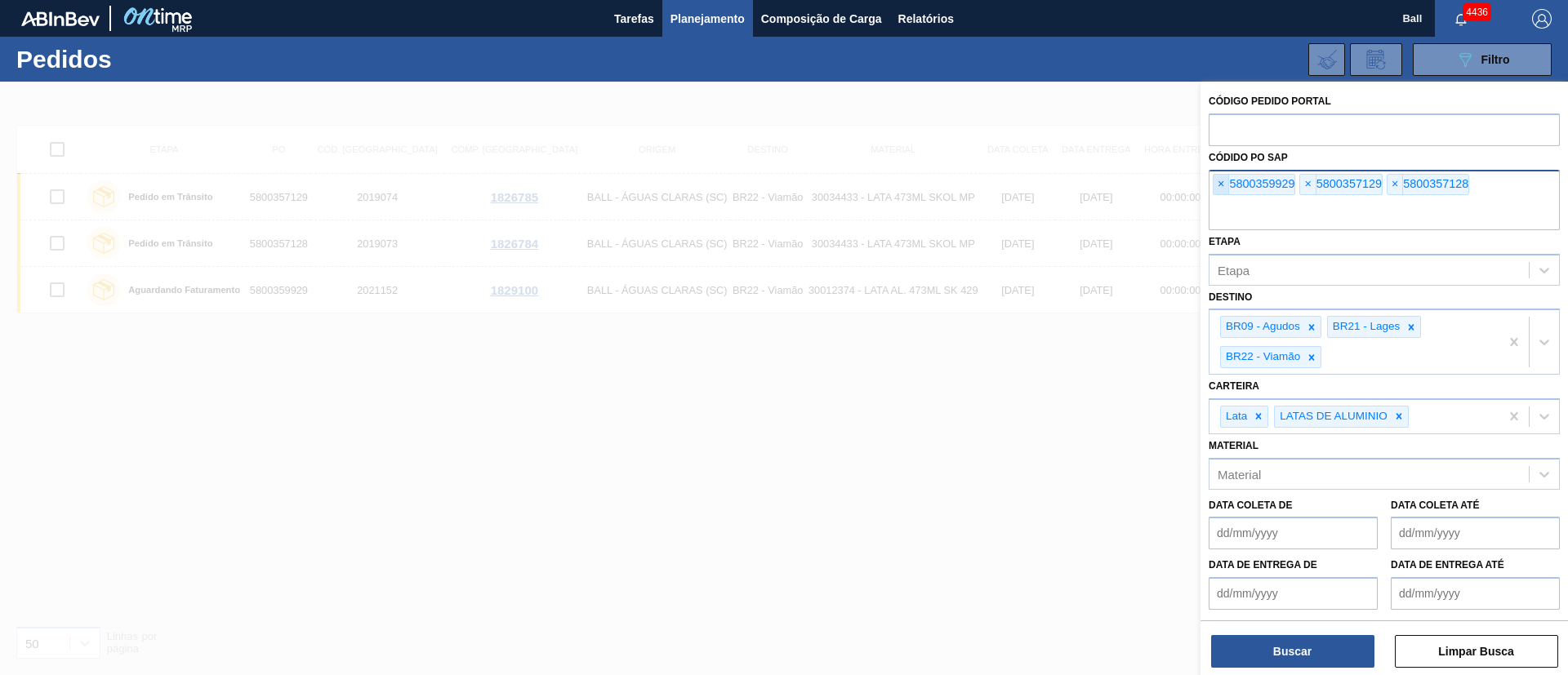
click at [1227, 188] on span "×" at bounding box center [1221, 184] width 15 height 20
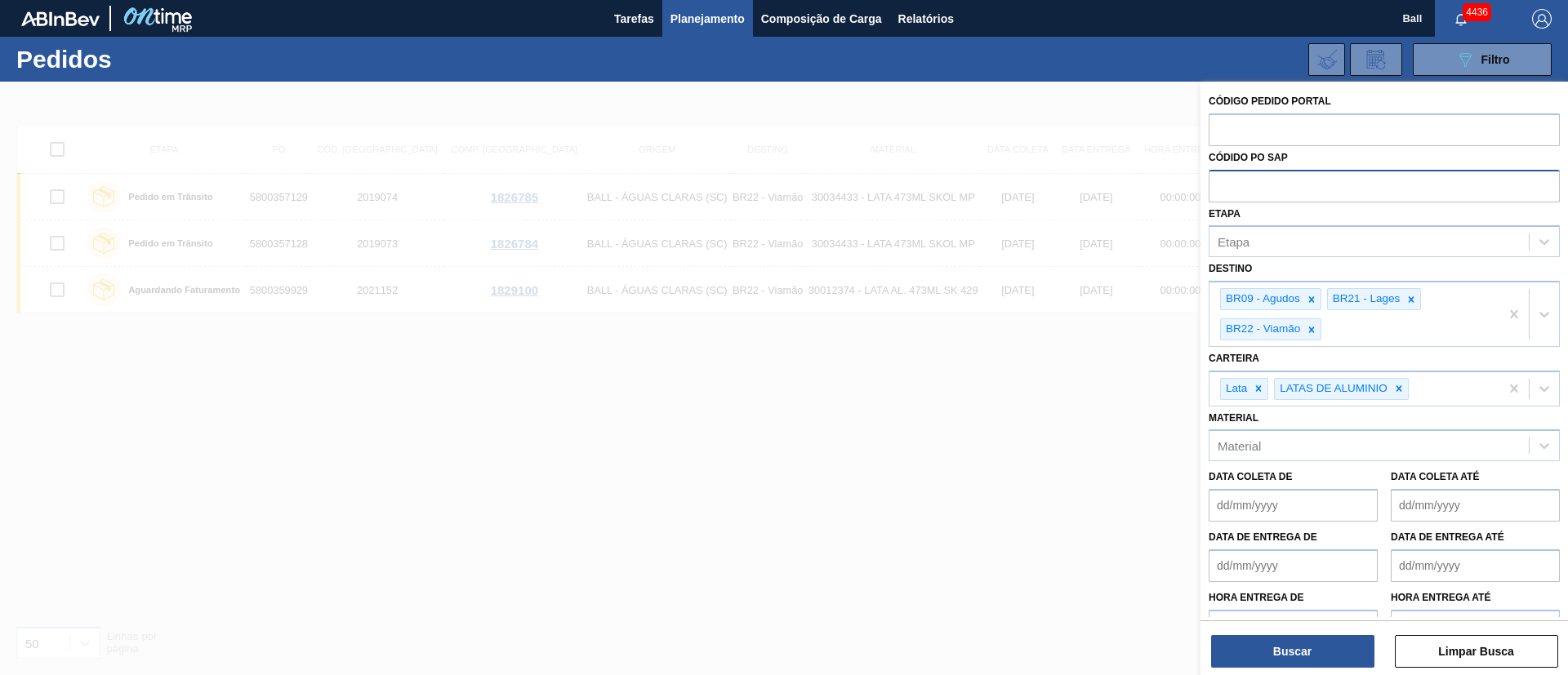
click at [1227, 188] on input "text" at bounding box center [1384, 185] width 351 height 31
paste input "5800352067"
type input "5800352067"
click at [1300, 667] on button "Buscar" at bounding box center [1293, 651] width 164 height 33
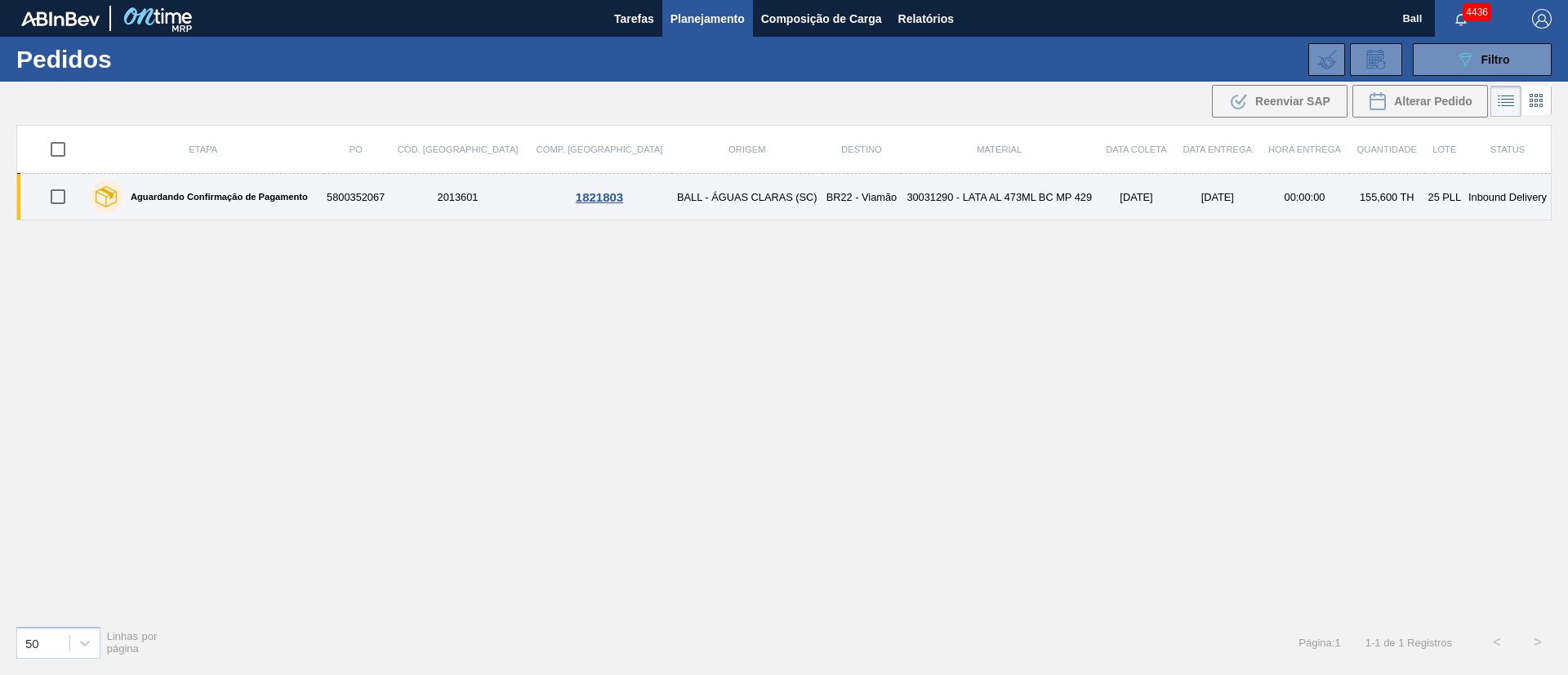
click at [736, 200] on td "BALL - ÁGUAS CLARAS (SC)" at bounding box center [747, 197] width 150 height 46
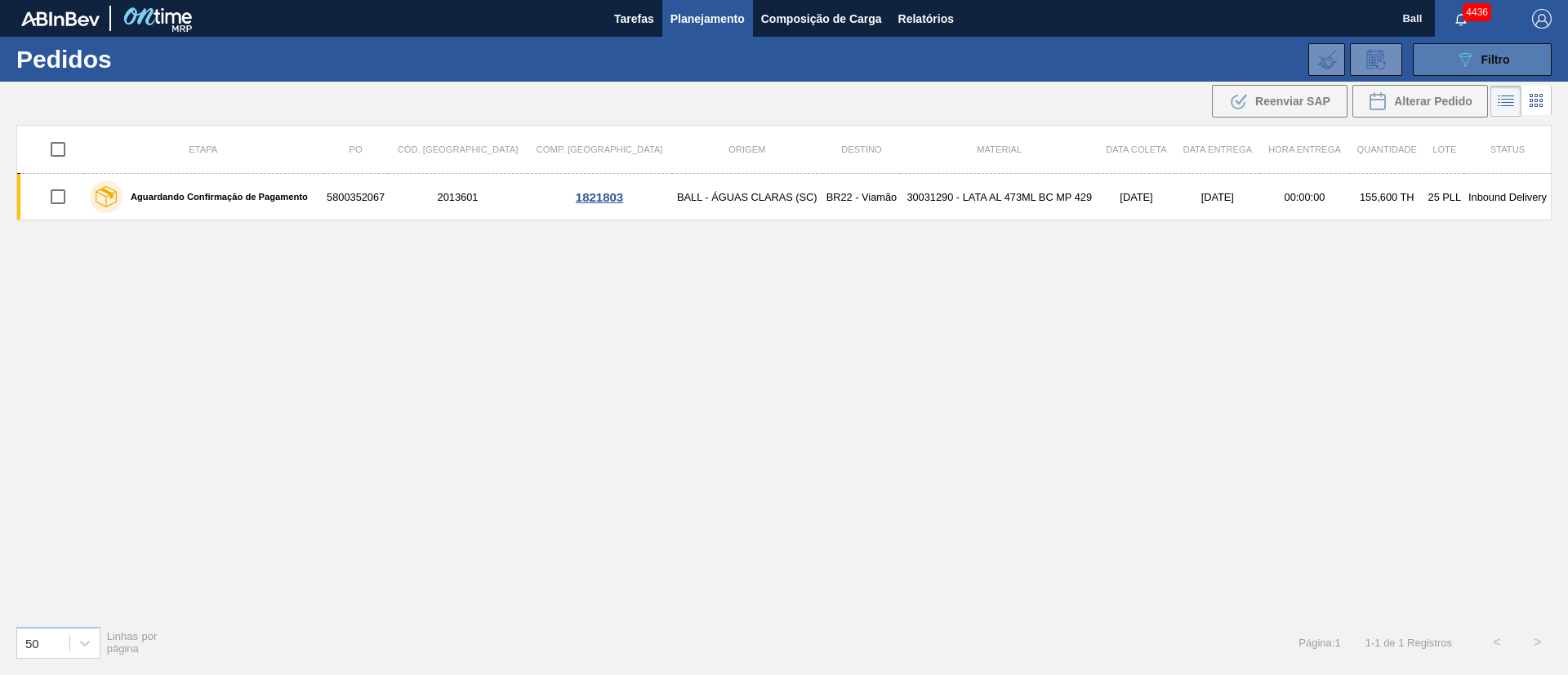
click at [1512, 61] on button "089F7B8B-B2A5-4AFE-B5C0-19BA573D28AC Filtro" at bounding box center [1482, 60] width 139 height 33
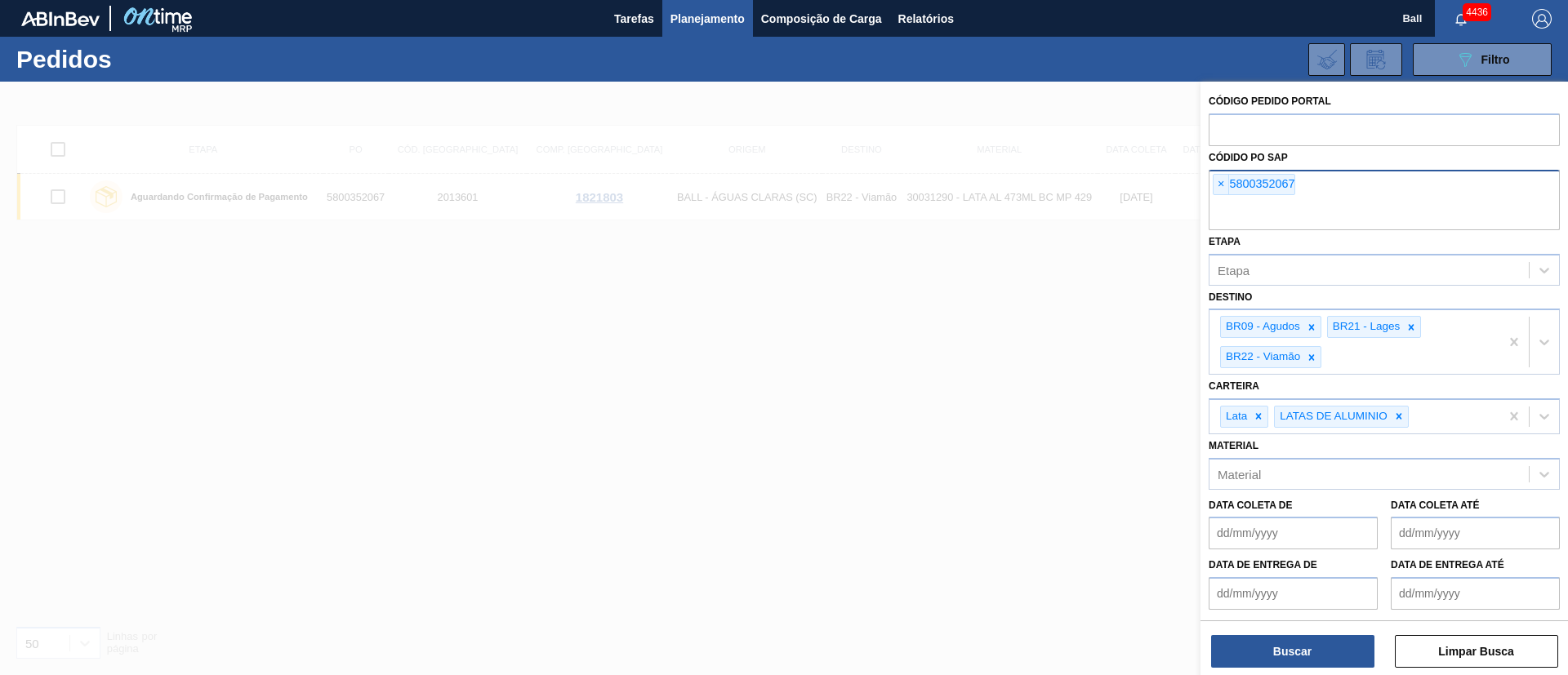
click at [1213, 186] on div "× 5800352067" at bounding box center [1384, 200] width 351 height 61
click at [1226, 181] on span "×" at bounding box center [1221, 184] width 15 height 20
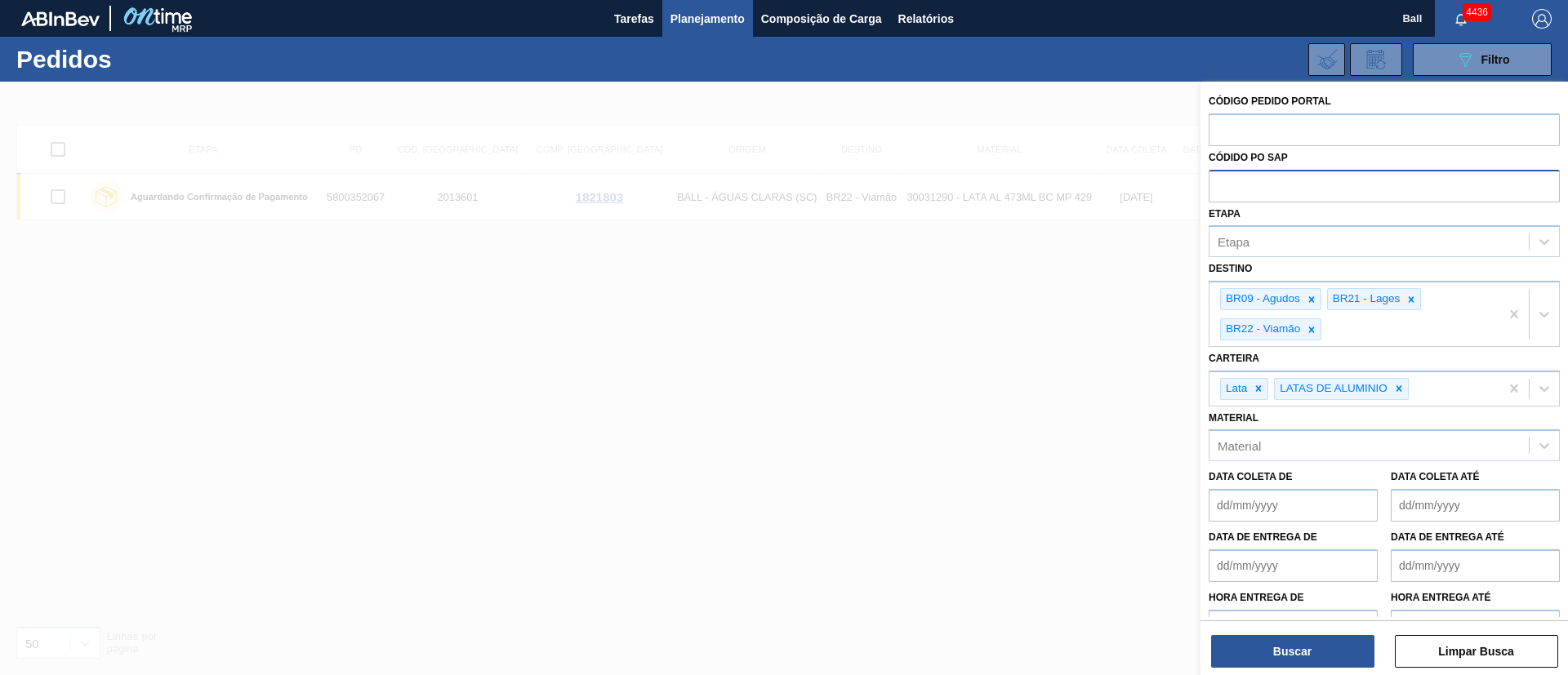
paste input "text"
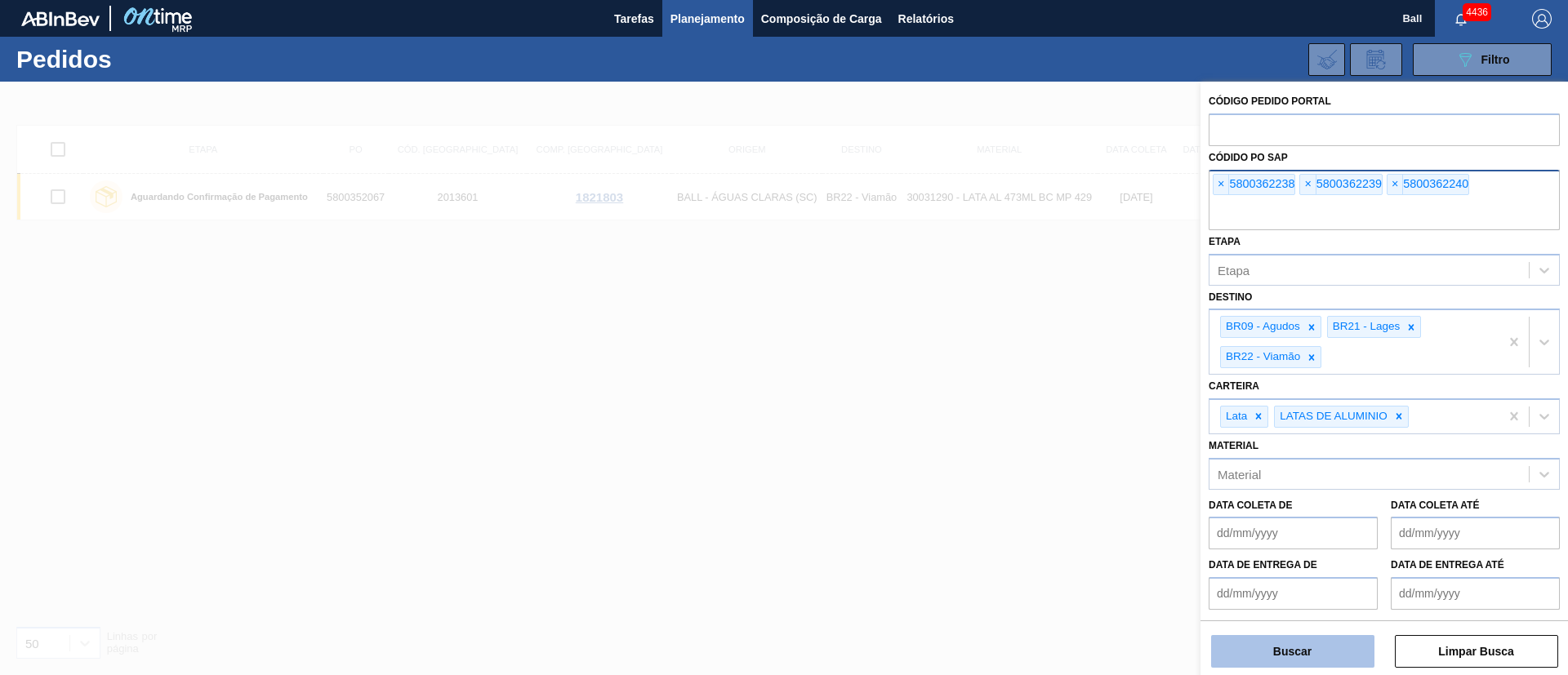
click at [1311, 661] on button "Buscar" at bounding box center [1293, 651] width 164 height 33
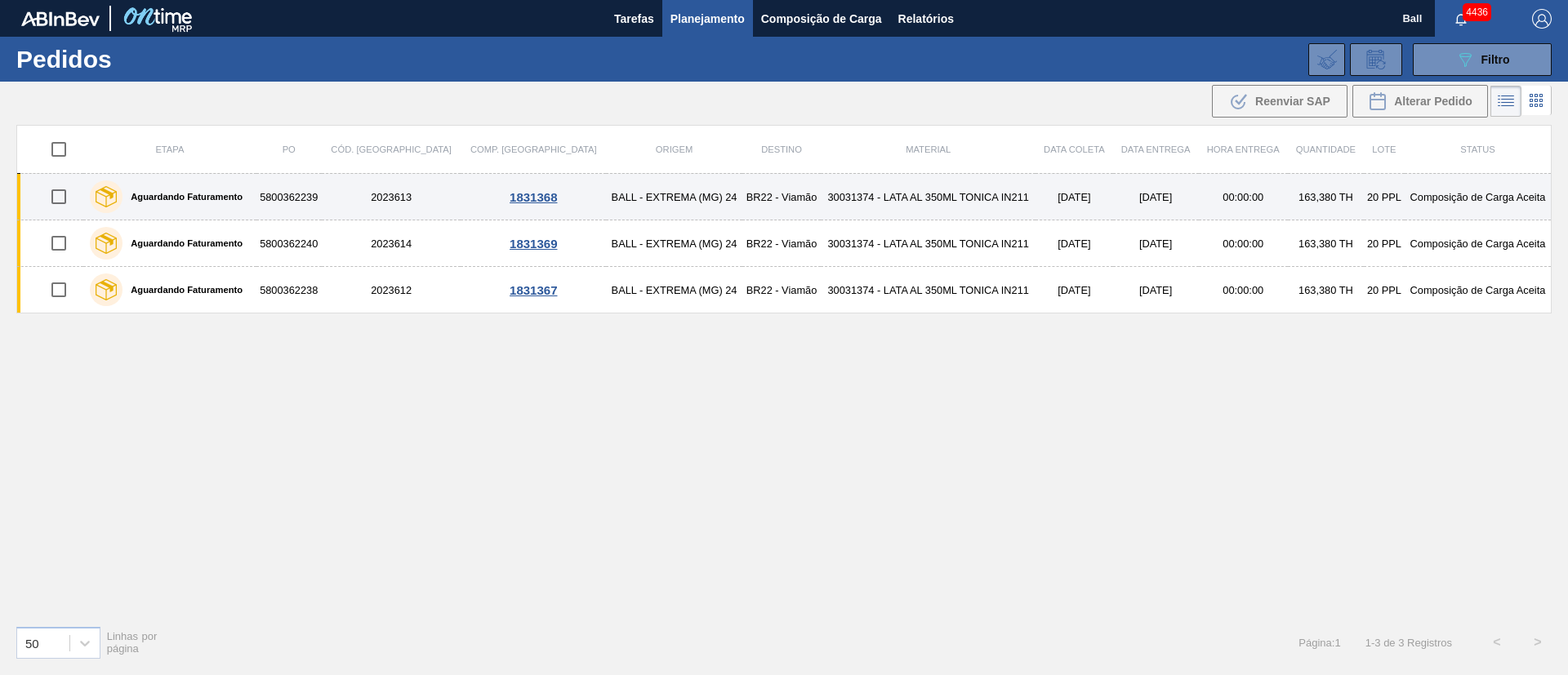
click at [1056, 202] on td "09/09/2025" at bounding box center [1073, 197] width 77 height 46
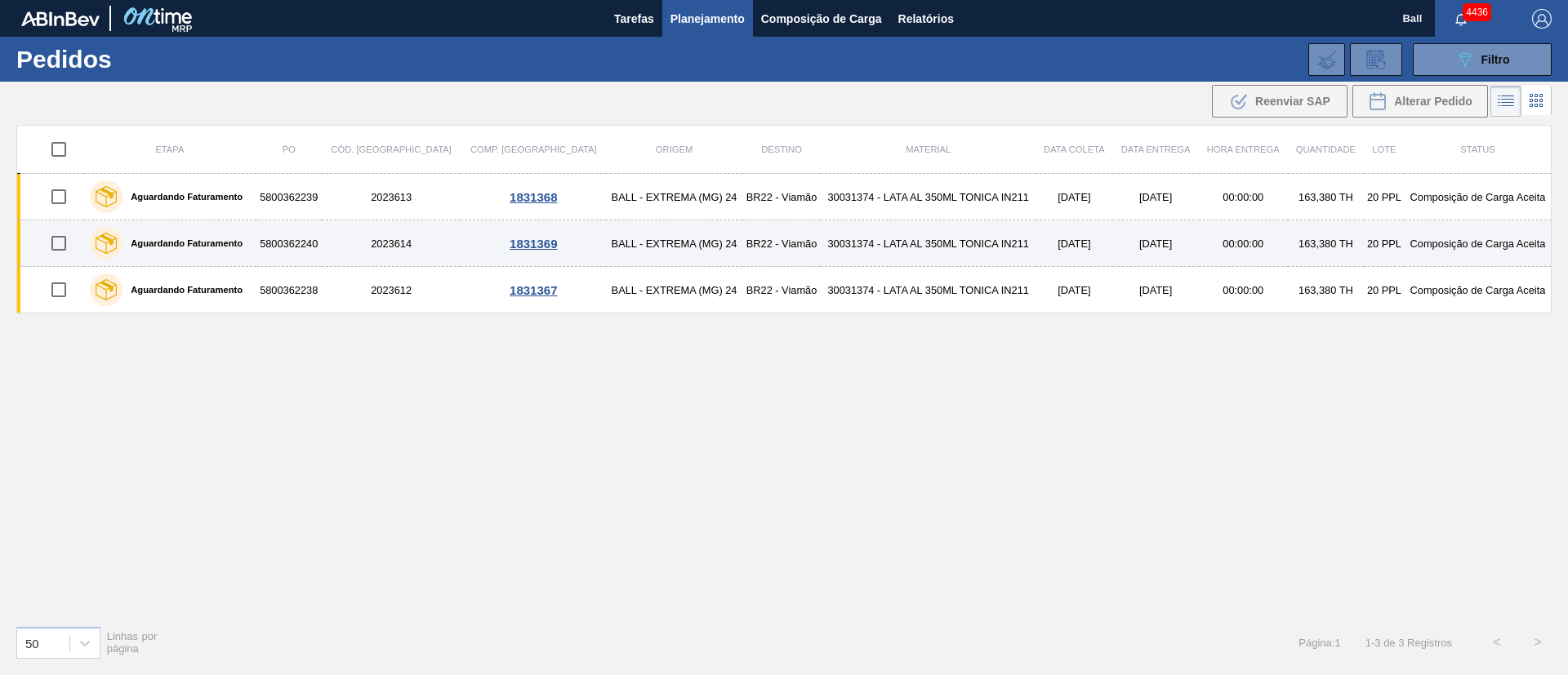
click at [1039, 234] on td "09/09/2025" at bounding box center [1073, 243] width 77 height 46
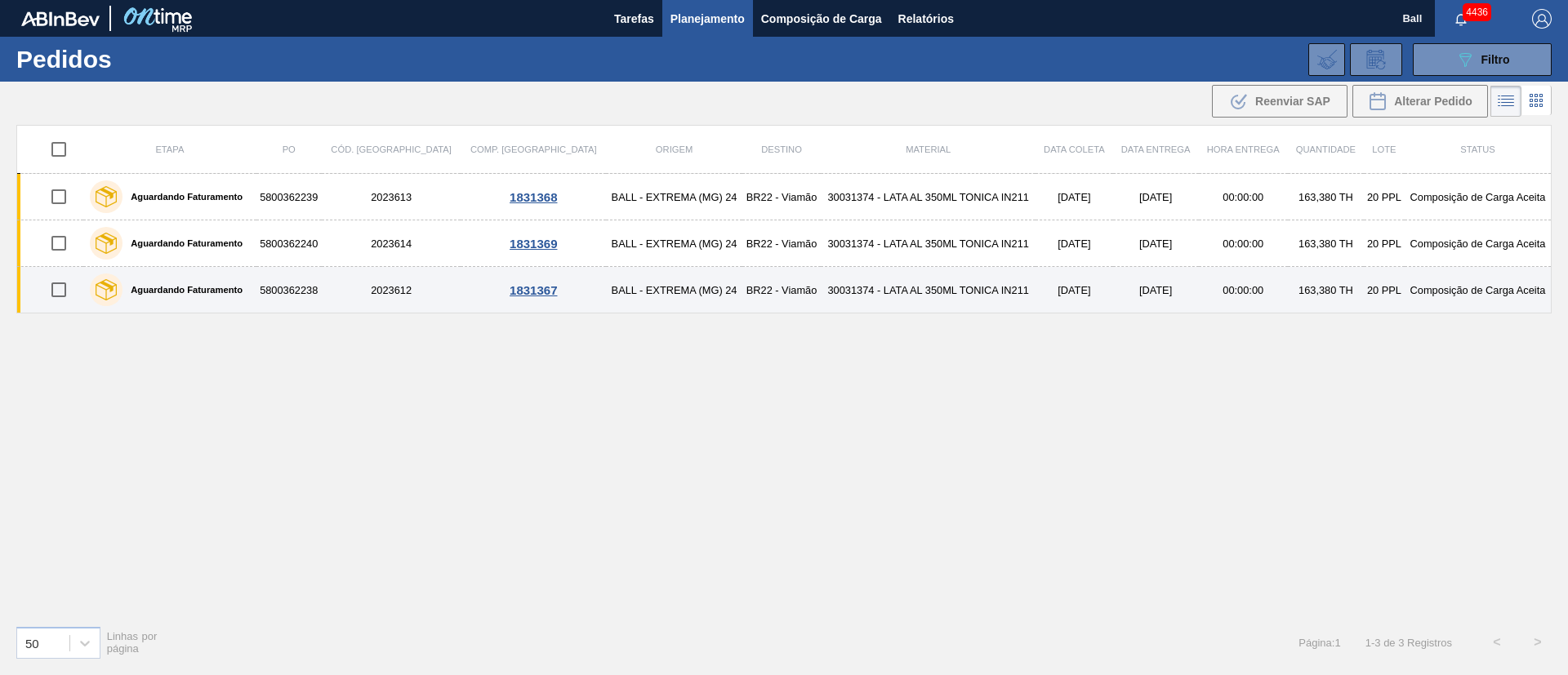
click at [1036, 272] on td "09/09/2025" at bounding box center [1073, 289] width 77 height 46
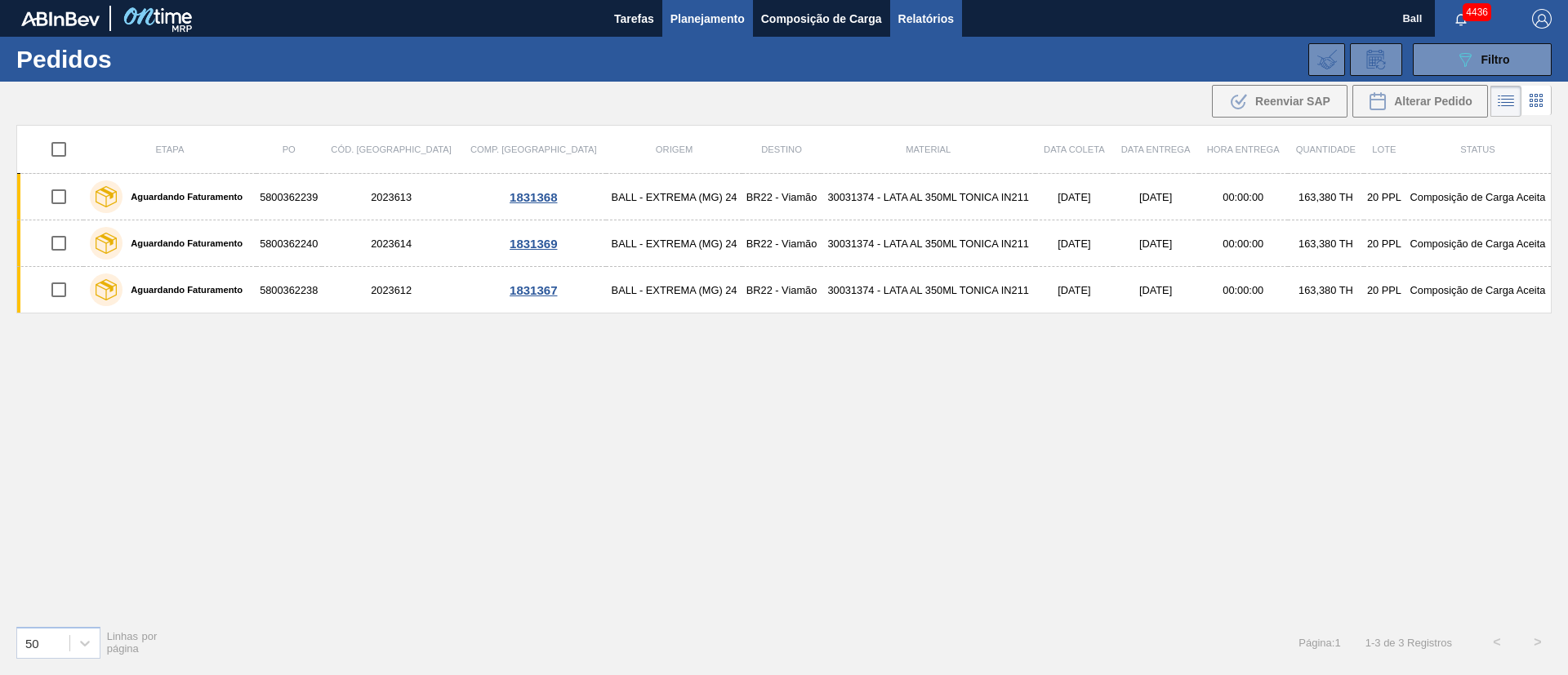
click at [896, 4] on button "Relatórios" at bounding box center [926, 18] width 72 height 37
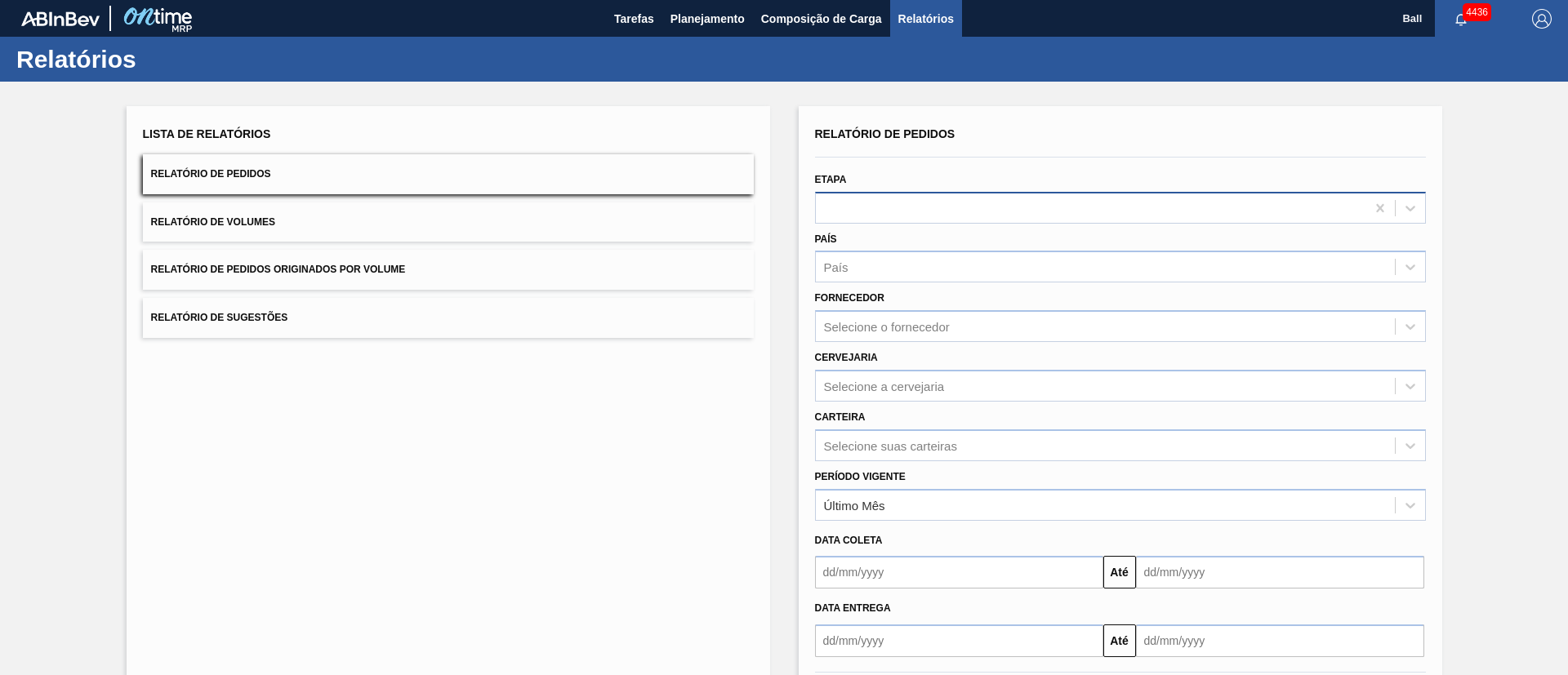
click at [890, 213] on div at bounding box center [1090, 207] width 549 height 24
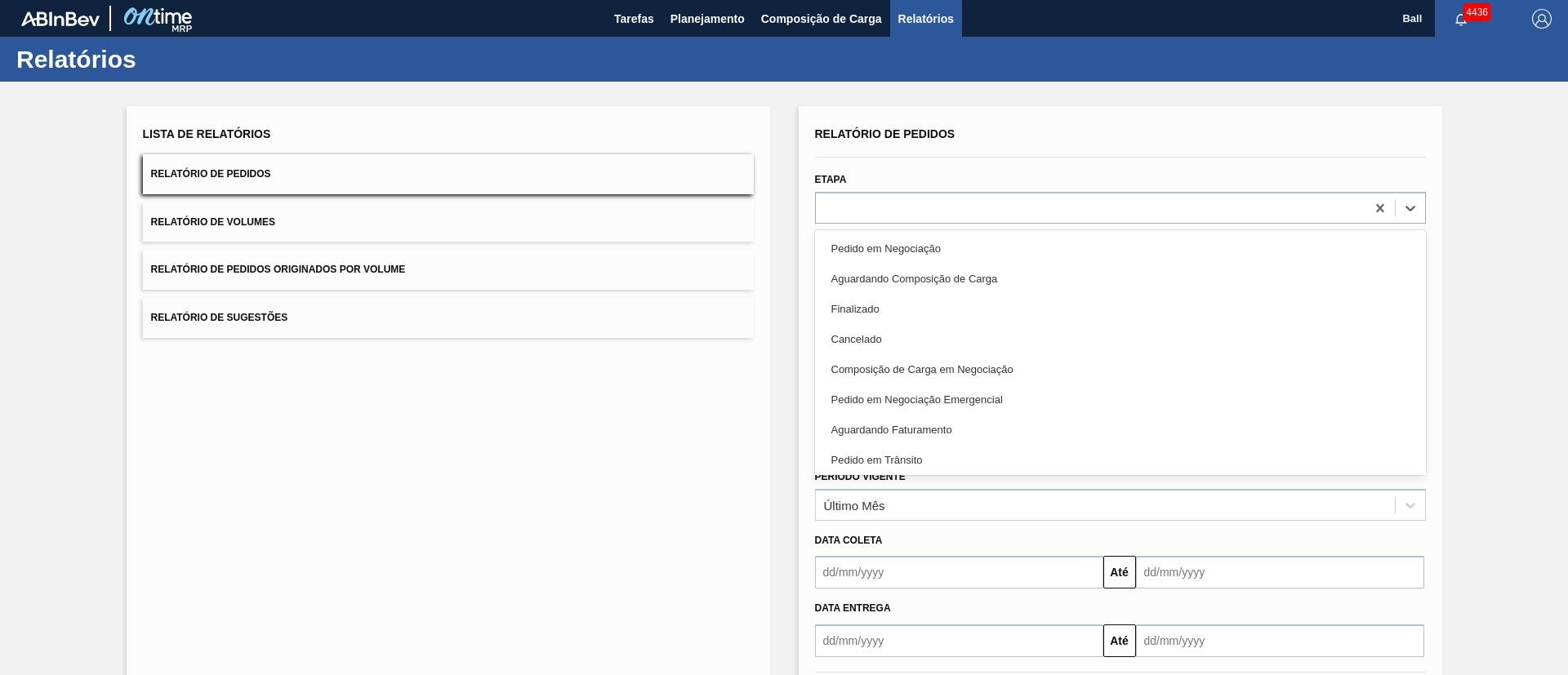
click at [719, 404] on div "Lista de Relatórios Relatório de Pedidos Relatório de Volumes Relatório de Pedi…" at bounding box center [448, 421] width 644 height 630
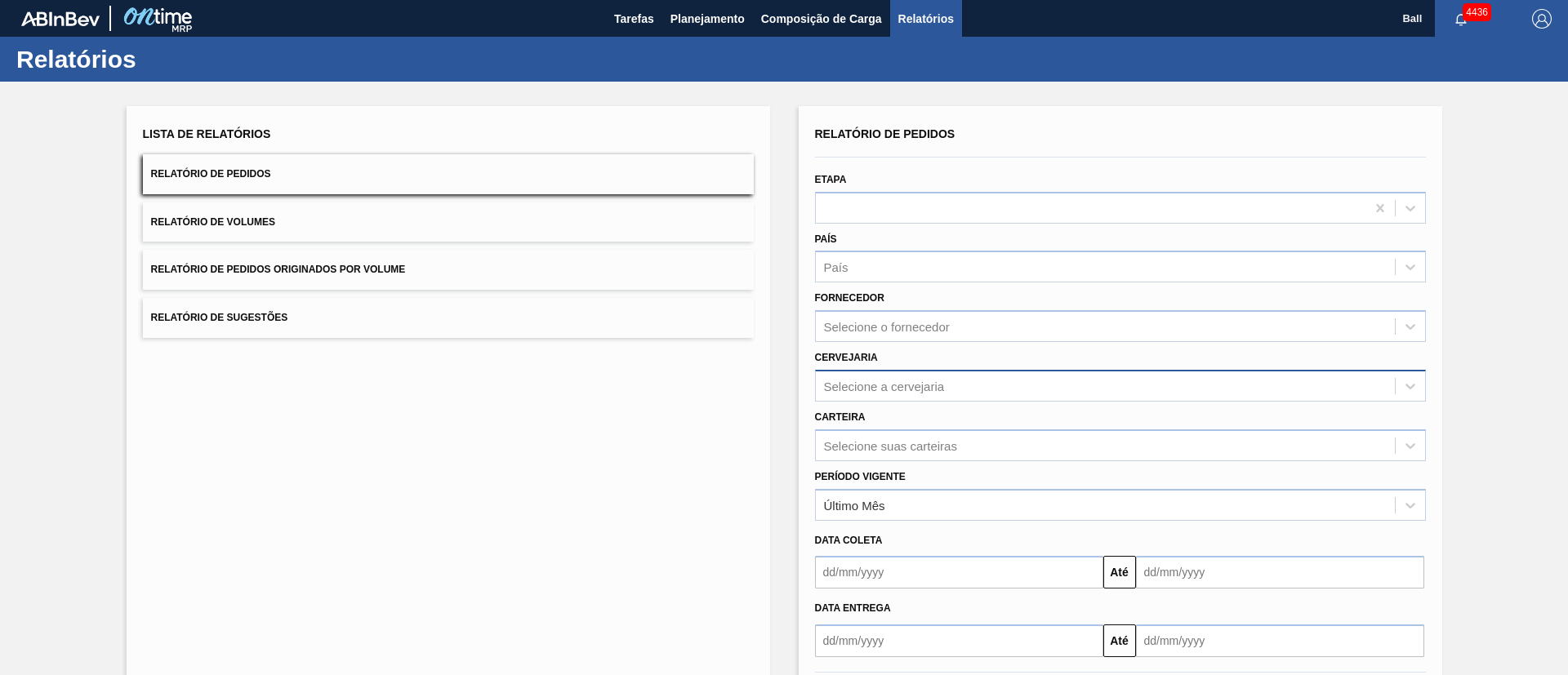
click at [937, 394] on div "Selecione a cervejaria" at bounding box center [1106, 386] width 579 height 24
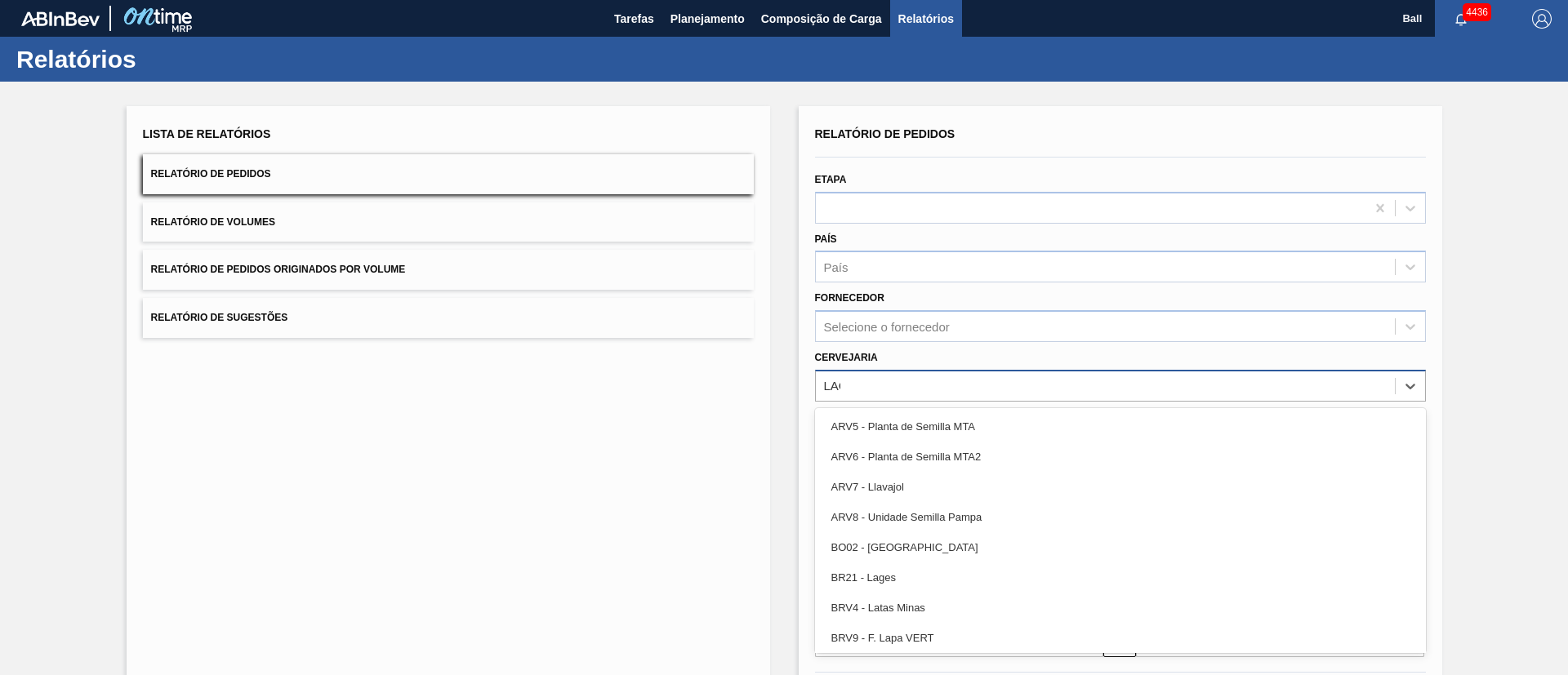
type input "LAGE"
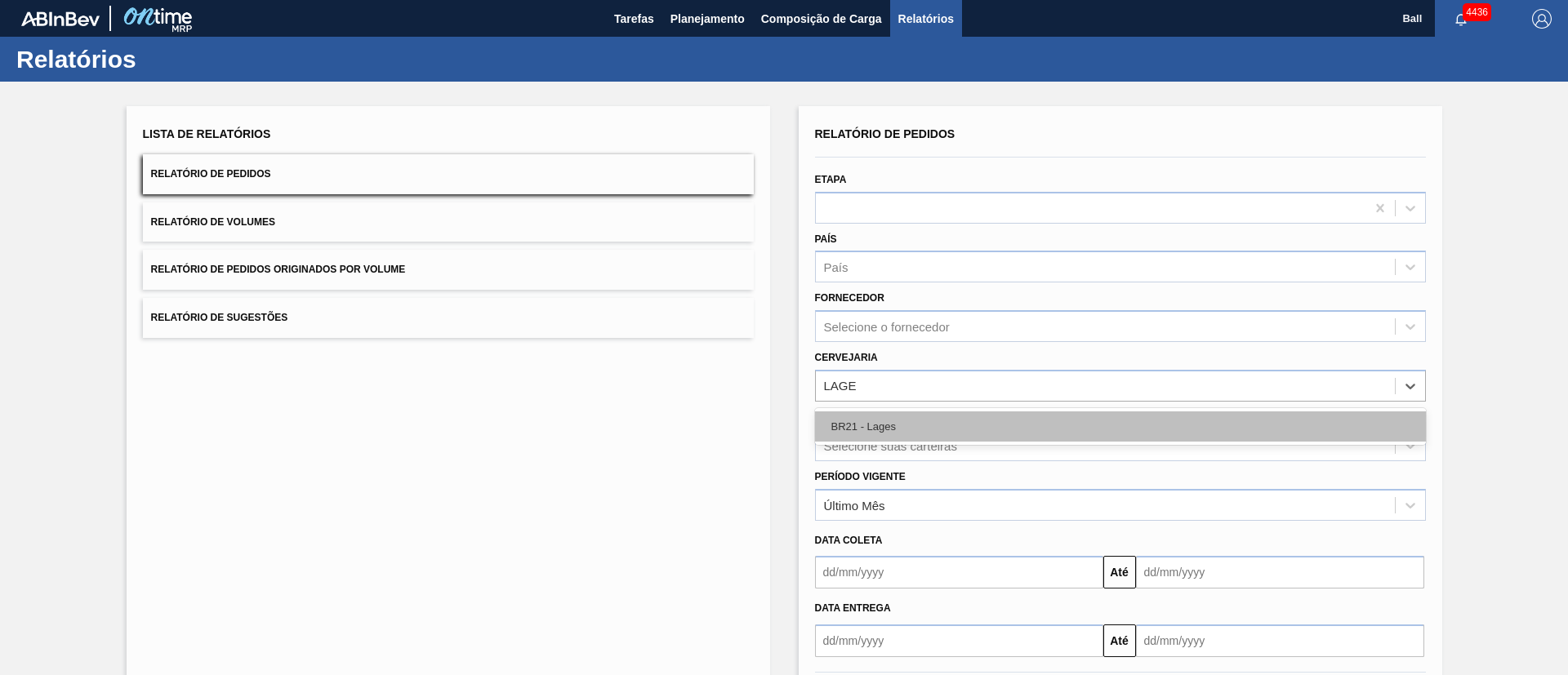
click at [946, 416] on div "BR21 - Lages" at bounding box center [1121, 426] width 611 height 30
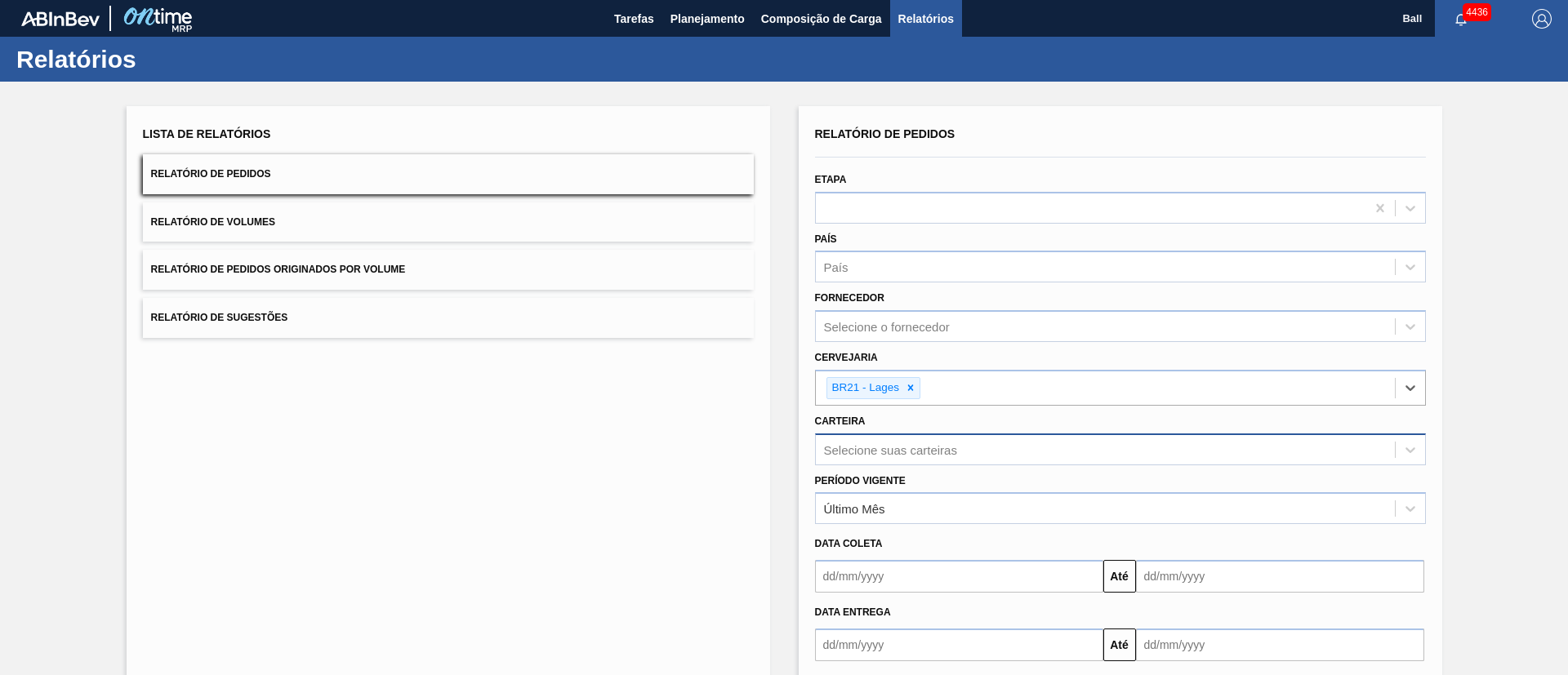
click at [917, 454] on div "Selecione suas carteiras" at bounding box center [1121, 450] width 611 height 32
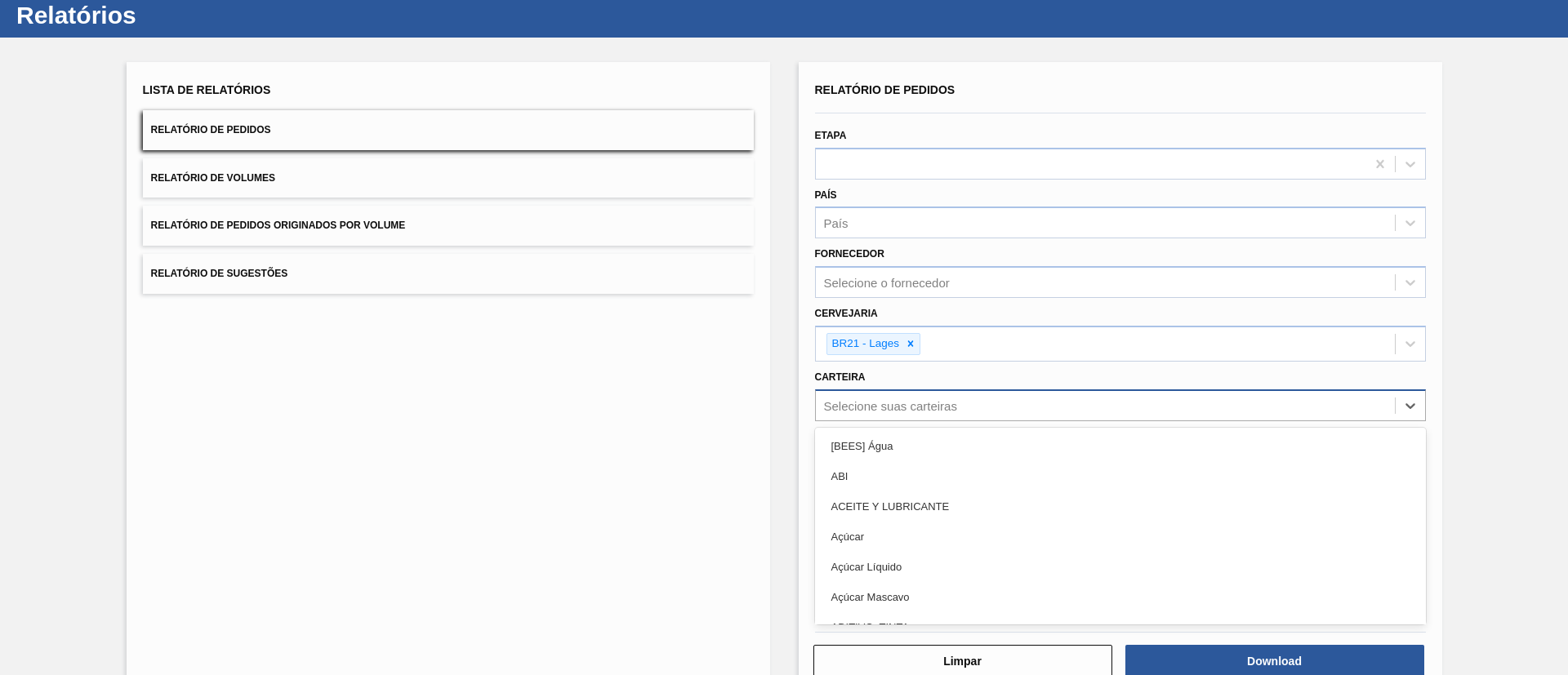
scroll to position [48, 0]
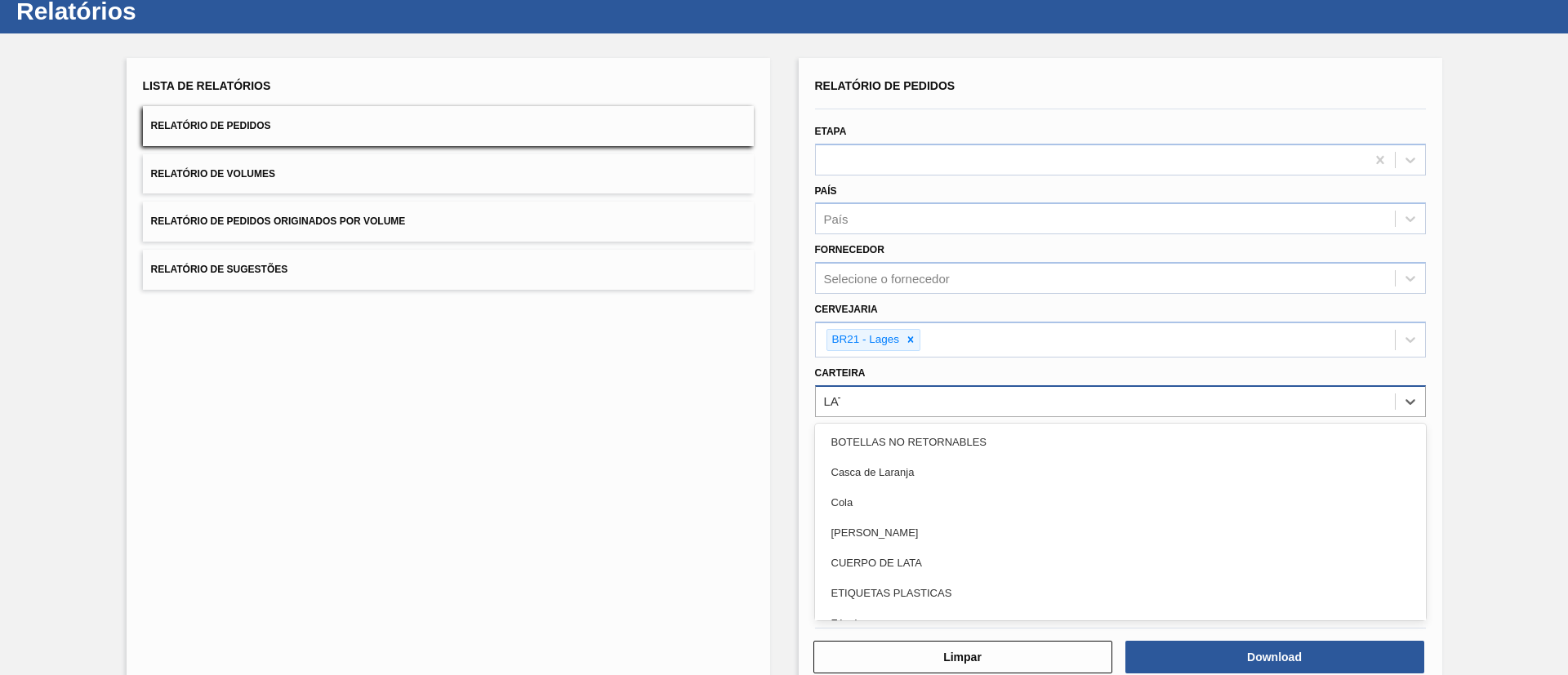
type input "LATA"
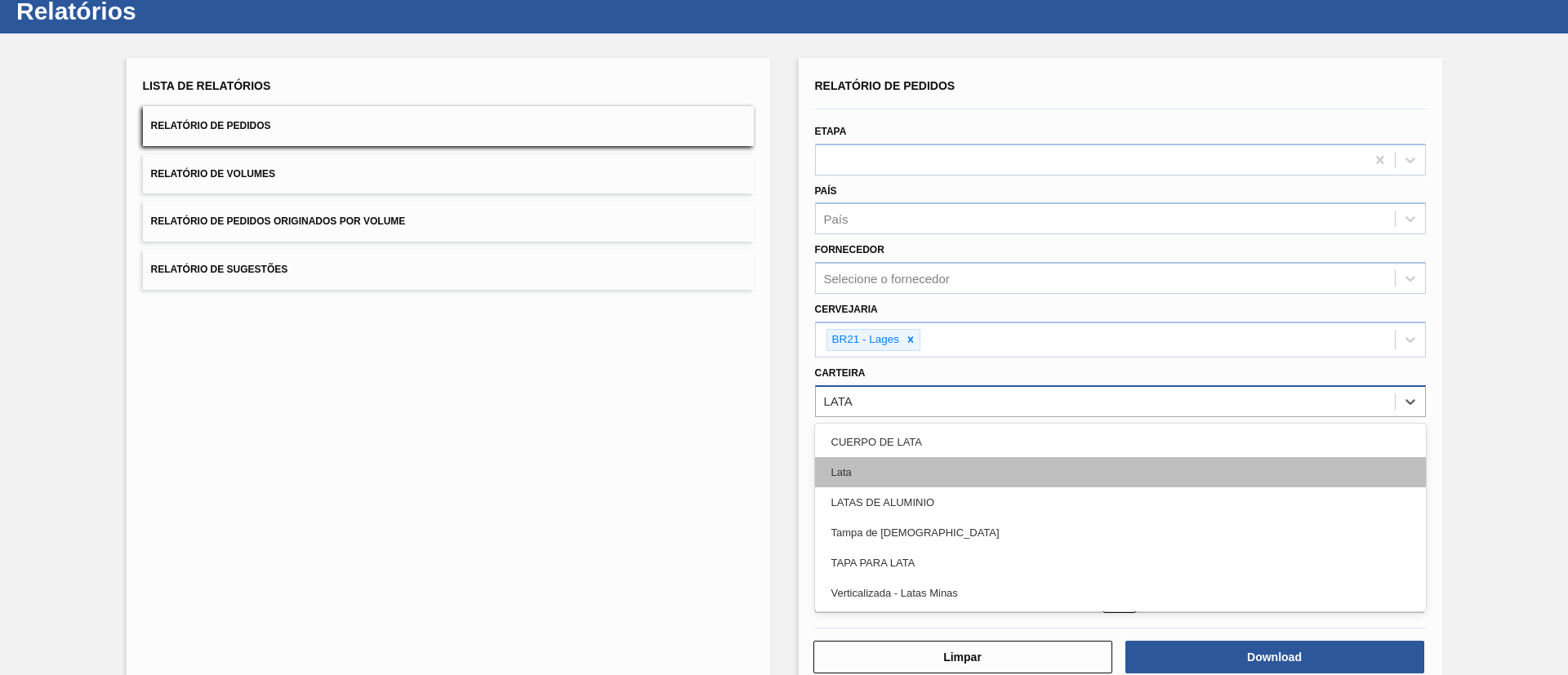
click at [923, 461] on div "Lata" at bounding box center [1121, 473] width 611 height 30
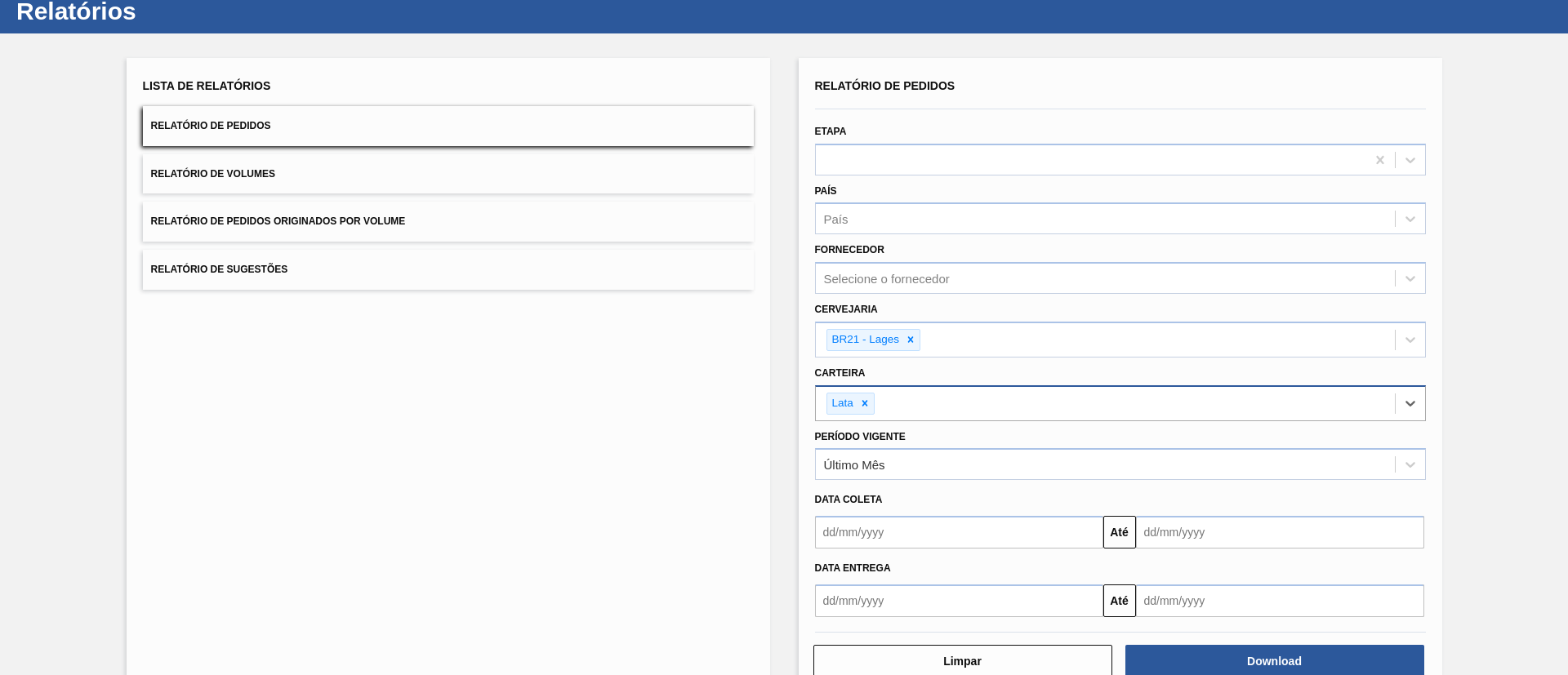
click at [753, 468] on div "Lista de Relatórios Relatório de Pedidos Relatório de Volumes Relatório de Pedi…" at bounding box center [448, 376] width 644 height 638
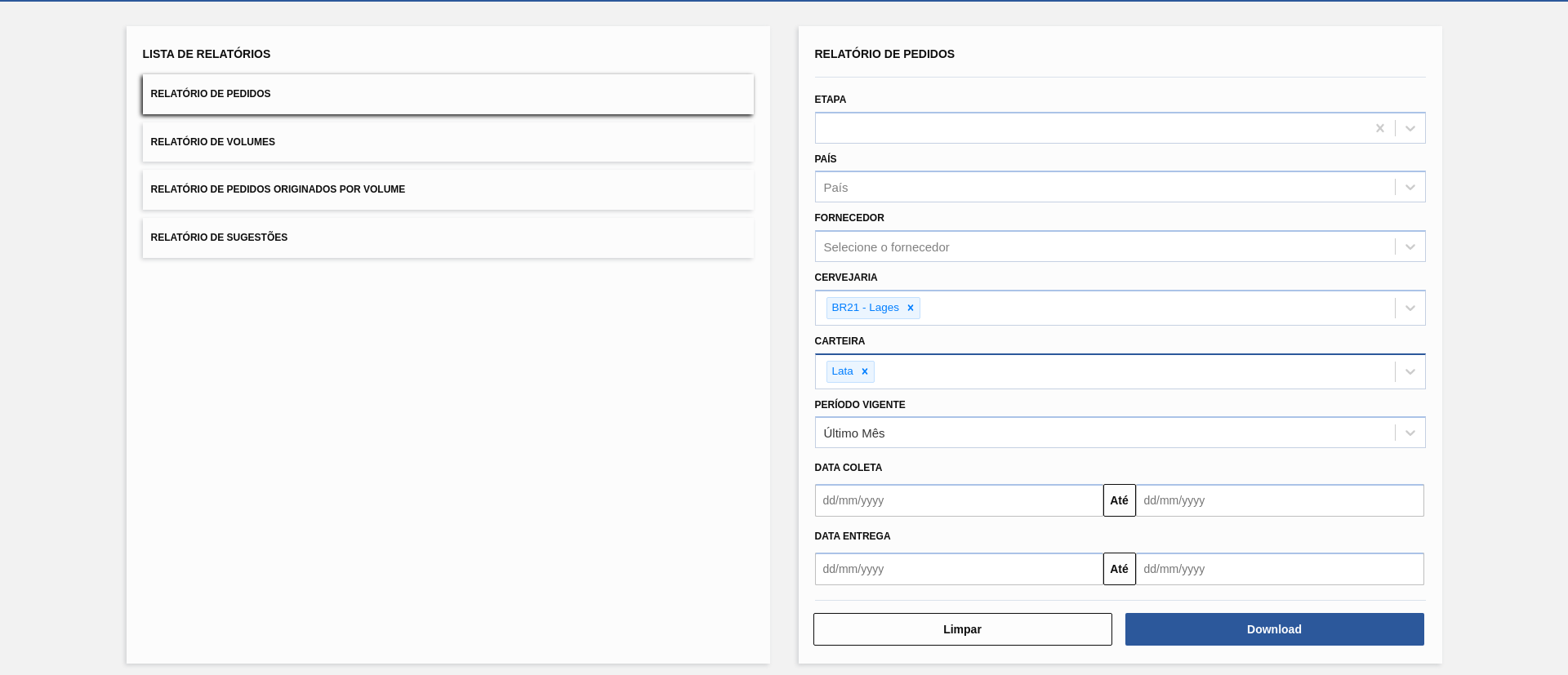
scroll to position [89, 0]
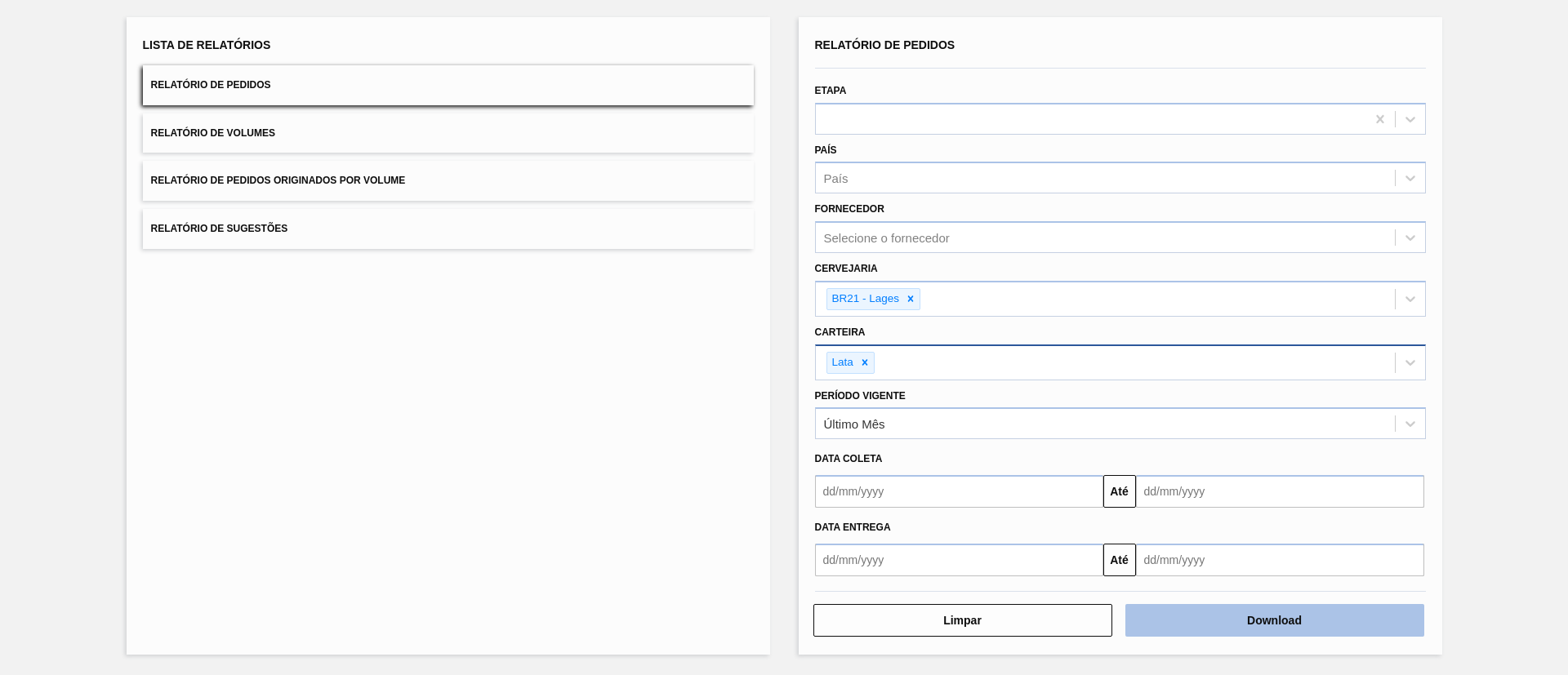
click at [1255, 613] on button "Download" at bounding box center [1275, 620] width 299 height 33
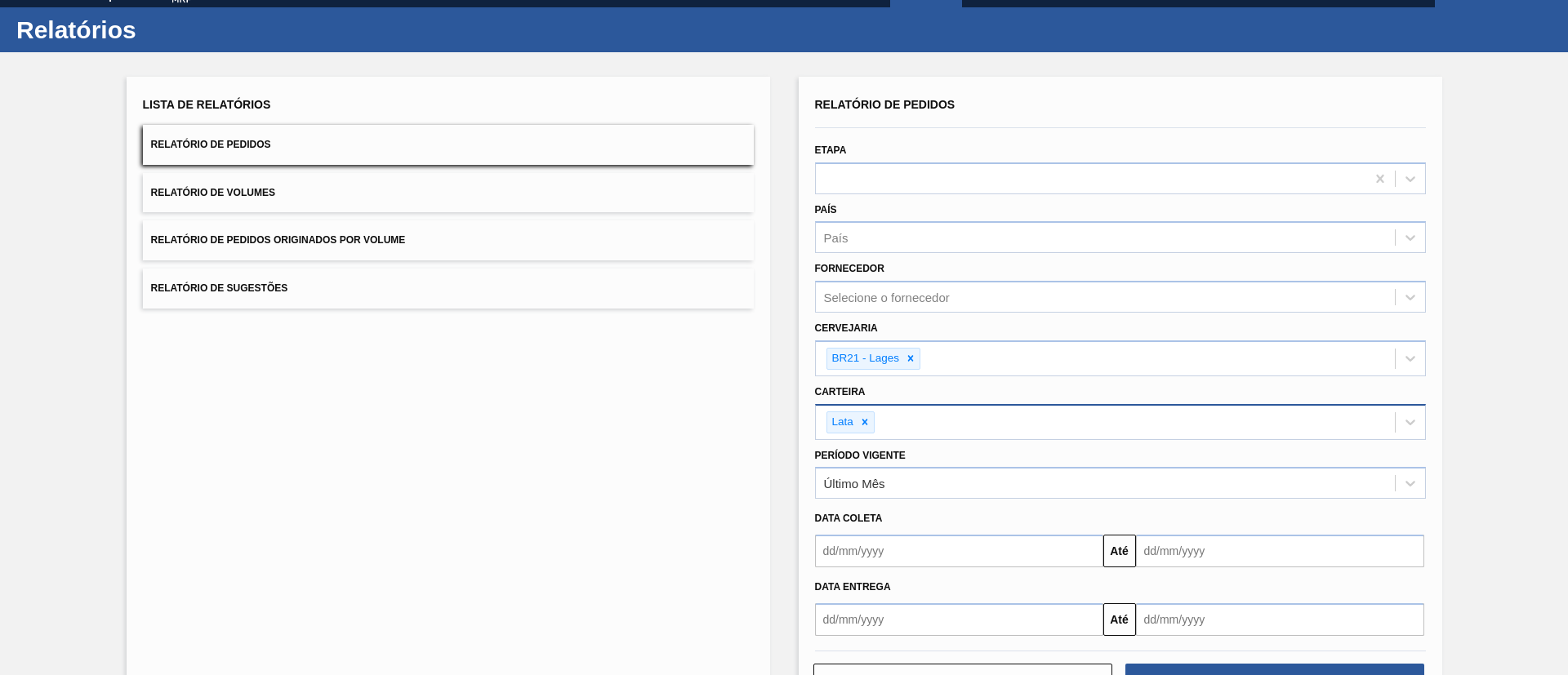
scroll to position [0, 0]
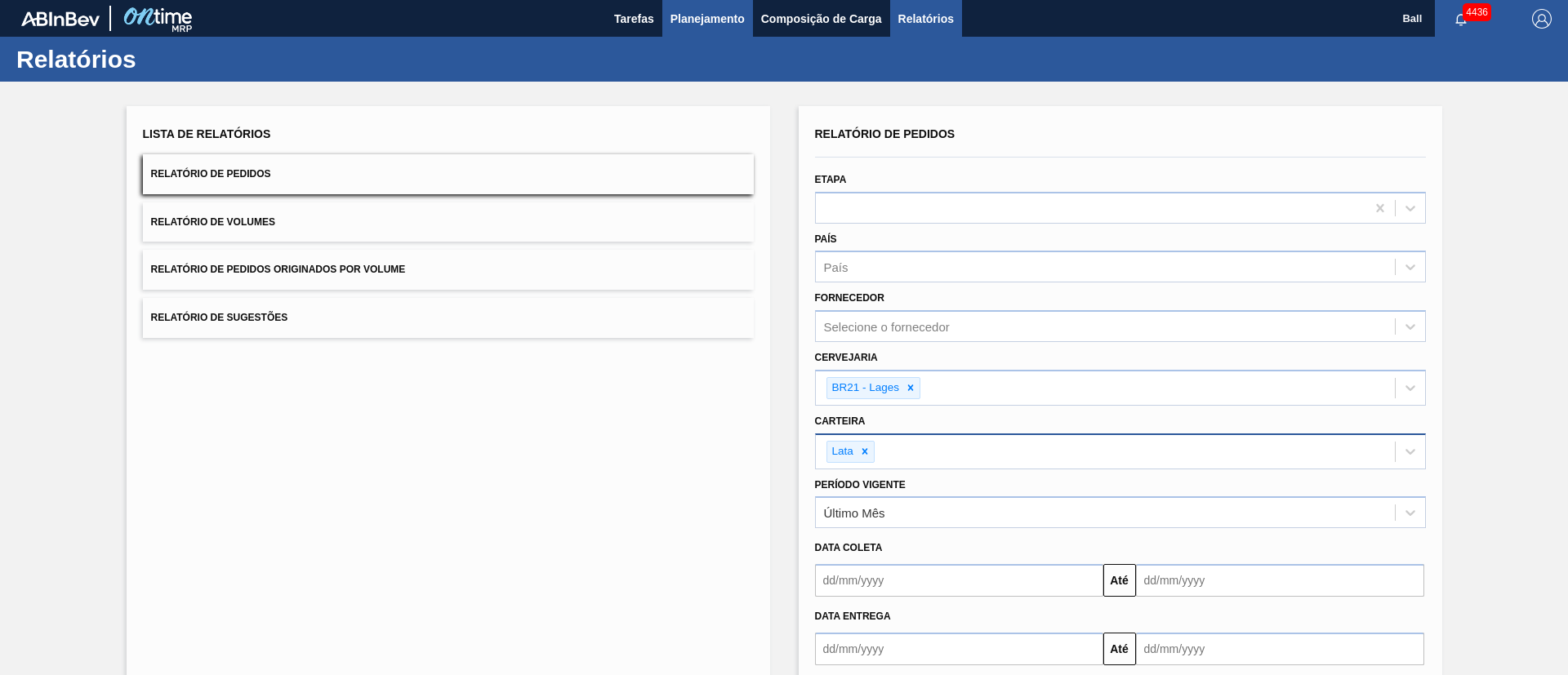
click at [716, 1] on button "Planejamento" at bounding box center [707, 18] width 91 height 37
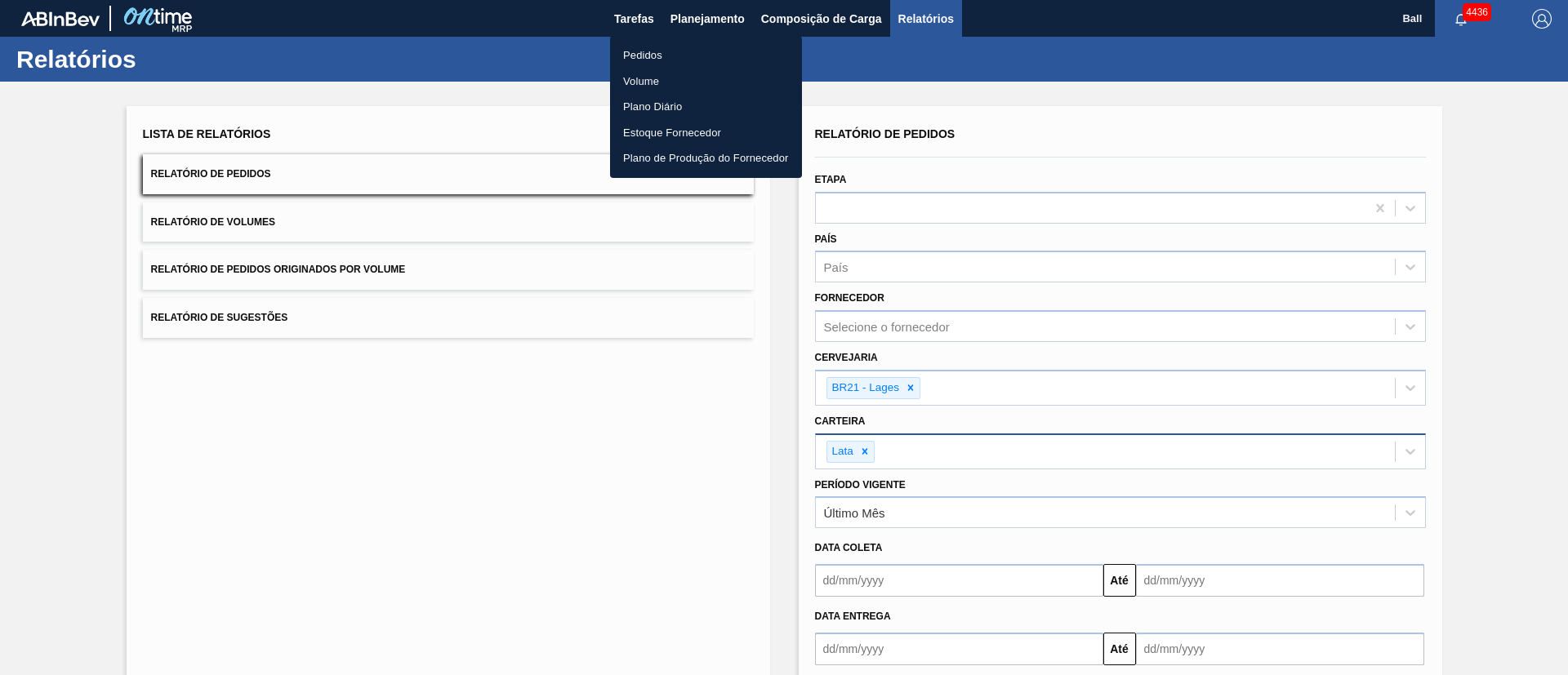
click at [656, 50] on li "Pedidos" at bounding box center [706, 56] width 192 height 26
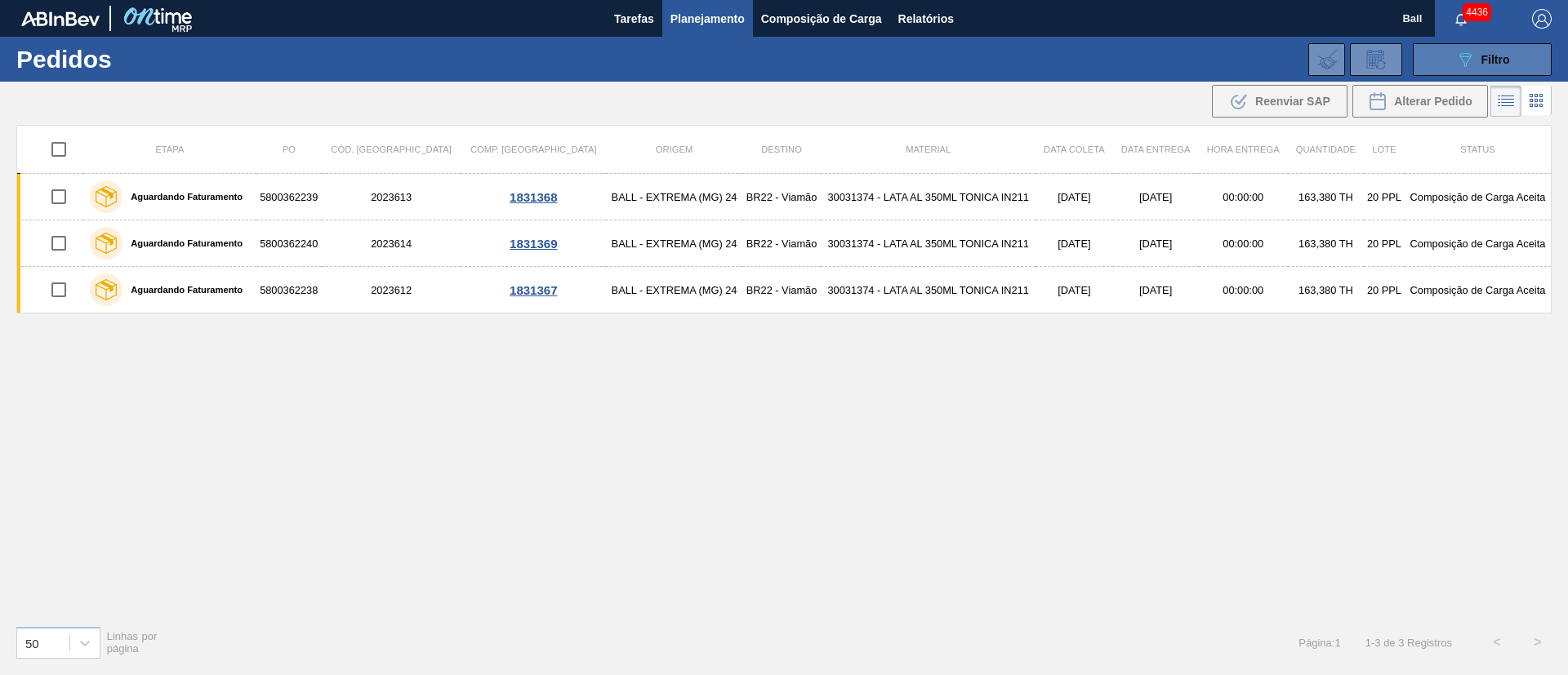
click at [1466, 75] on button "089F7B8B-B2A5-4AFE-B5C0-19BA573D28AC Filtro" at bounding box center [1482, 60] width 139 height 33
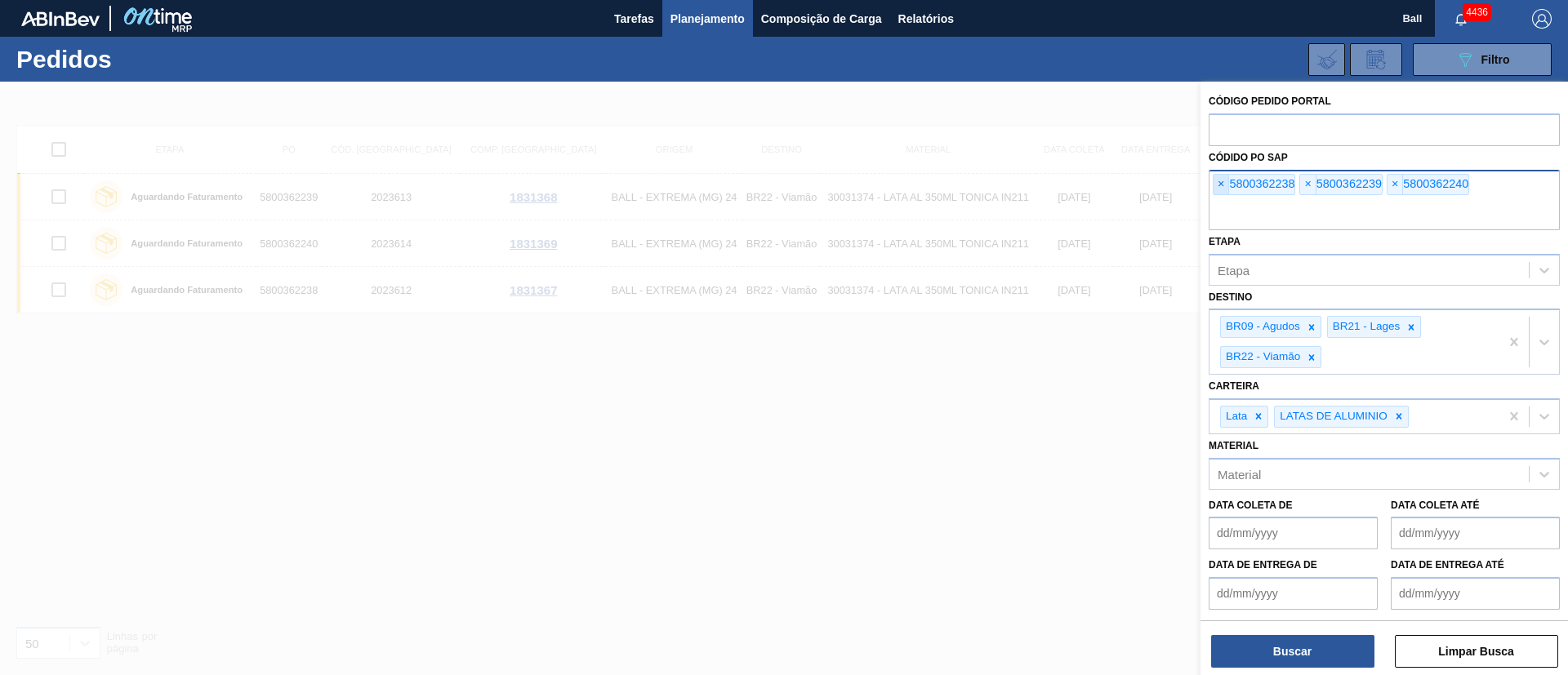
click at [1223, 184] on span "×" at bounding box center [1221, 184] width 15 height 20
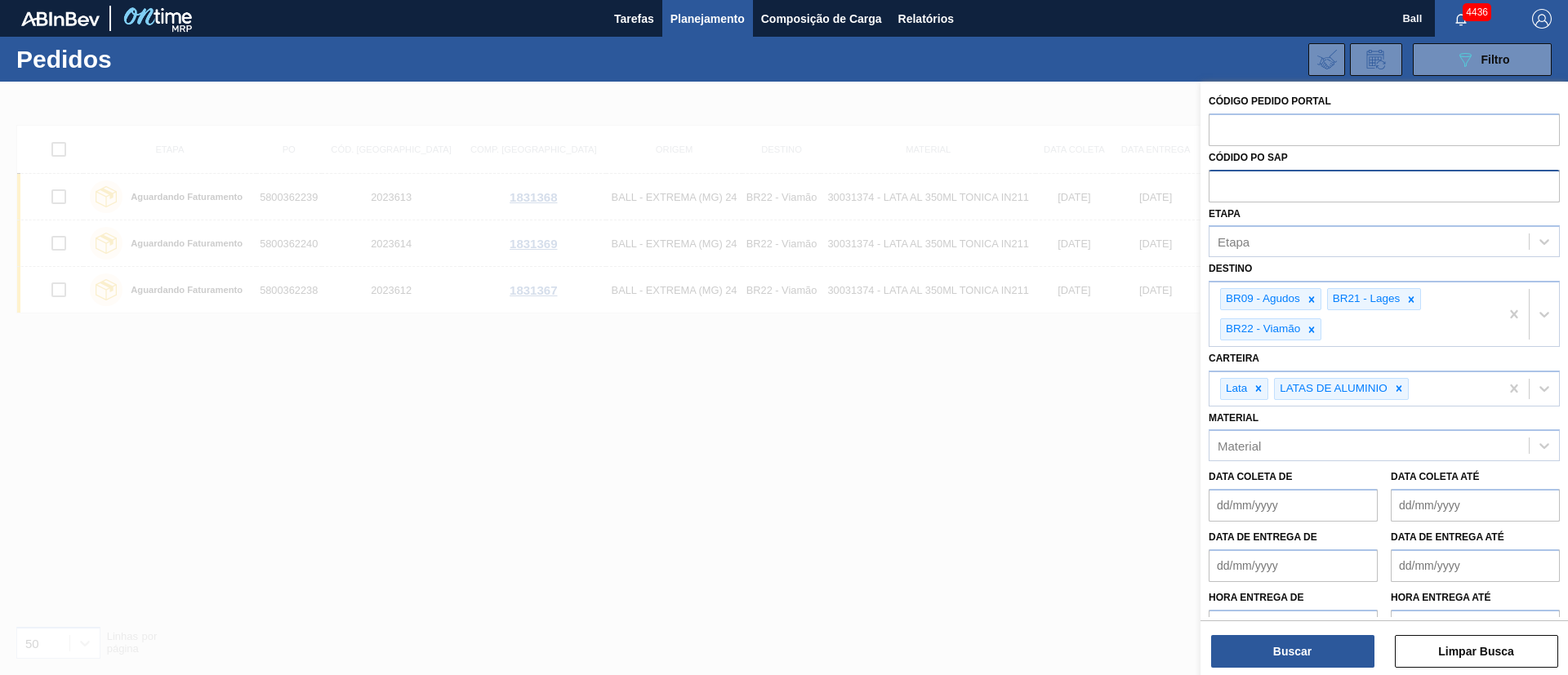
paste input "text"
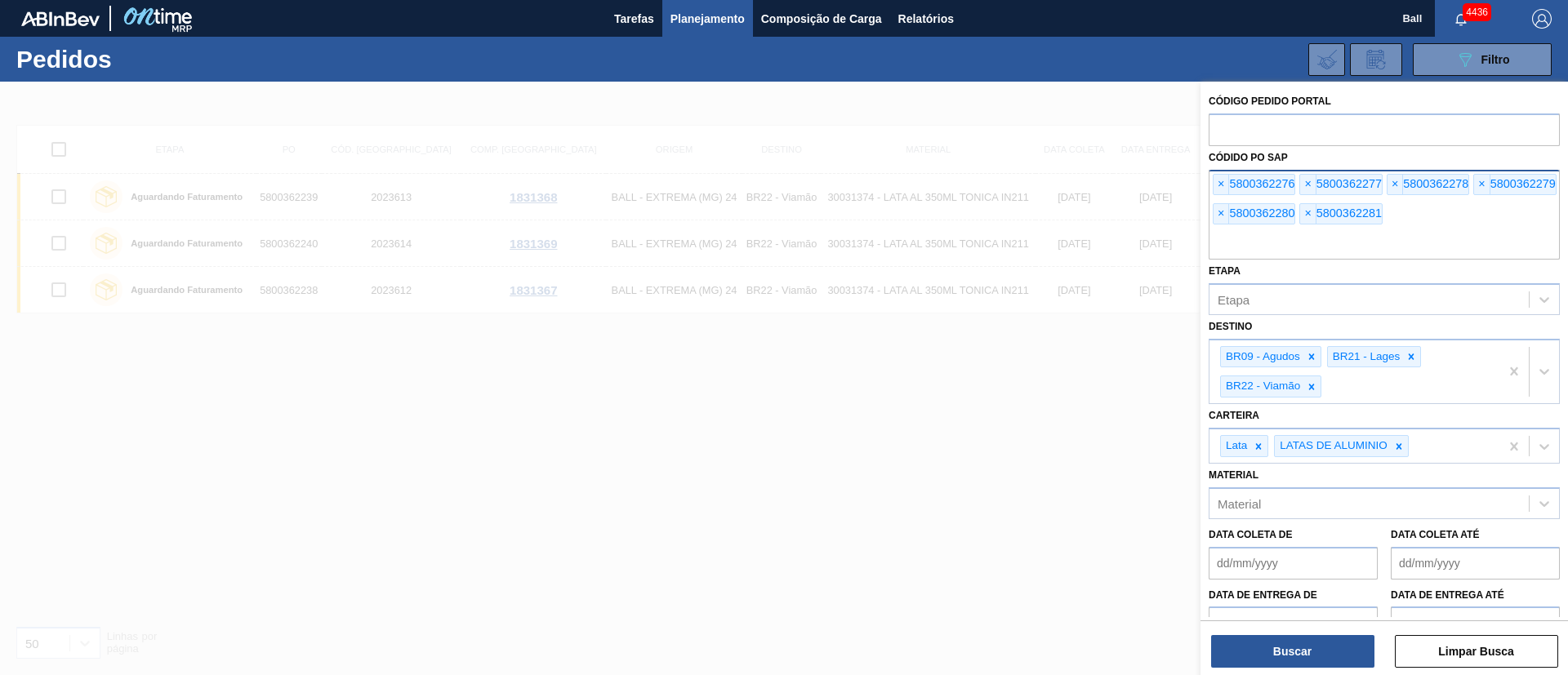
click at [1306, 633] on div "Buscar Limpar Busca" at bounding box center [1385, 643] width 368 height 45
click at [1306, 642] on button "Buscar" at bounding box center [1293, 651] width 164 height 33
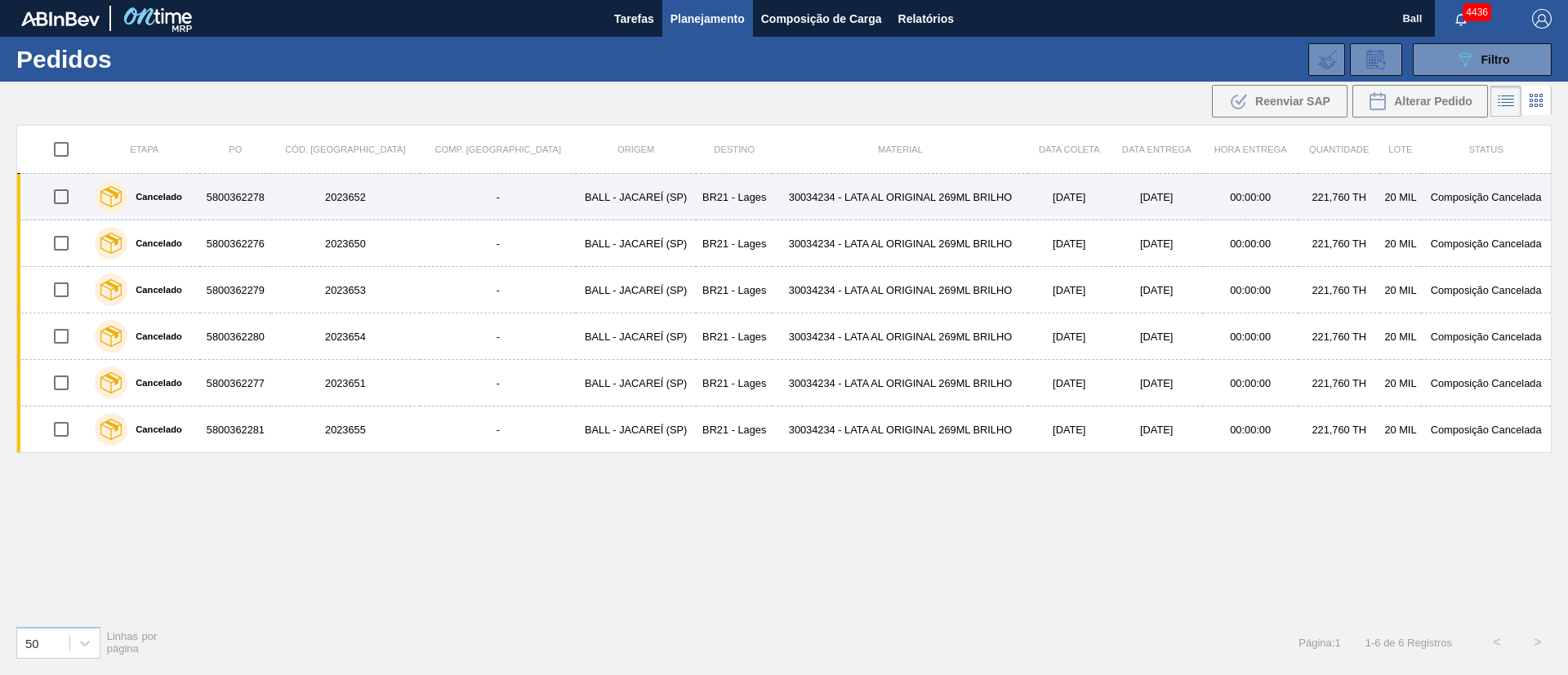
click at [930, 209] on td "30034234 - LATA AL ORIGINAL 269ML BRILHO" at bounding box center [899, 197] width 254 height 46
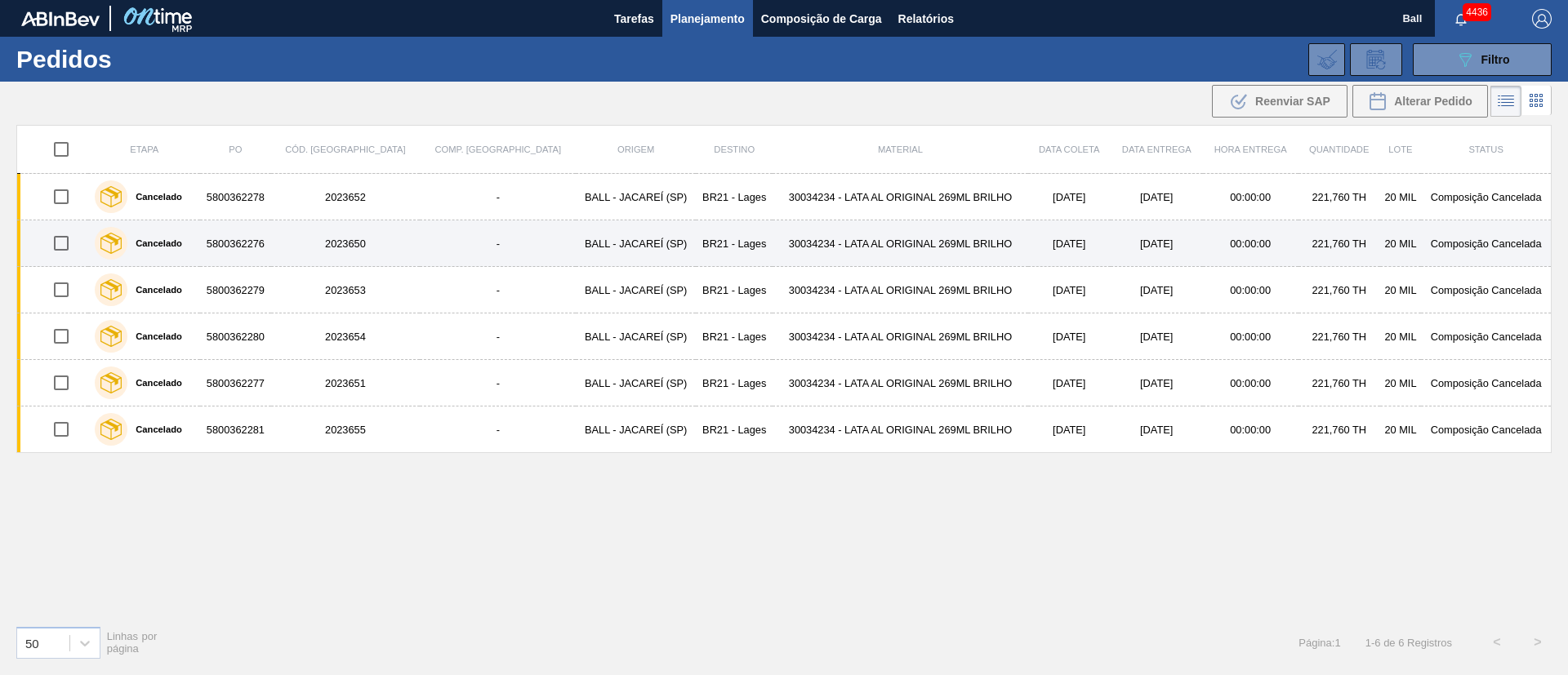
click at [929, 247] on td "30034234 - LATA AL ORIGINAL 269ML BRILHO" at bounding box center [899, 243] width 254 height 46
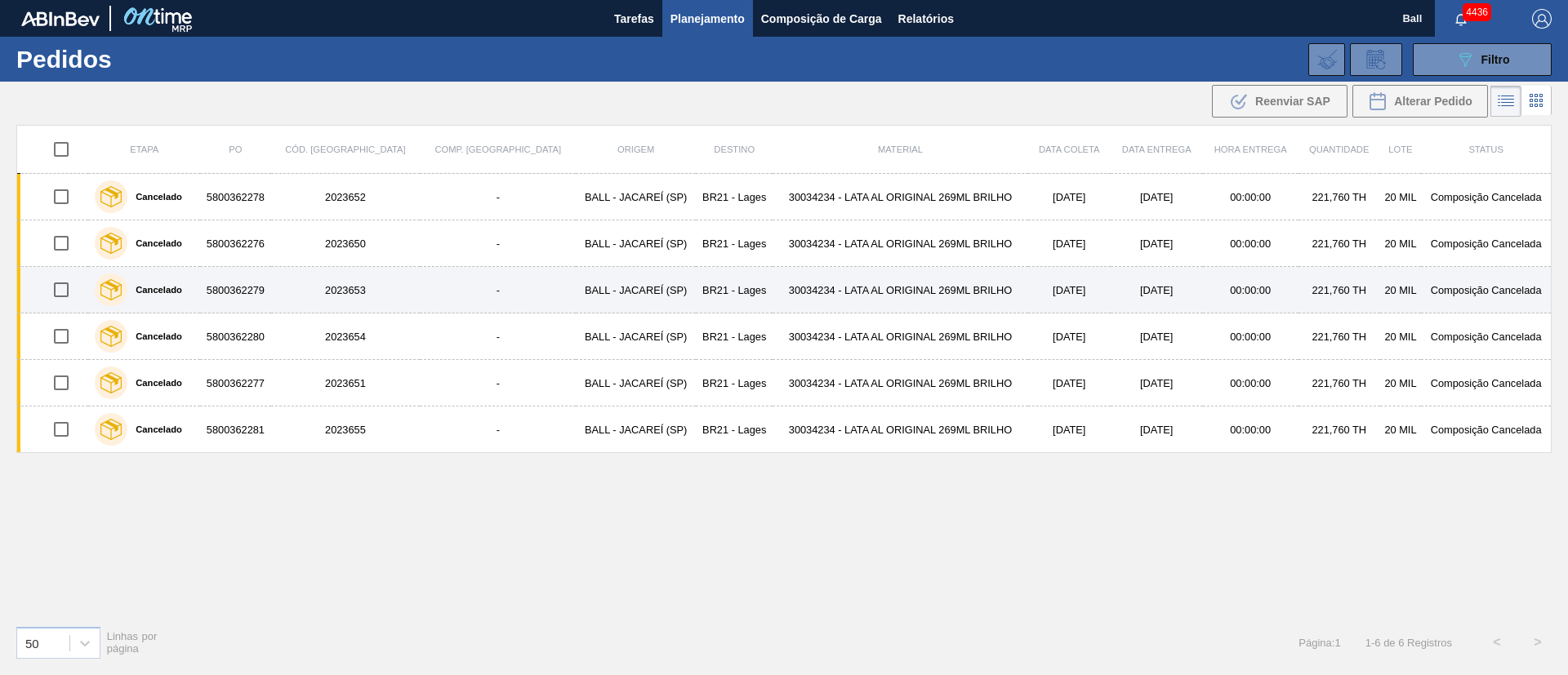
click at [926, 292] on td "30034234 - LATA AL ORIGINAL 269ML BRILHO" at bounding box center [899, 289] width 254 height 46
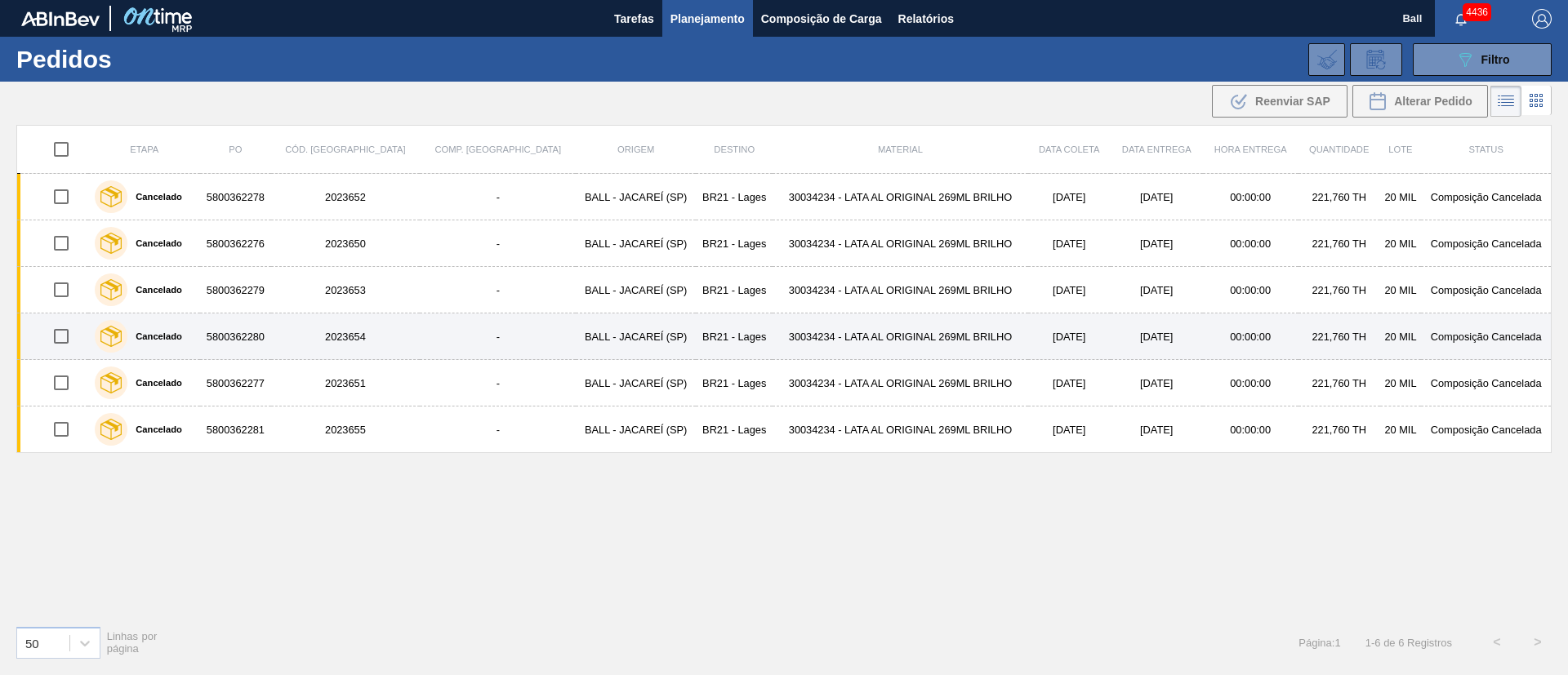
click at [926, 327] on td "30034234 - LATA AL ORIGINAL 269ML BRILHO" at bounding box center [899, 337] width 254 height 46
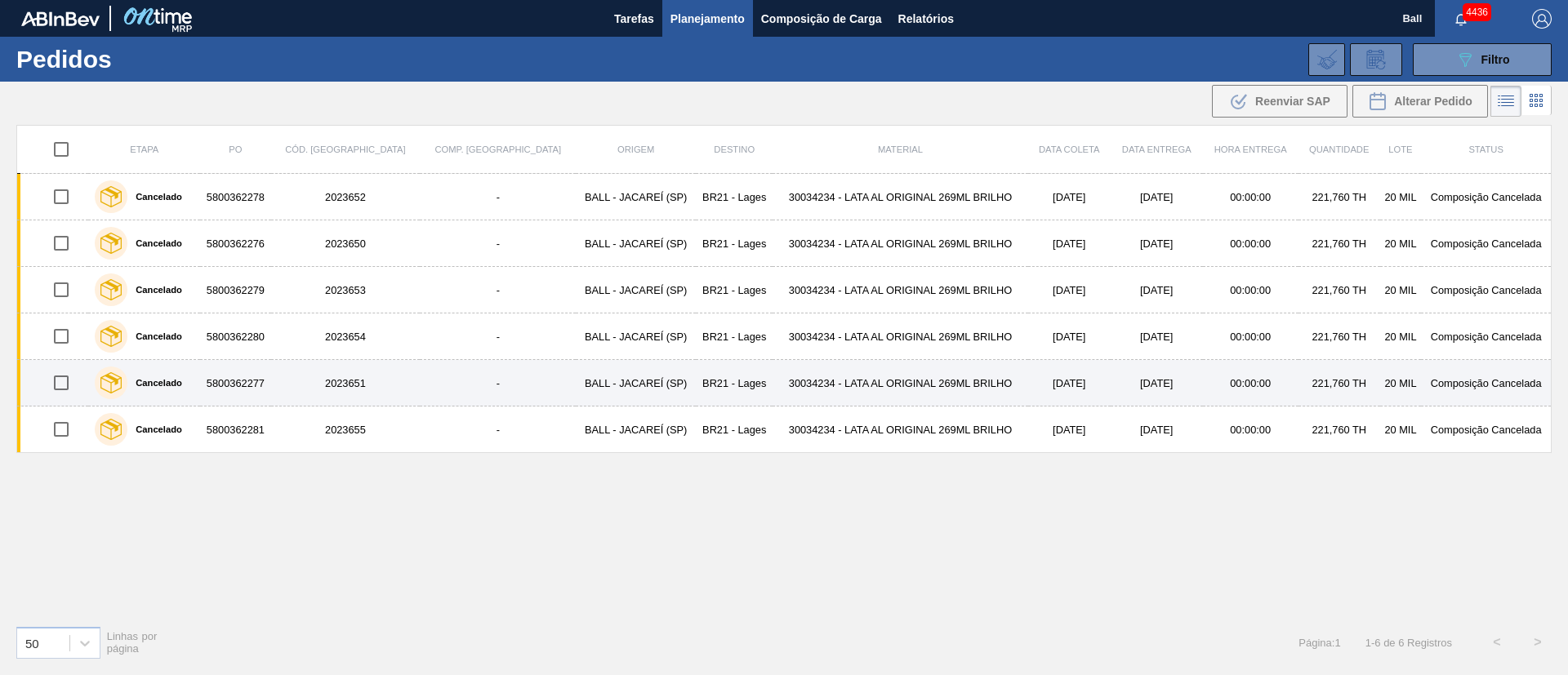
click at [922, 372] on td "30034234 - LATA AL ORIGINAL 269ML BRILHO" at bounding box center [899, 383] width 254 height 46
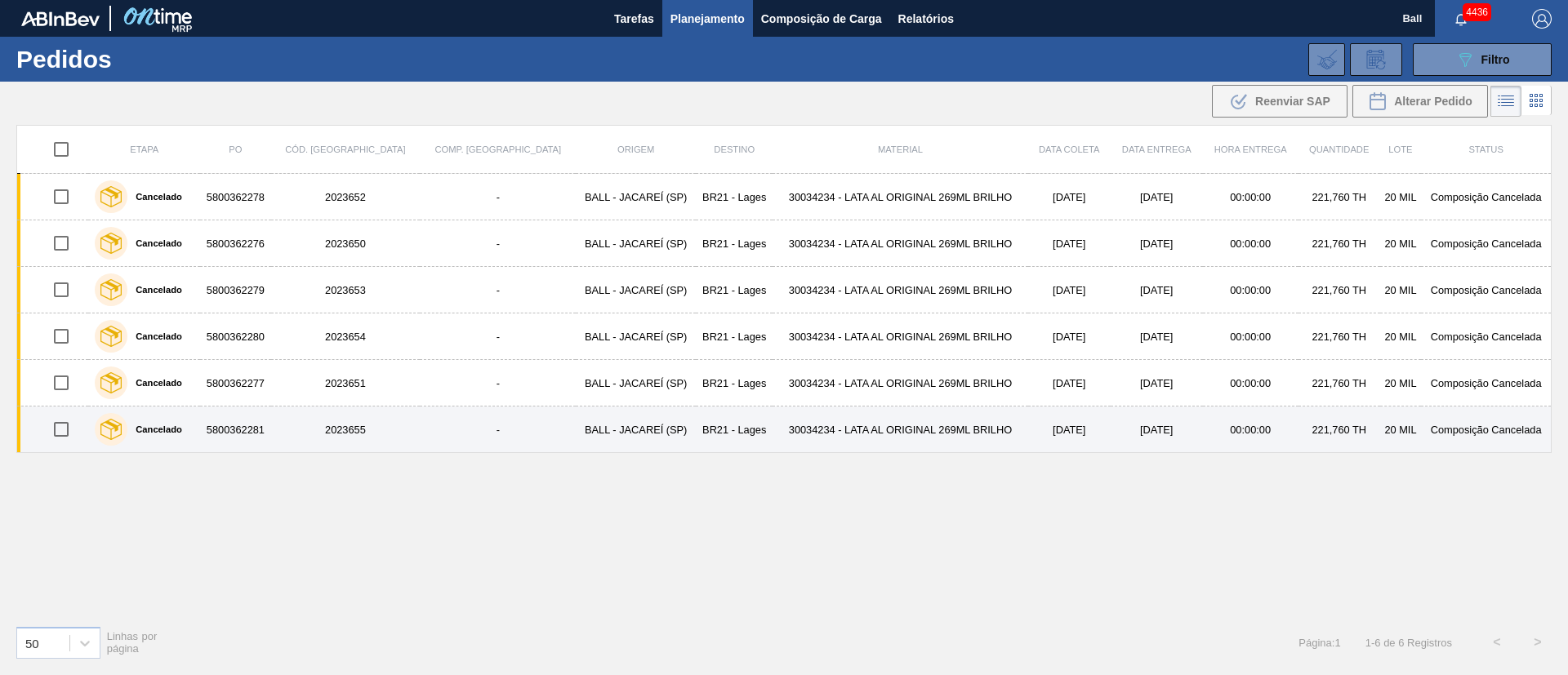
click at [915, 415] on td "30034234 - LATA AL ORIGINAL 269ML BRILHO" at bounding box center [899, 429] width 254 height 46
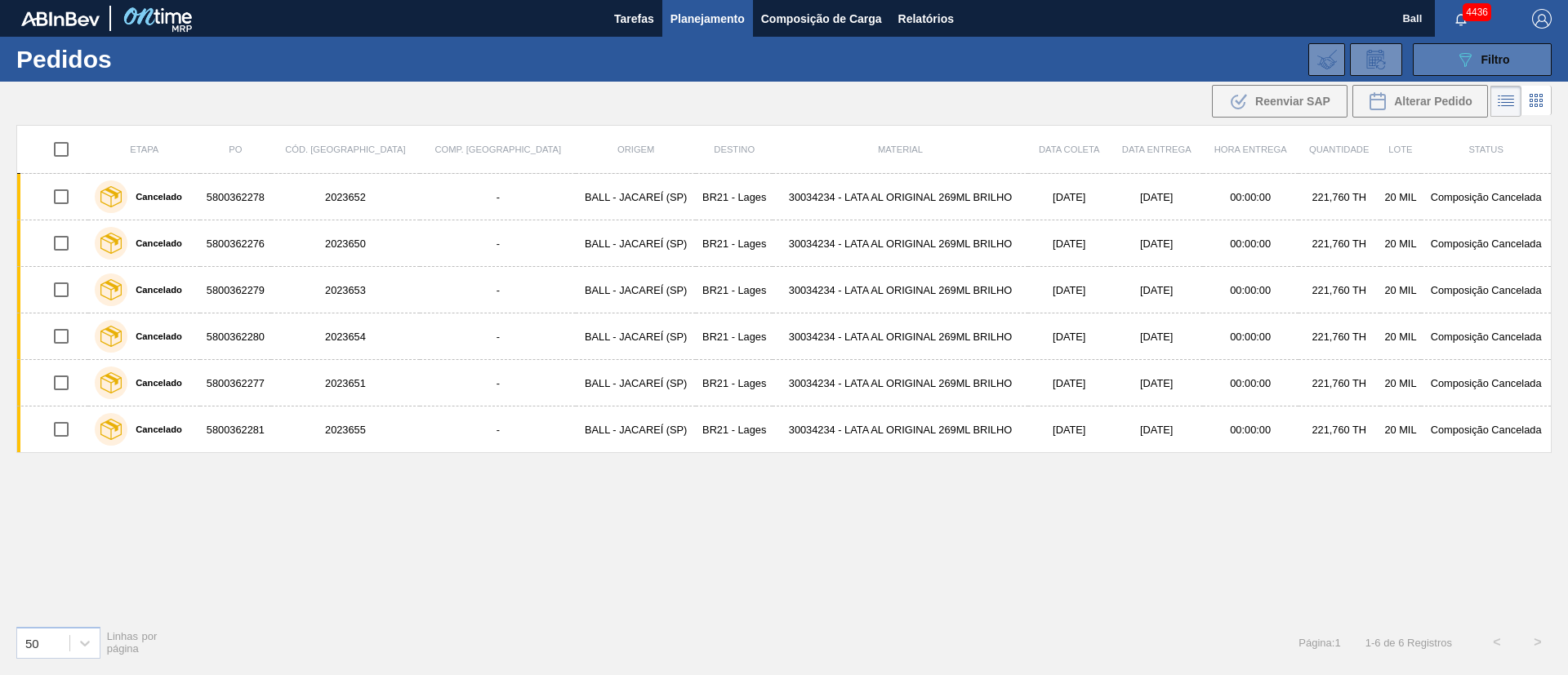
click at [1475, 57] on div "089F7B8B-B2A5-4AFE-B5C0-19BA573D28AC Filtro" at bounding box center [1483, 60] width 55 height 20
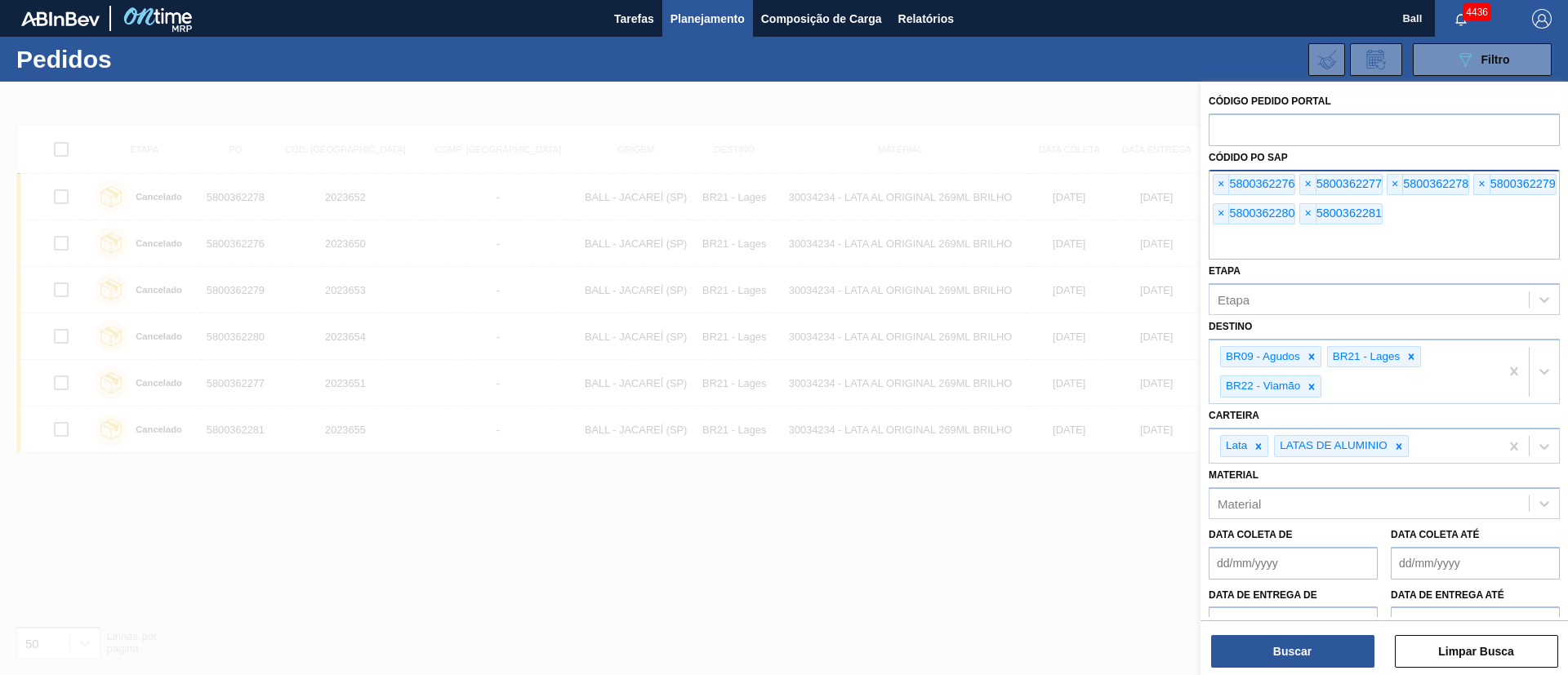
click at [1212, 180] on div "× 5800362276 × 5800362277 × 5800362278 × 5800362279 × 5800362280 × 5800362281" at bounding box center [1384, 215] width 351 height 90
click at [1219, 180] on span "×" at bounding box center [1221, 184] width 15 height 20
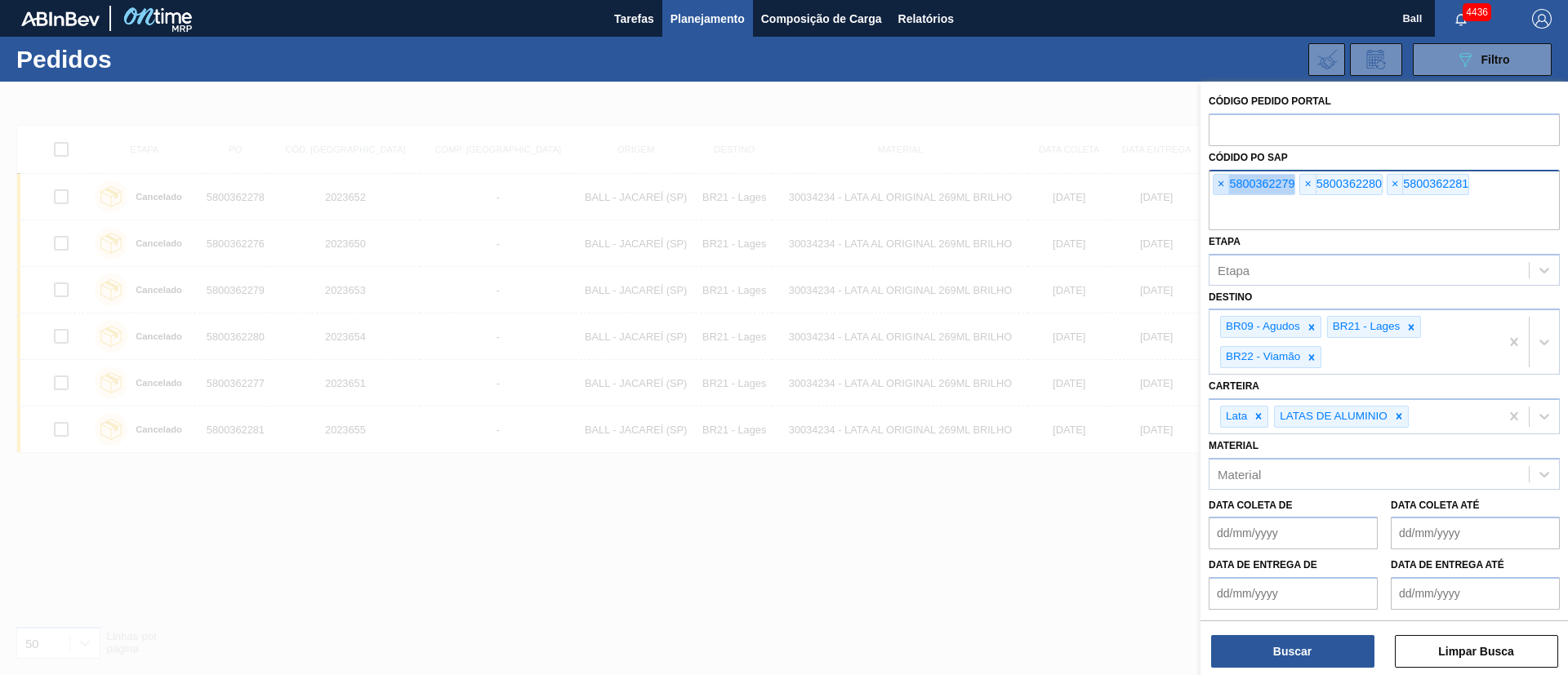
click at [1219, 180] on span "×" at bounding box center [1221, 184] width 15 height 20
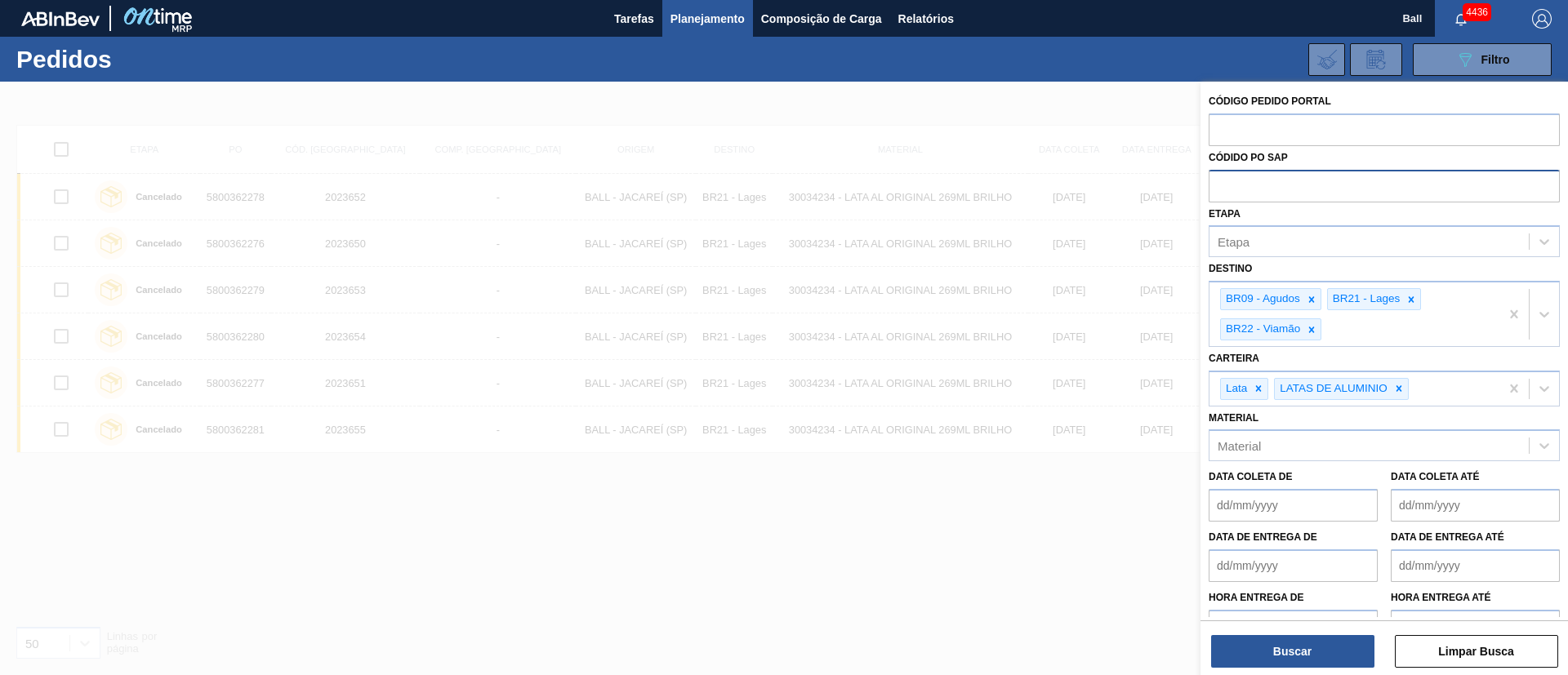
click at [1219, 180] on input "text" at bounding box center [1384, 185] width 351 height 31
paste input "text"
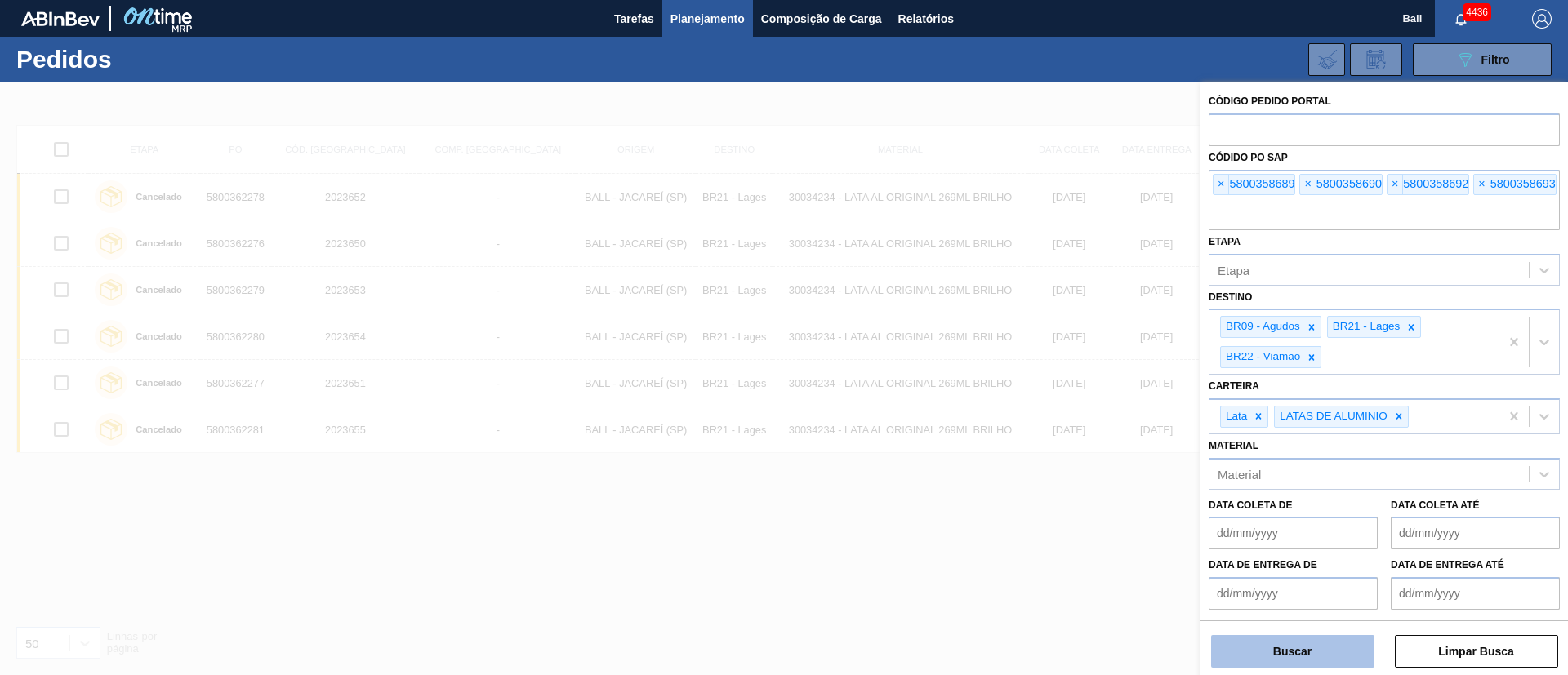
click at [1315, 644] on button "Buscar" at bounding box center [1293, 651] width 164 height 33
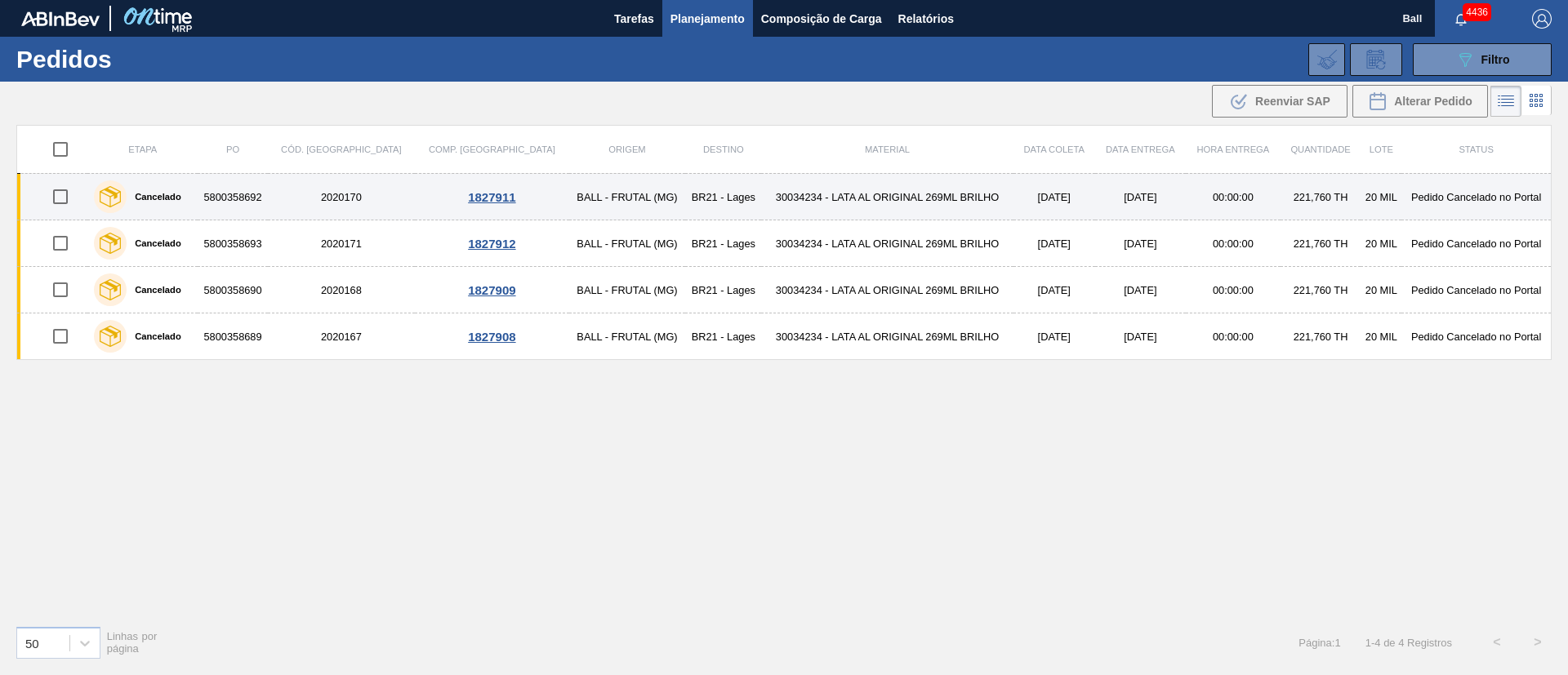
click at [860, 190] on td "30034234 - LATA AL ORIGINAL 269ML BRILHO" at bounding box center [887, 197] width 252 height 46
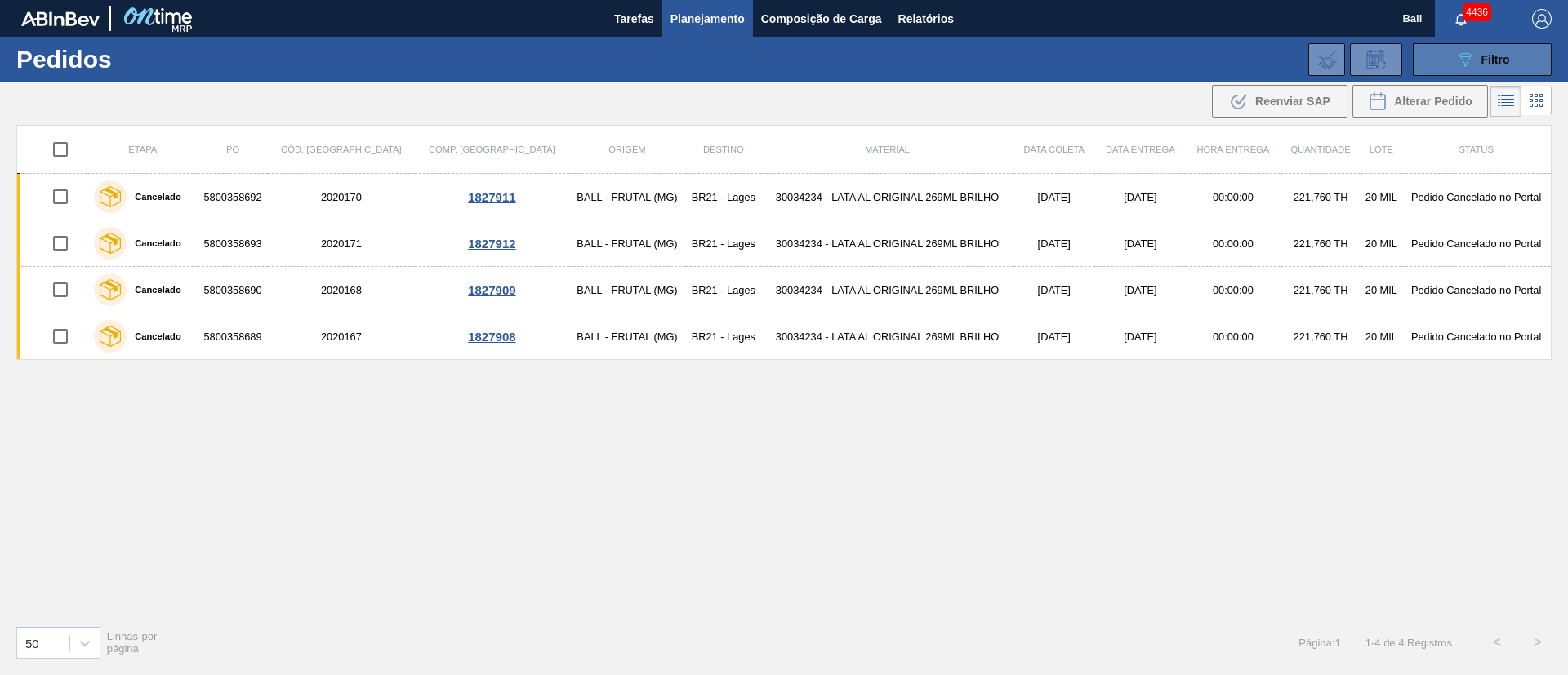
click at [1518, 64] on button "089F7B8B-B2A5-4AFE-B5C0-19BA573D28AC Filtro" at bounding box center [1482, 60] width 139 height 33
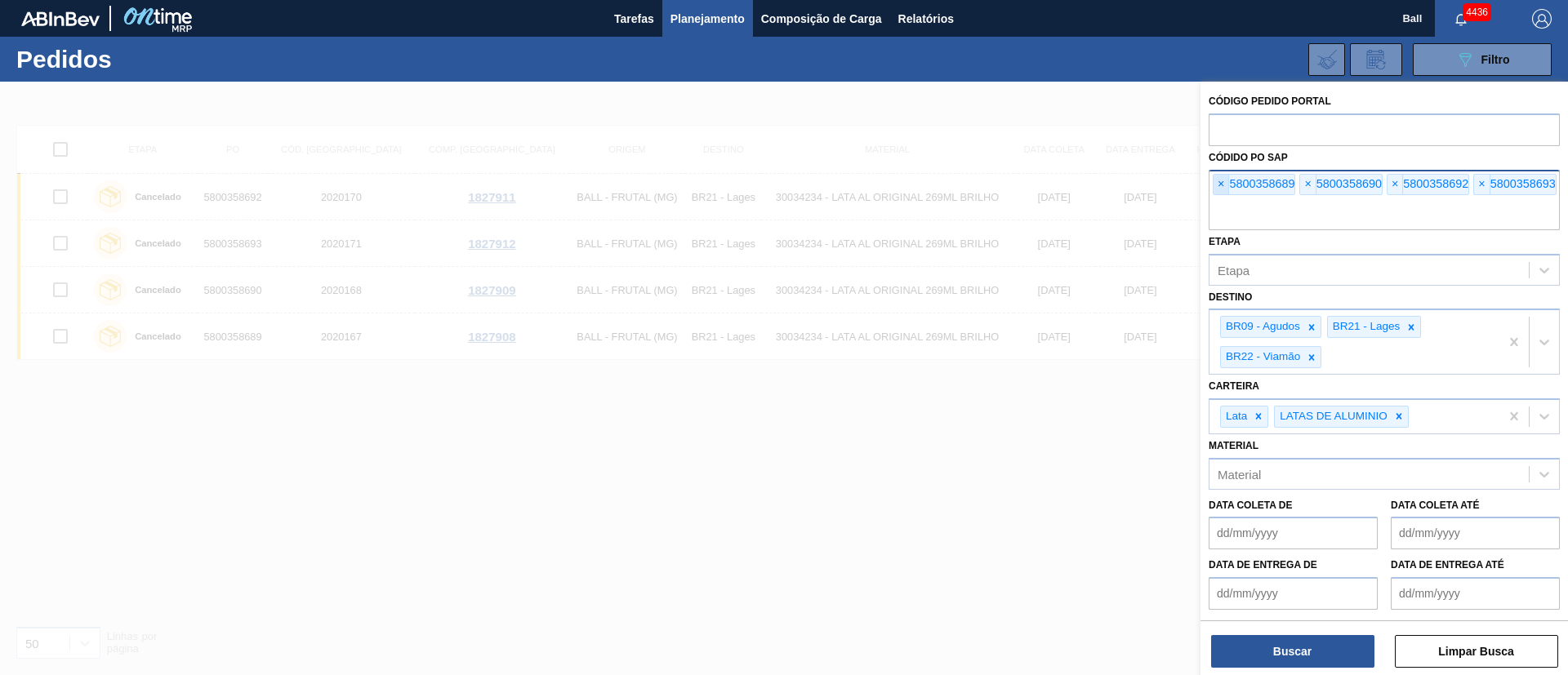
click at [1224, 194] on span "×" at bounding box center [1221, 184] width 15 height 20
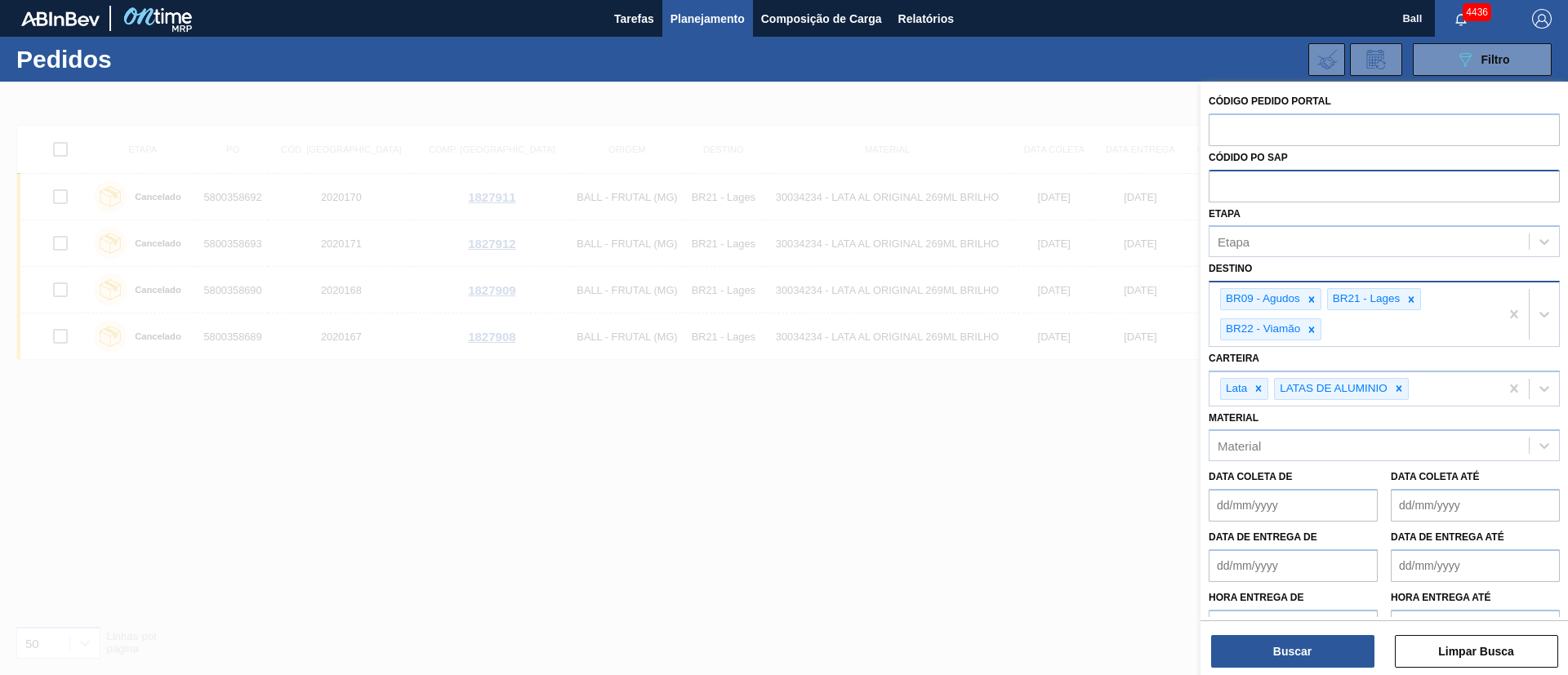
paste input "text"
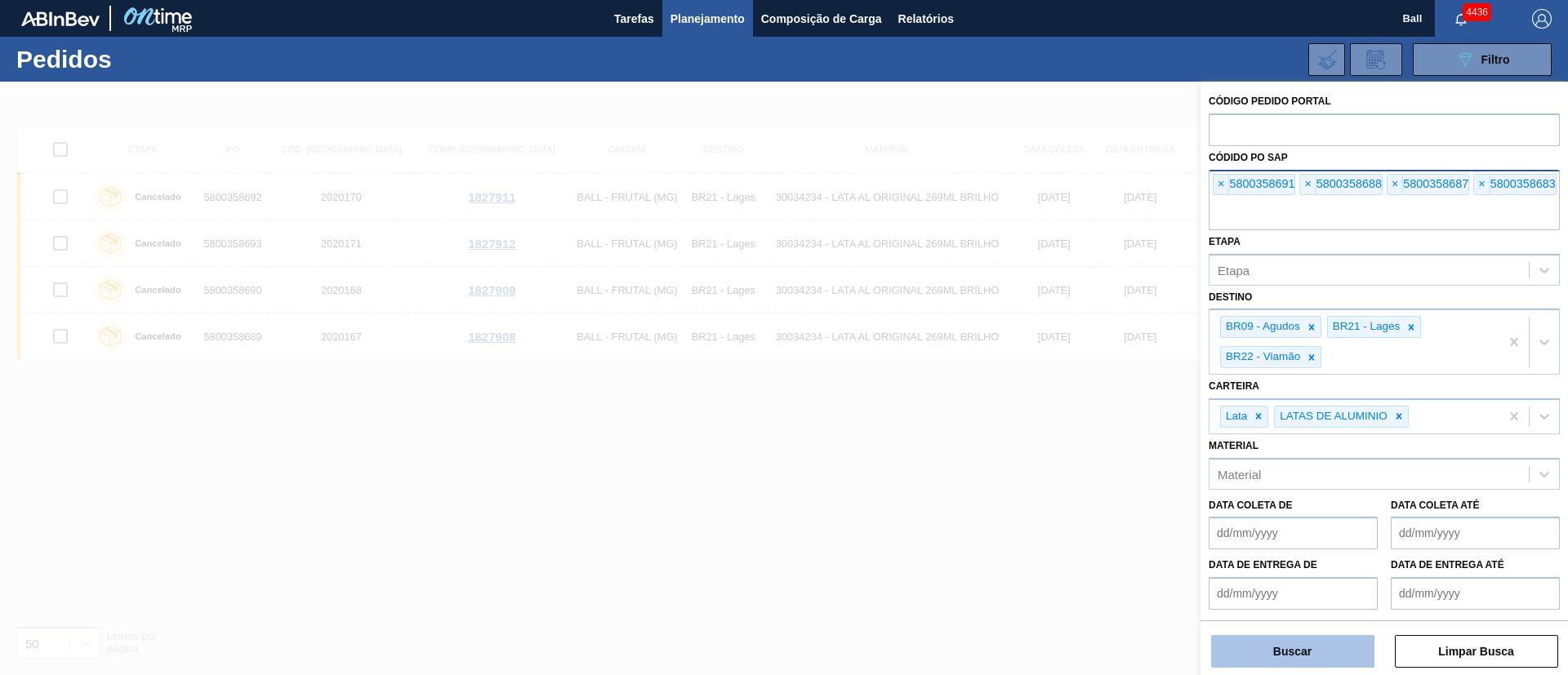
click at [1300, 651] on button "Buscar" at bounding box center [1293, 651] width 164 height 33
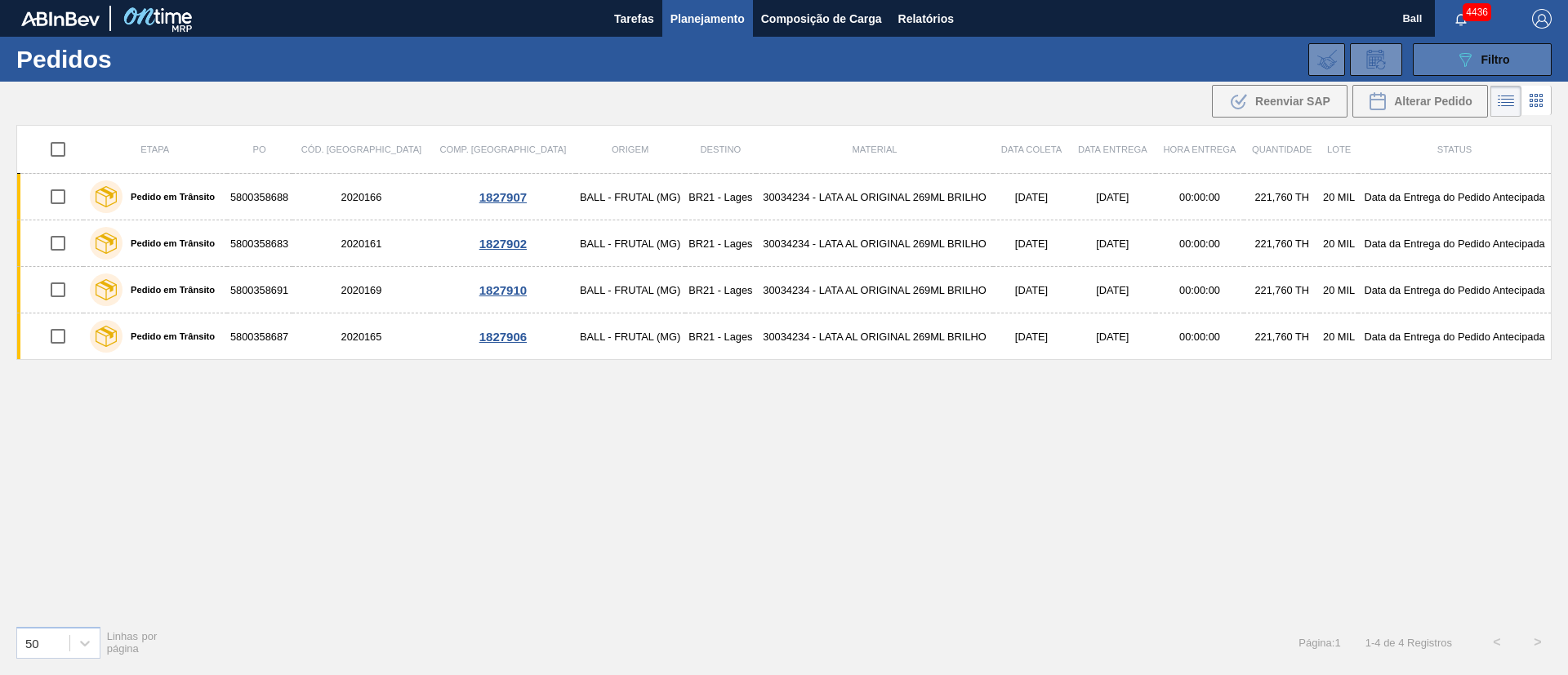
click at [1496, 68] on div "089F7B8B-B2A5-4AFE-B5C0-19BA573D28AC Filtro" at bounding box center [1483, 60] width 55 height 20
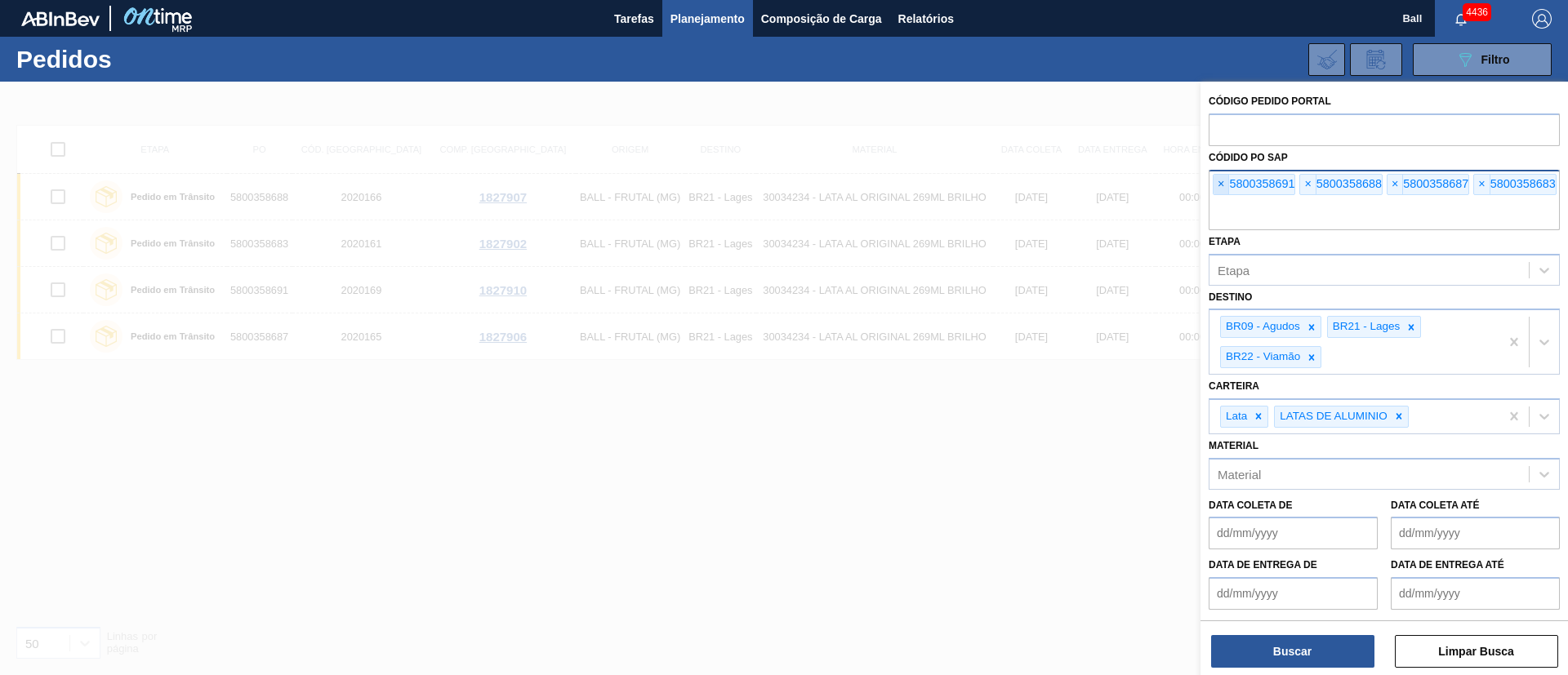
click at [1223, 182] on span "×" at bounding box center [1221, 184] width 15 height 20
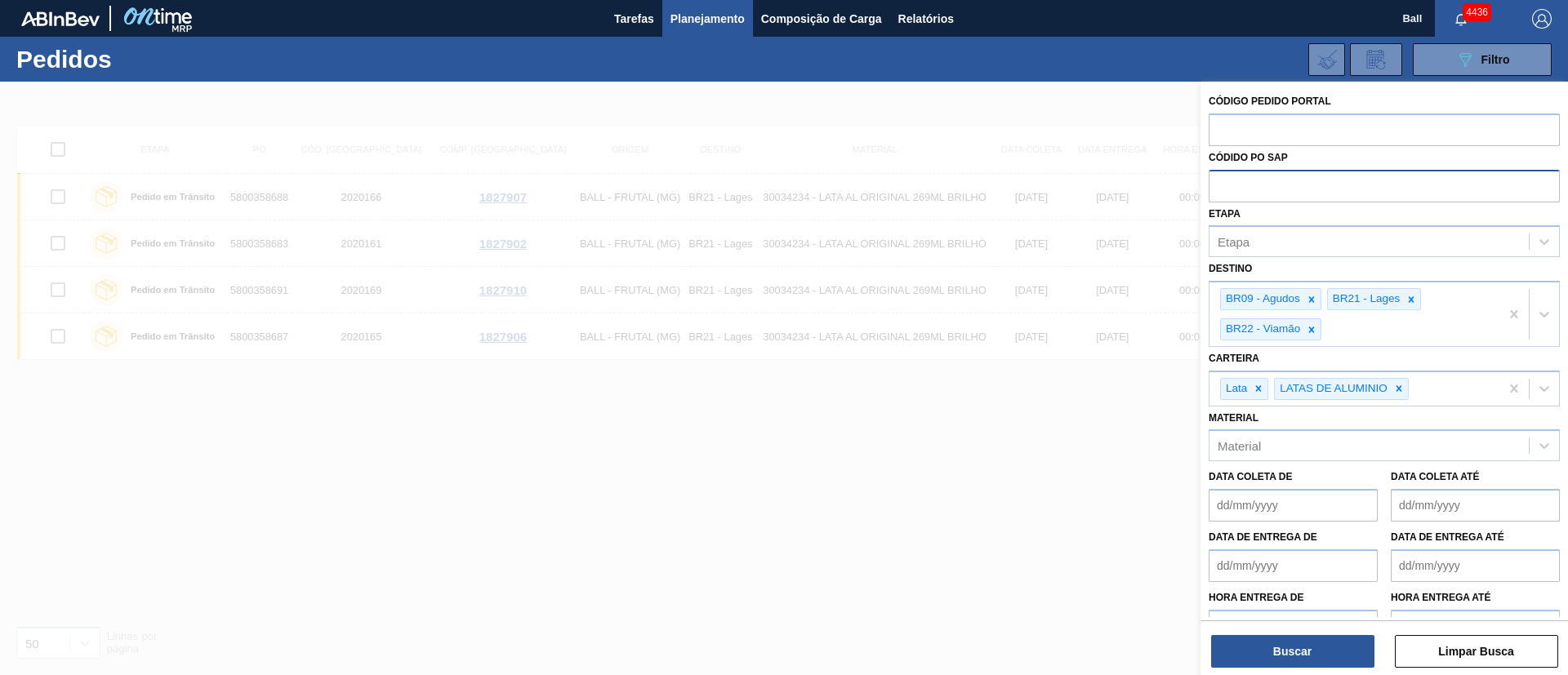
click at [1223, 182] on input "text" at bounding box center [1384, 185] width 351 height 31
paste input "5800358681"
type input "5800358681"
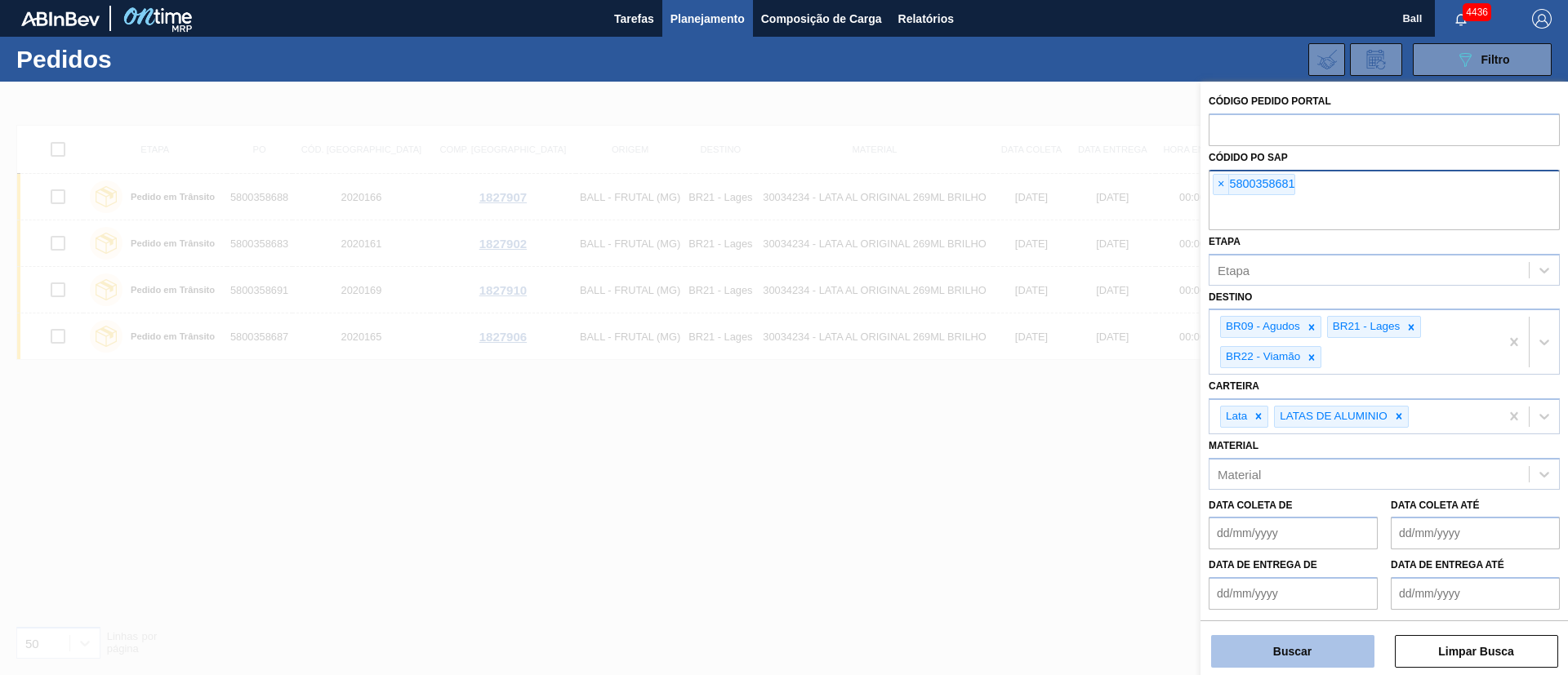
click at [1287, 655] on button "Buscar" at bounding box center [1293, 651] width 164 height 33
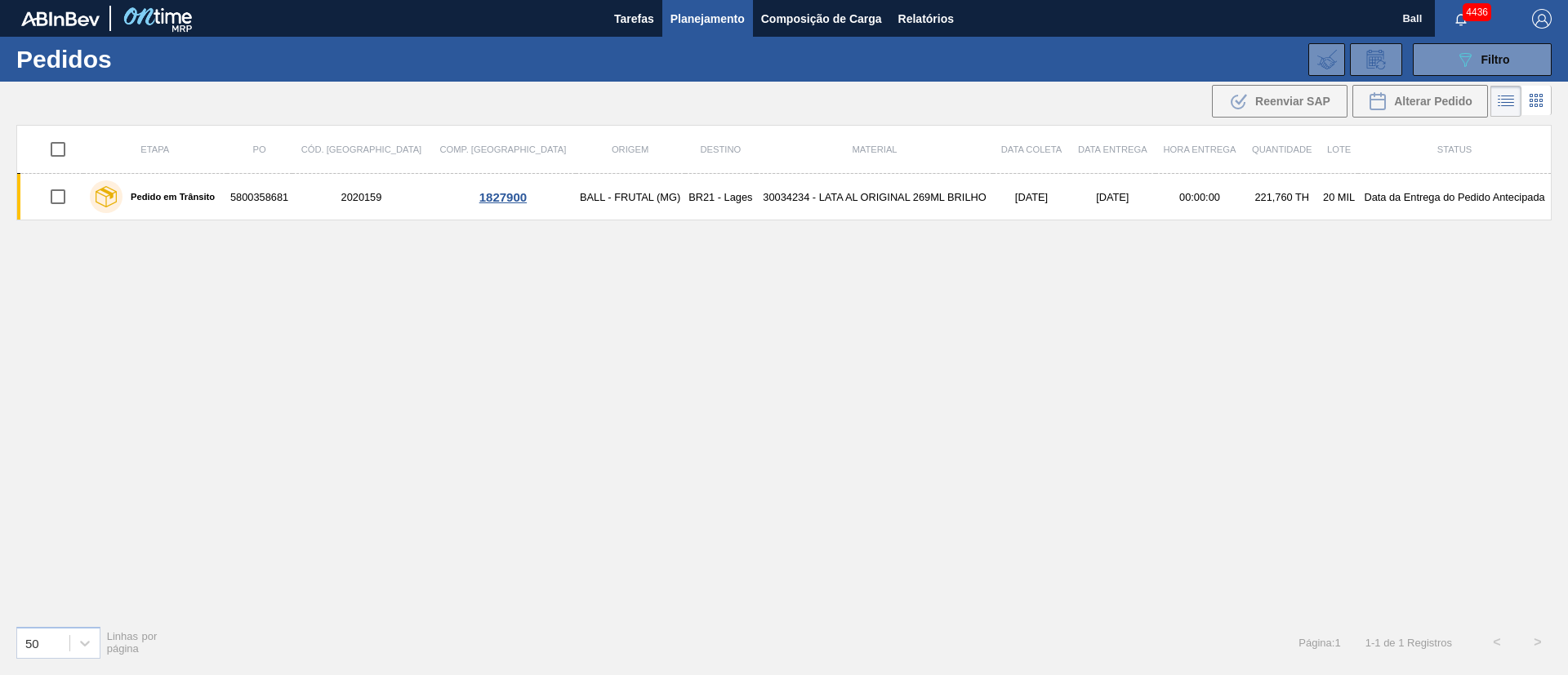
click at [1481, 78] on div "089F7B8B-B2A5-4AFE-B5C0-19BA573D28AC Filtro Código Pedido Portal Códido PO SAP …" at bounding box center [911, 60] width 1299 height 49
click at [1481, 69] on button "089F7B8B-B2A5-4AFE-B5C0-19BA573D28AC Filtro" at bounding box center [1482, 60] width 139 height 33
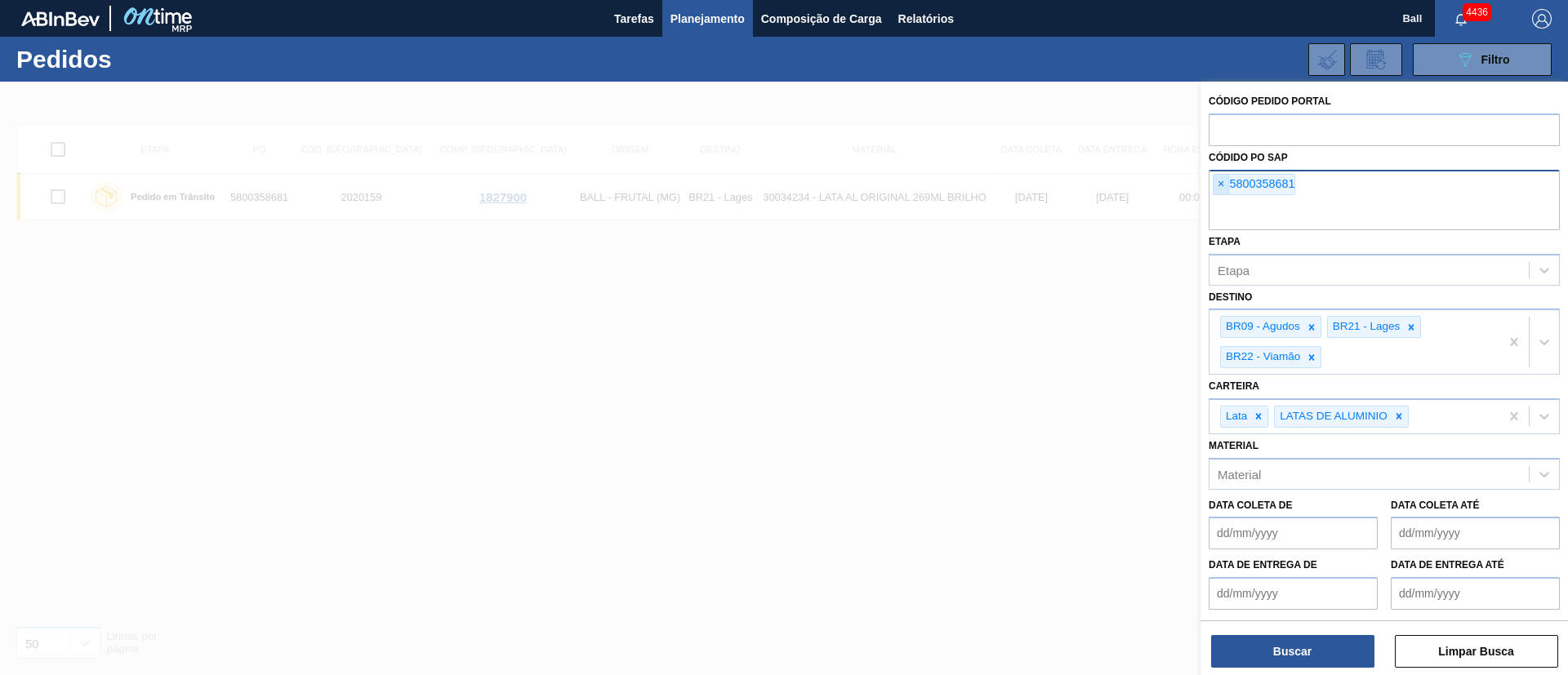
click at [1217, 187] on span "×" at bounding box center [1221, 184] width 15 height 20
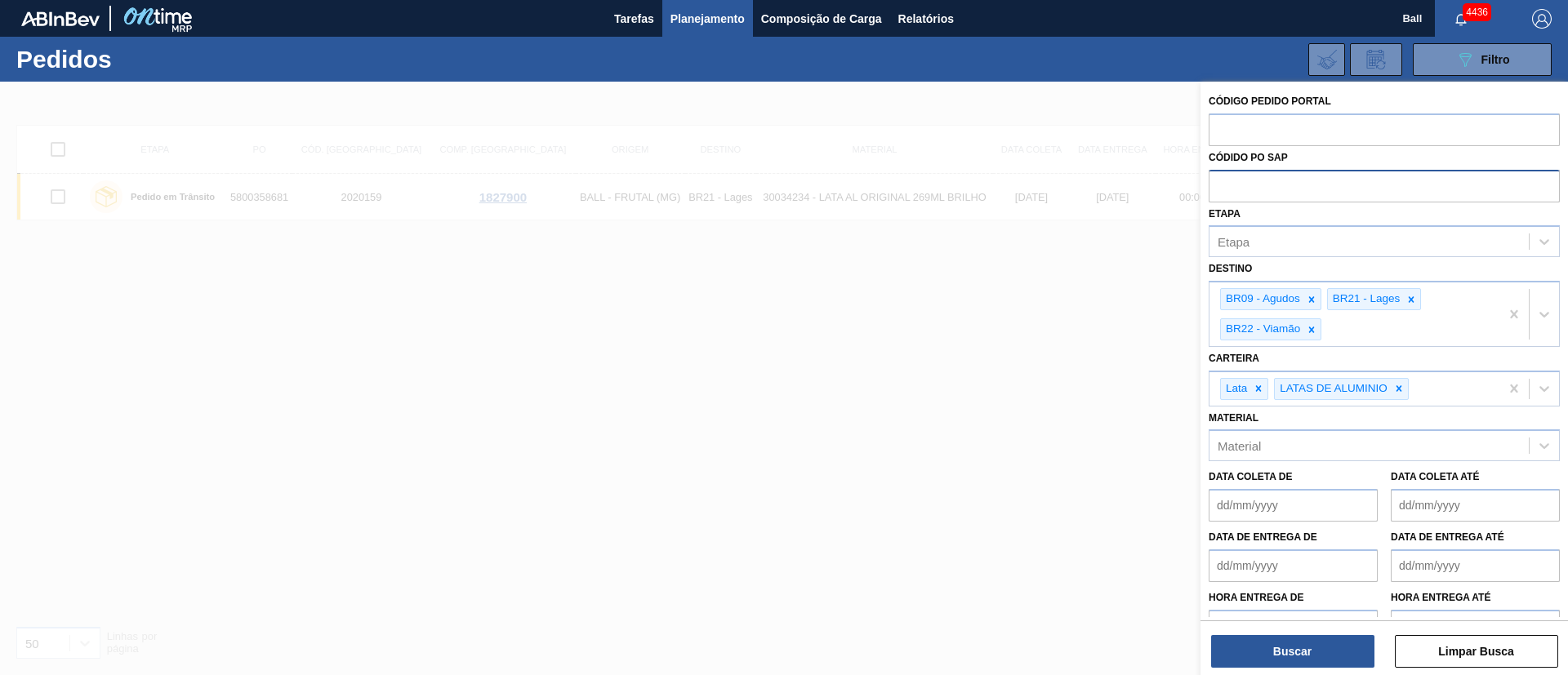
paste input "5800358686"
type input "5800358686"
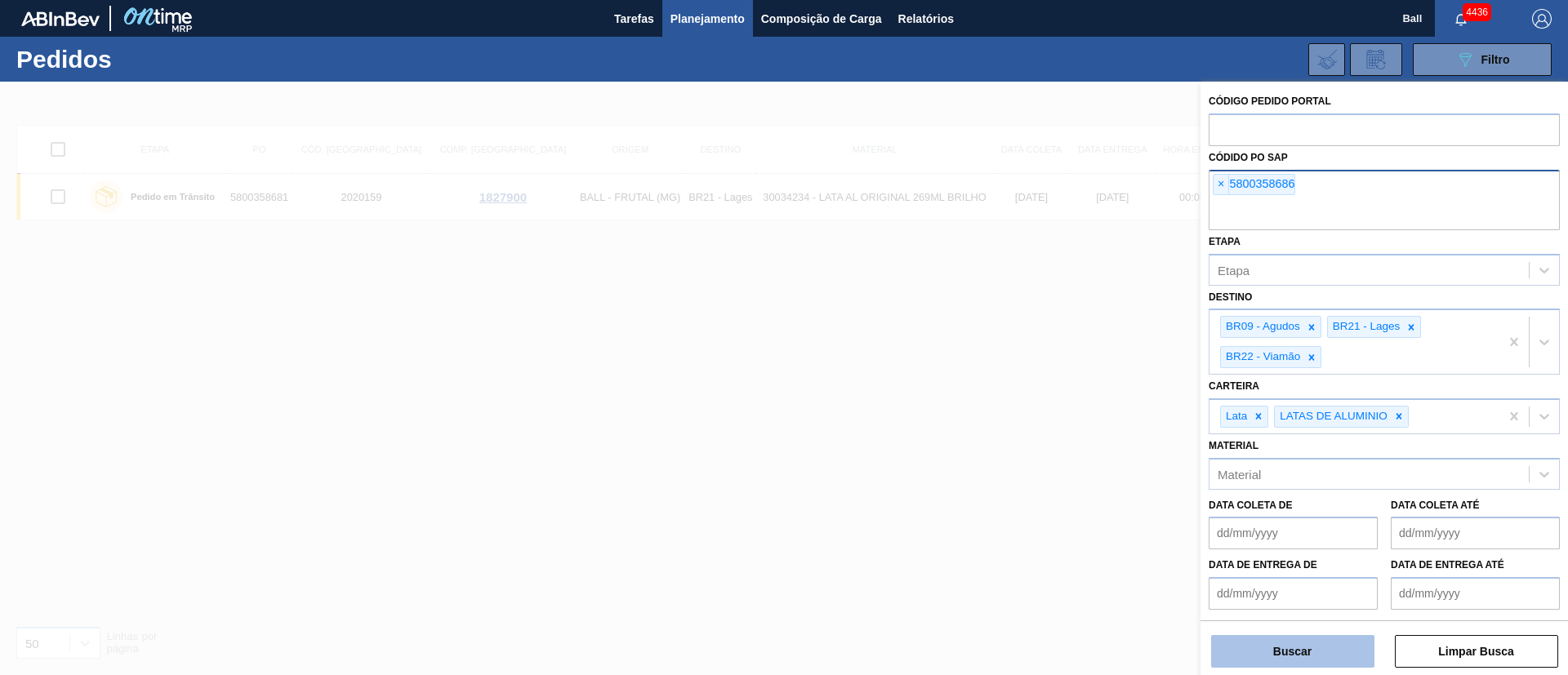
click at [1291, 647] on button "Buscar" at bounding box center [1293, 651] width 164 height 33
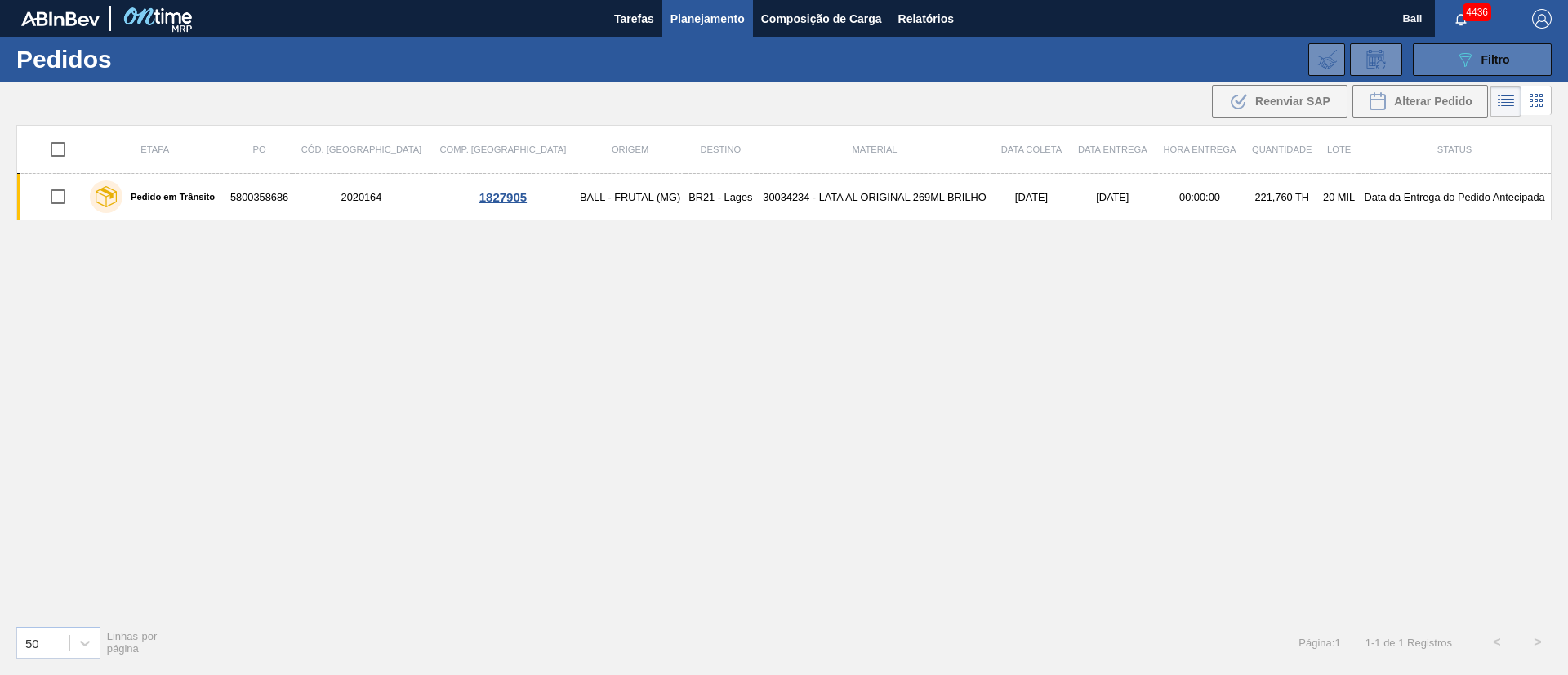
click at [1455, 53] on icon "089F7B8B-B2A5-4AFE-B5C0-19BA573D28AC" at bounding box center [1465, 60] width 20 height 20
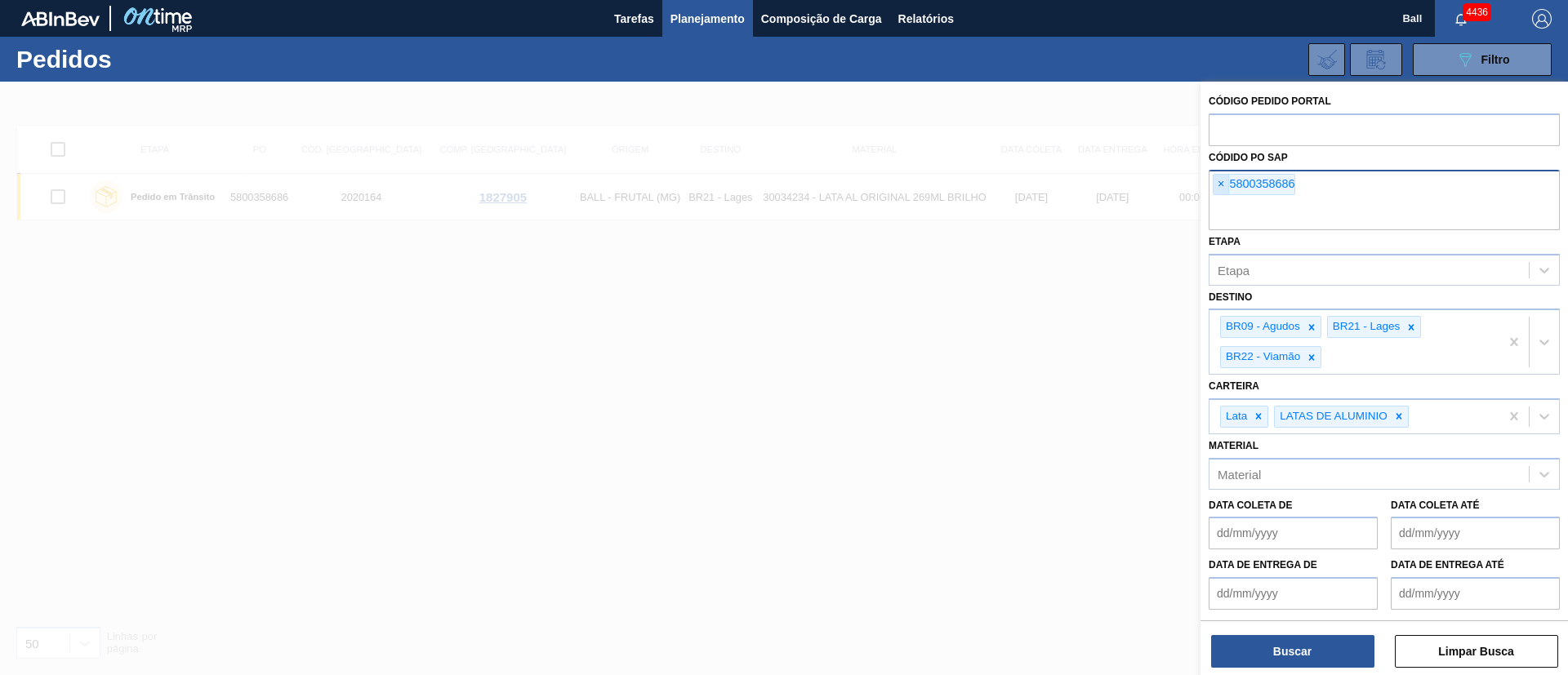
click at [1226, 178] on span "×" at bounding box center [1221, 184] width 15 height 20
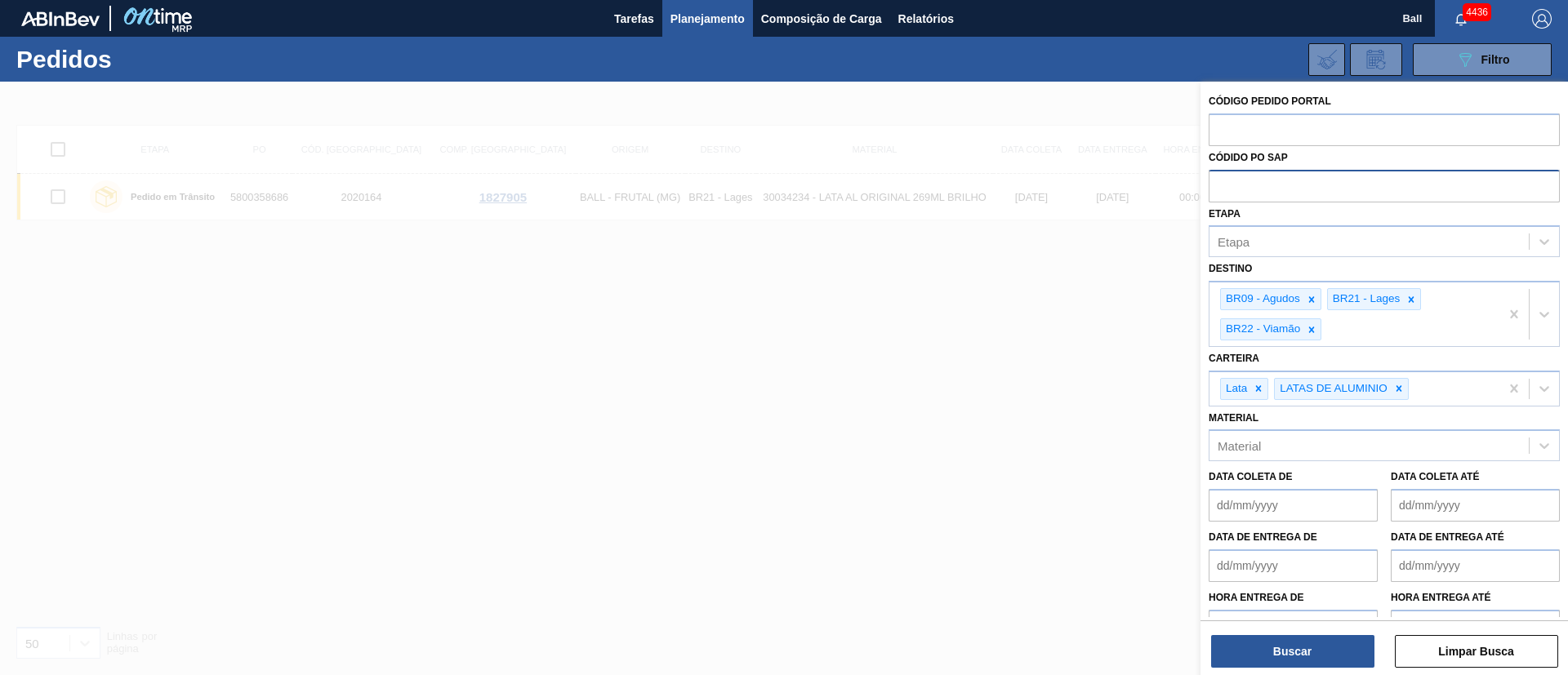
paste input "text"
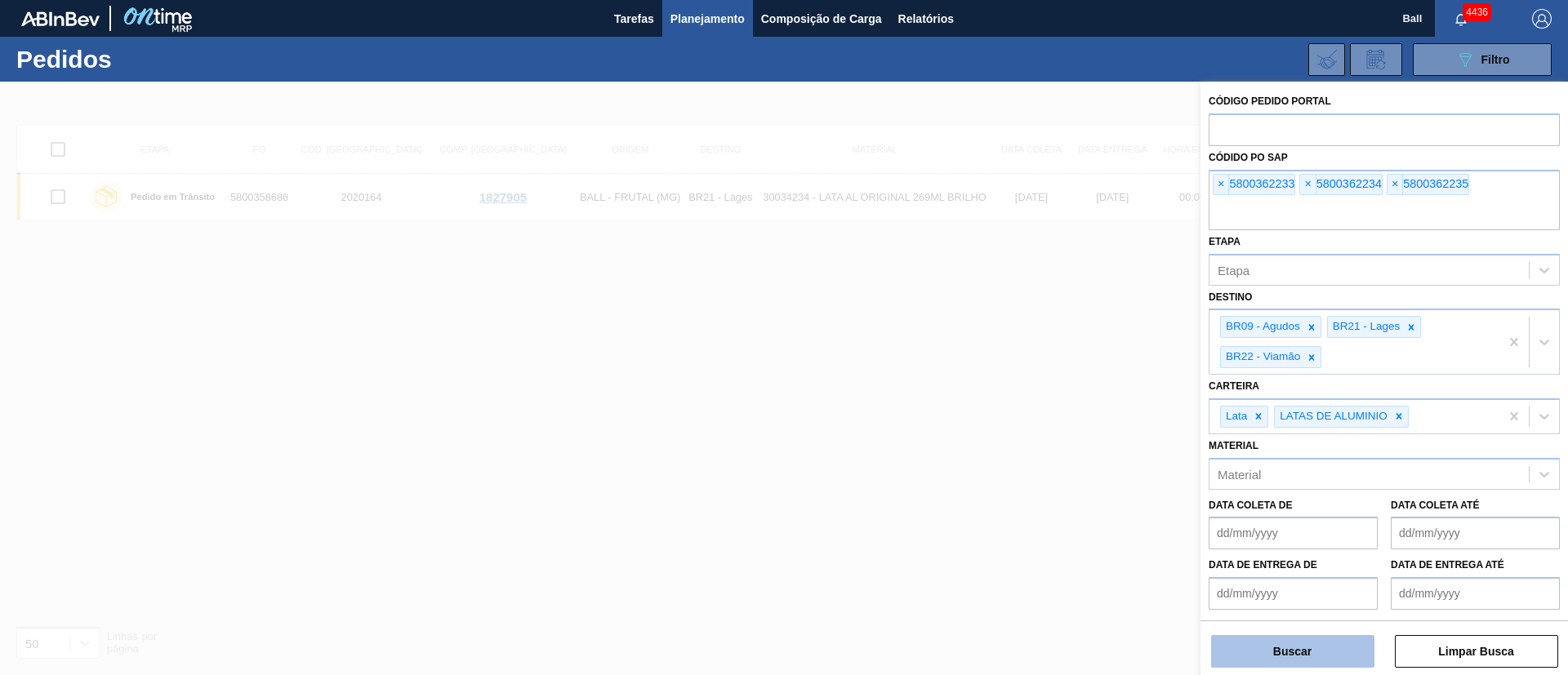
click at [1298, 650] on button "Buscar" at bounding box center [1293, 651] width 164 height 33
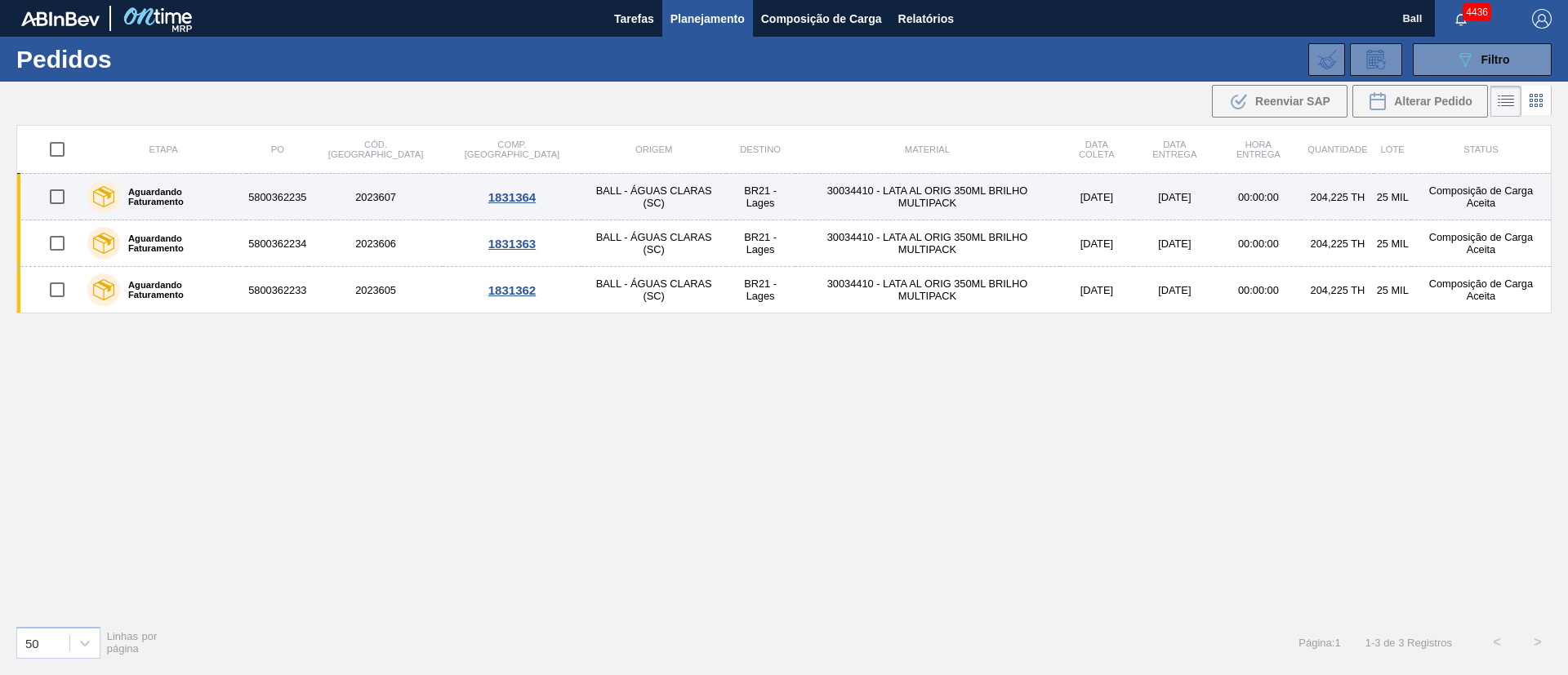
click at [863, 199] on td "30034410 - LATA AL ORIG 350ML BRILHO MULTIPACK" at bounding box center [927, 197] width 266 height 46
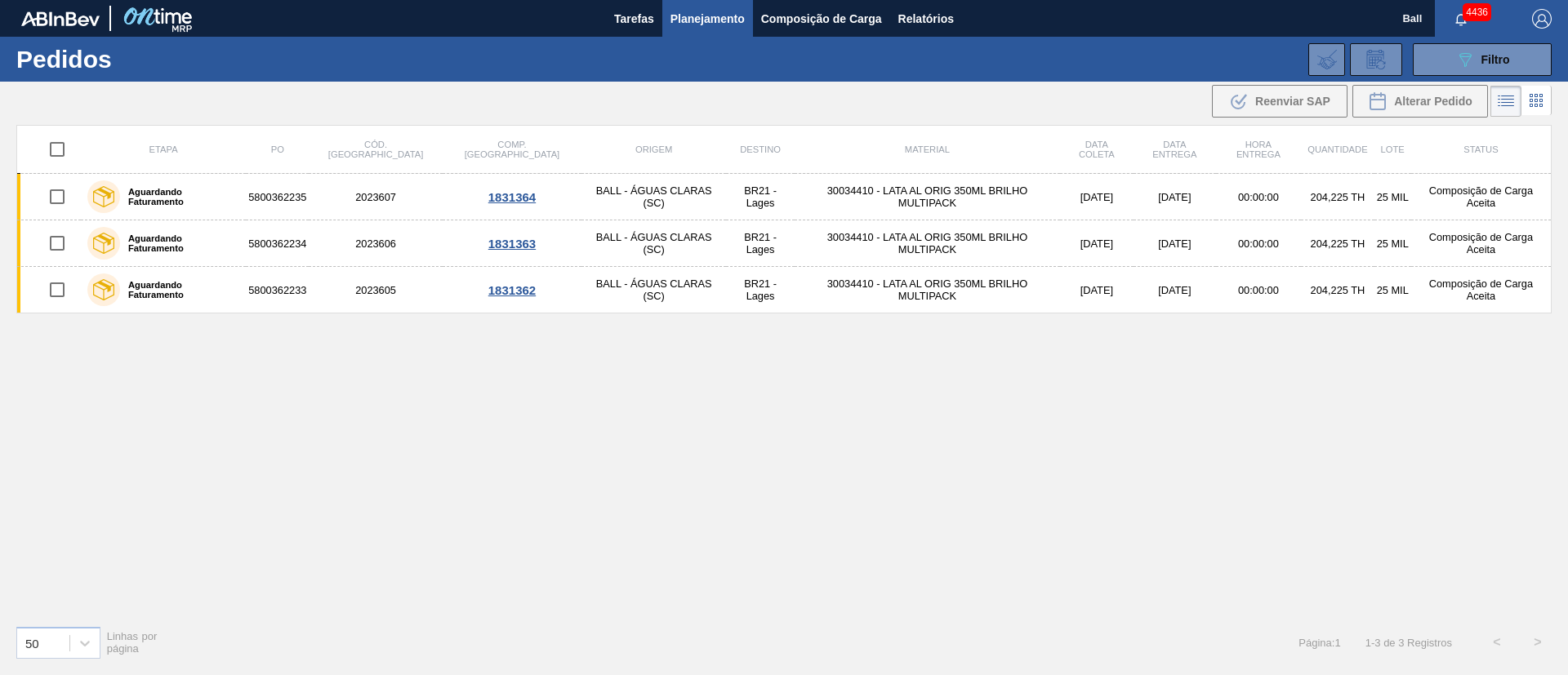
drag, startPoint x: 1087, startPoint y: 573, endPoint x: 1044, endPoint y: 372, distance: 205.5
click at [1086, 573] on div "Etapa PO Cód. Pedido Comp. Carga Origem Destino Material Data coleta Data entre…" at bounding box center [784, 369] width 1536 height 488
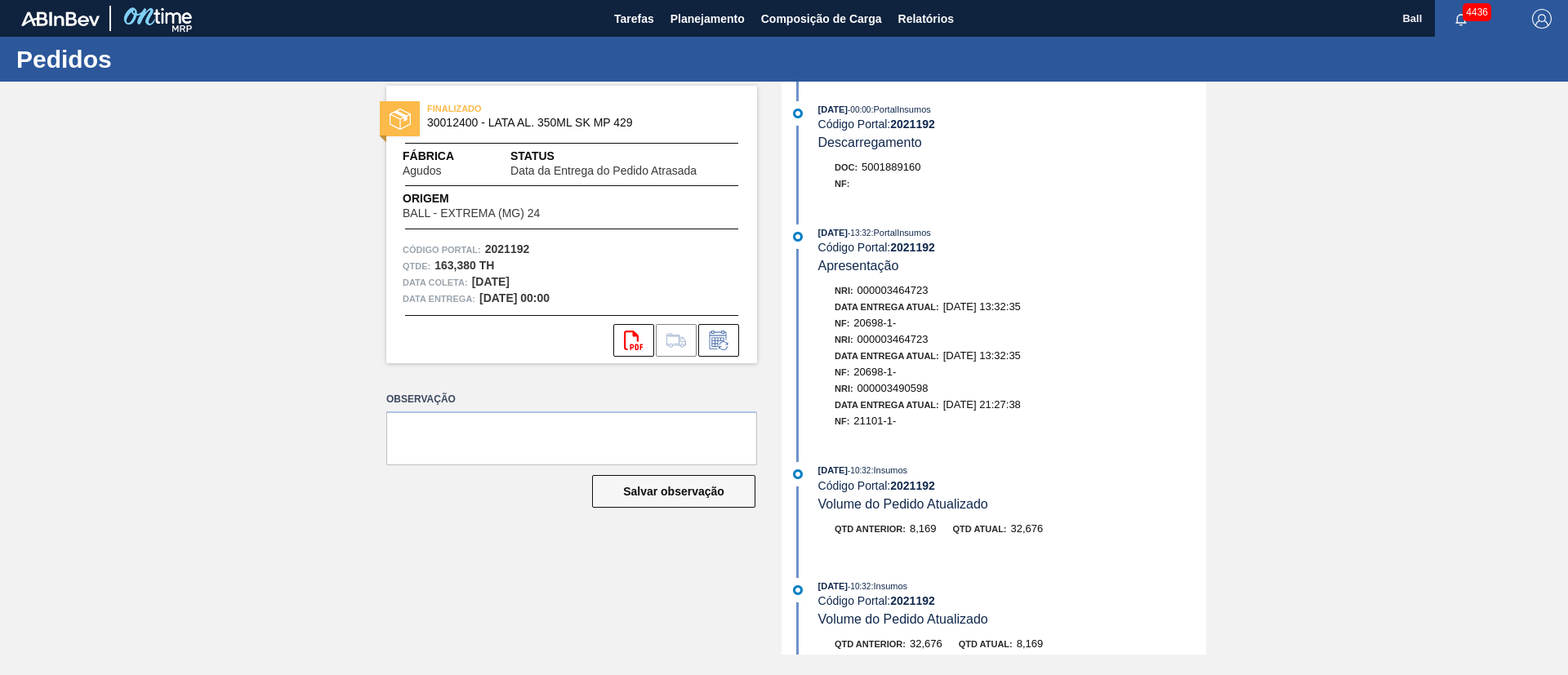
scroll to position [867, 0]
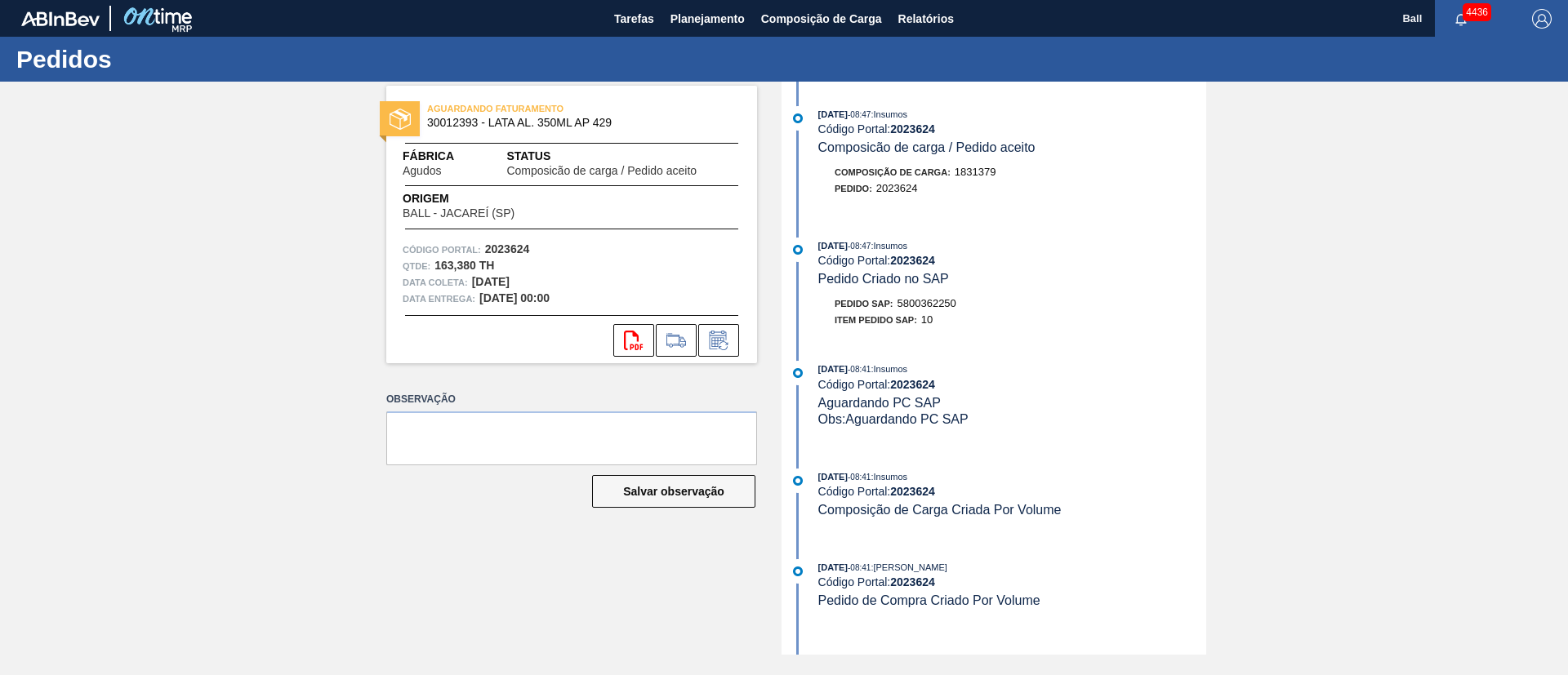
click at [183, 214] on div "AGUARDANDO FATURAMENTO 30012393 - LATA AL. 350ML AP 429 Fábrica Agudos Status C…" at bounding box center [784, 368] width 1568 height 573
